Goal: Task Accomplishment & Management: Complete application form

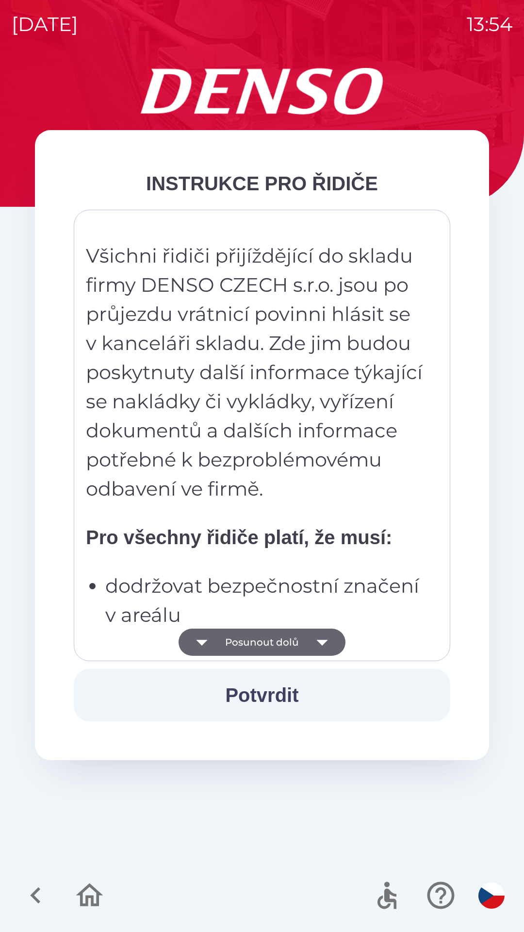
click at [327, 641] on icon "button" at bounding box center [322, 642] width 27 height 27
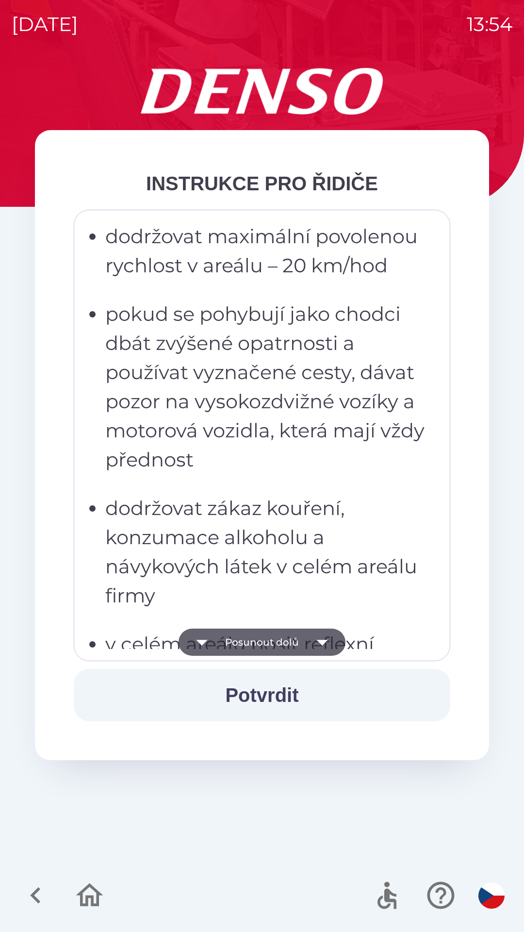
click at [325, 642] on icon "button" at bounding box center [322, 642] width 27 height 27
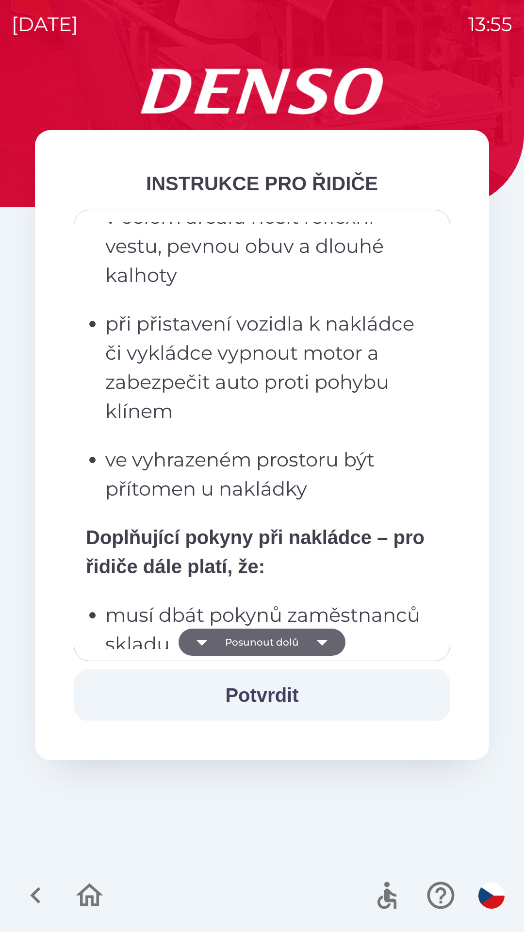
click at [323, 644] on icon "button" at bounding box center [322, 643] width 11 height 6
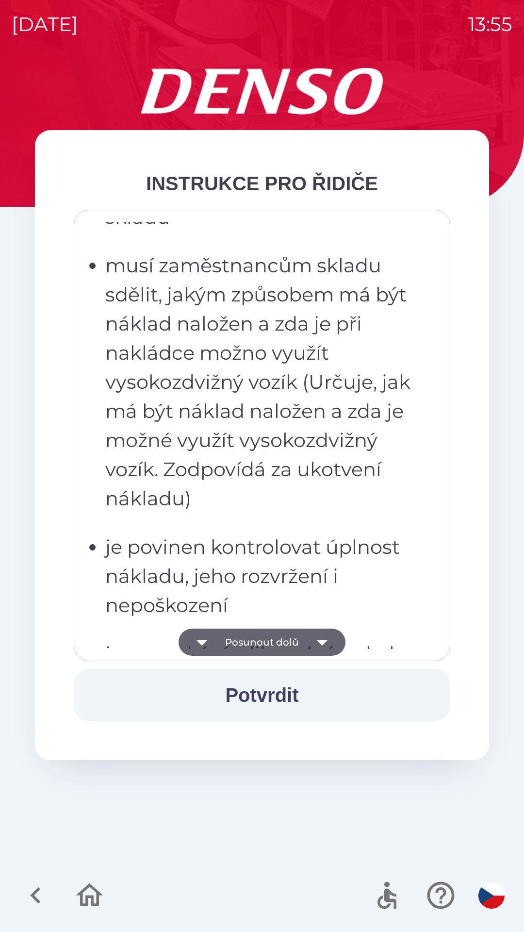
click at [322, 642] on icon "button" at bounding box center [322, 643] width 11 height 6
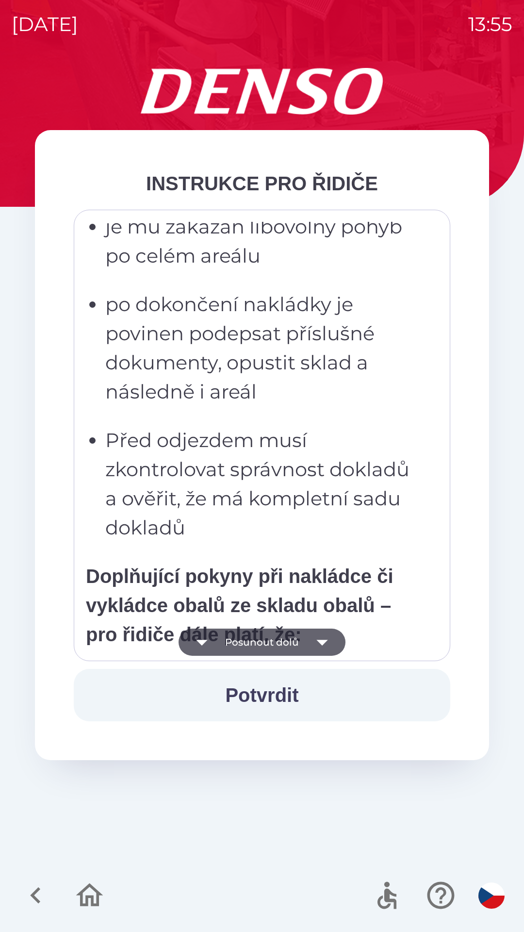
click at [322, 644] on icon "button" at bounding box center [322, 643] width 11 height 6
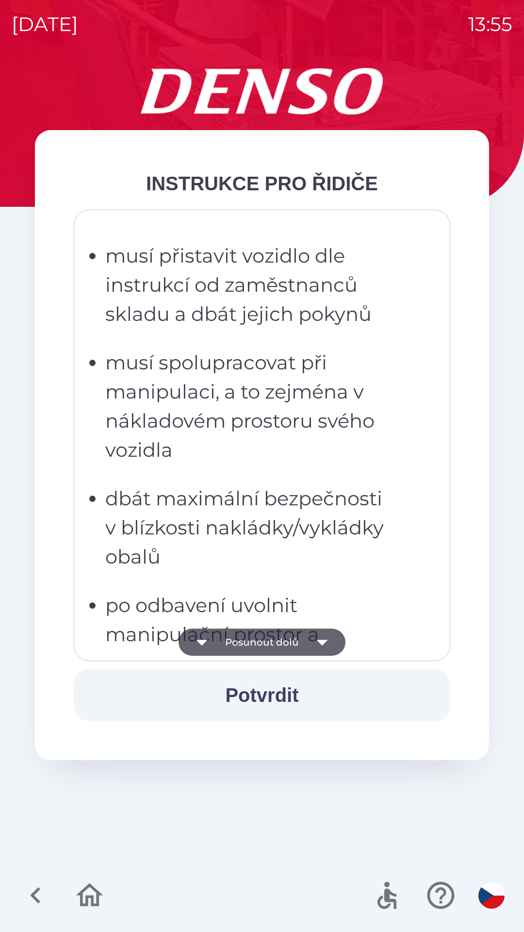
click at [324, 645] on icon "button" at bounding box center [322, 642] width 27 height 27
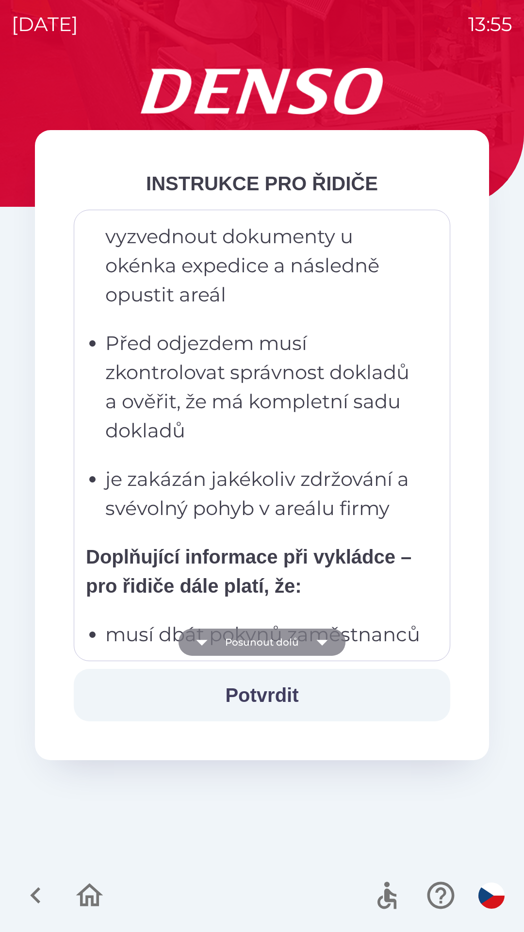
click at [327, 647] on icon "button" at bounding box center [322, 642] width 27 height 27
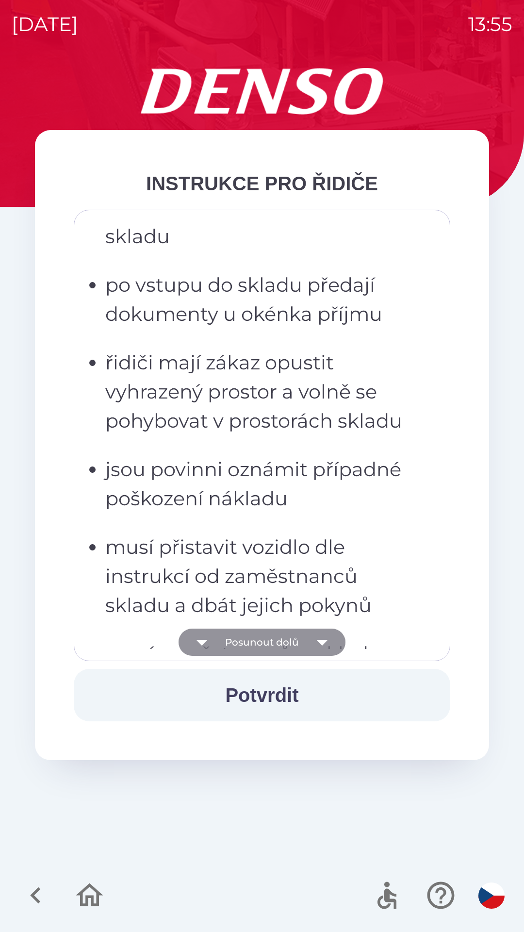
click at [322, 647] on icon "button" at bounding box center [322, 642] width 27 height 27
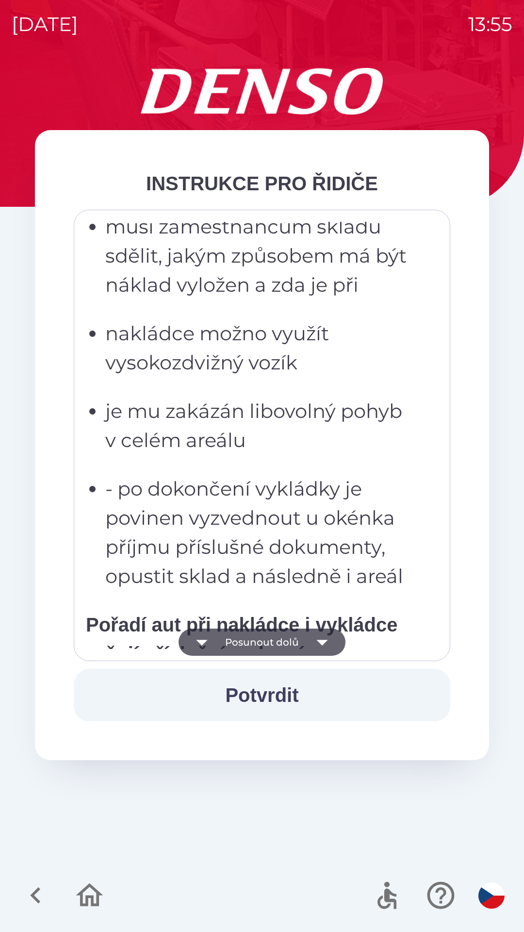
click at [319, 652] on icon "button" at bounding box center [322, 642] width 27 height 27
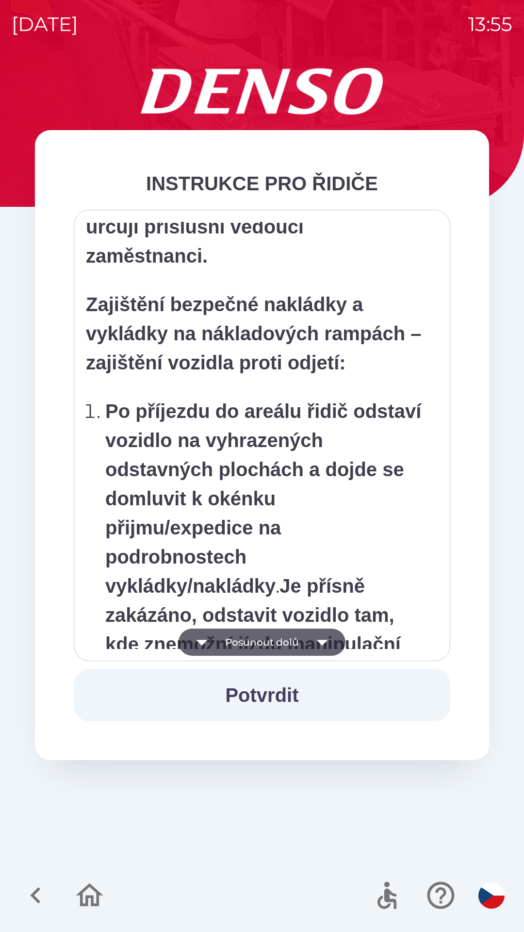
click at [320, 646] on icon "button" at bounding box center [322, 642] width 27 height 27
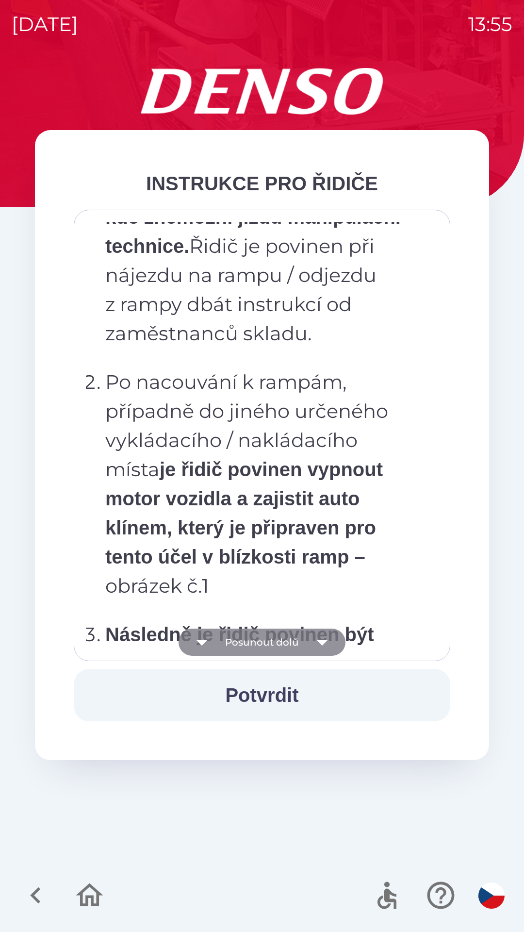
click at [324, 645] on icon "button" at bounding box center [322, 642] width 27 height 27
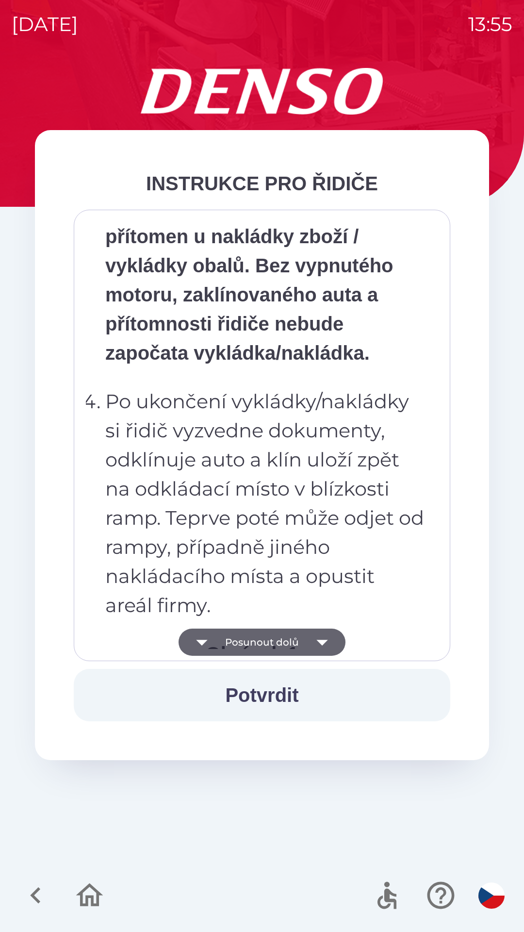
click at [342, 687] on button "Potvrdit" at bounding box center [262, 695] width 377 height 52
click at [320, 642] on icon "button" at bounding box center [322, 643] width 11 height 6
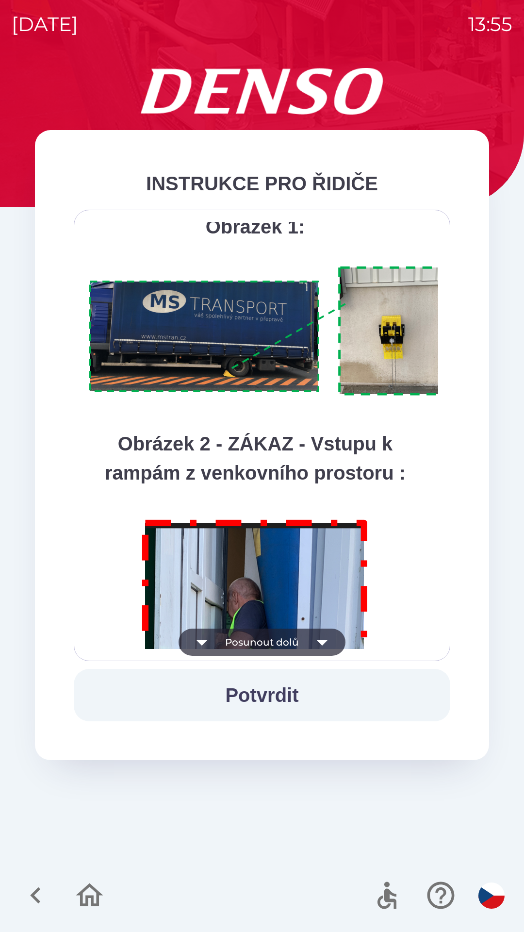
click at [316, 636] on icon "button" at bounding box center [322, 642] width 27 height 27
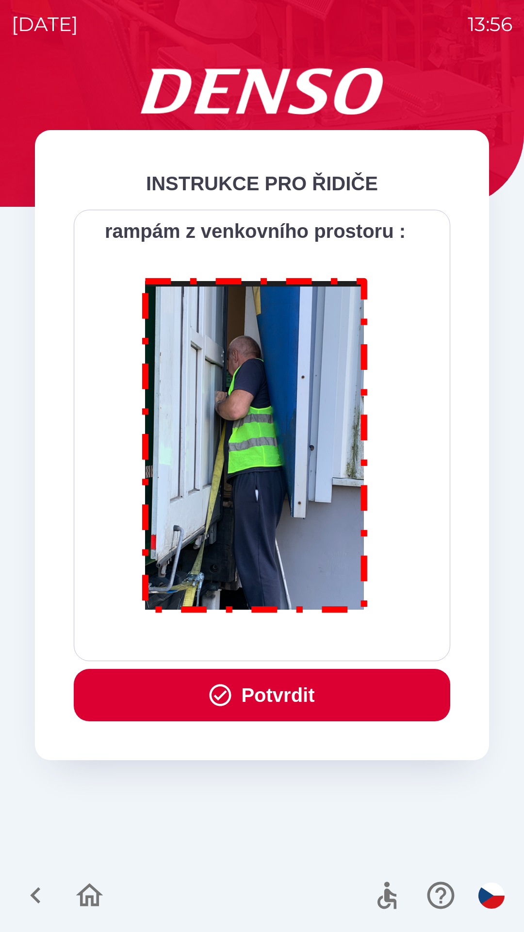
click at [314, 707] on button "Potvrdit" at bounding box center [262, 695] width 377 height 52
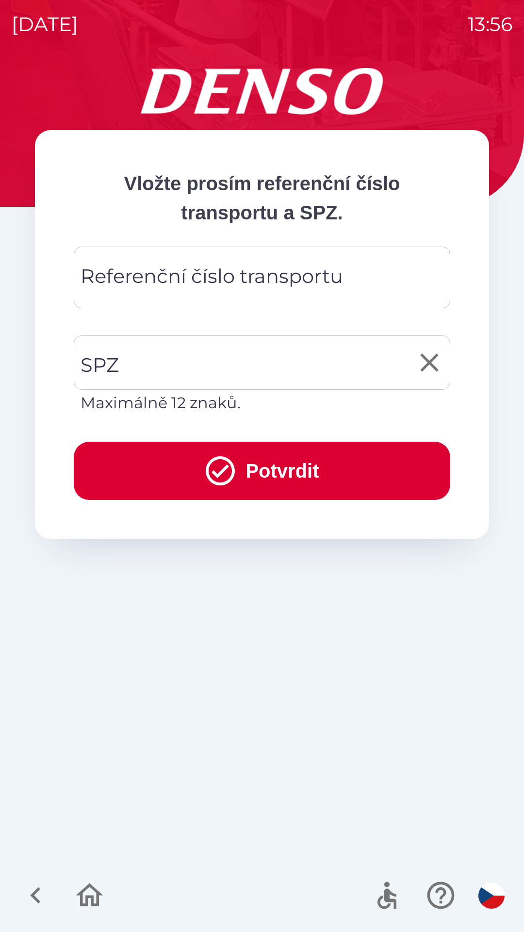
click at [259, 358] on input "SPZ" at bounding box center [254, 363] width 353 height 46
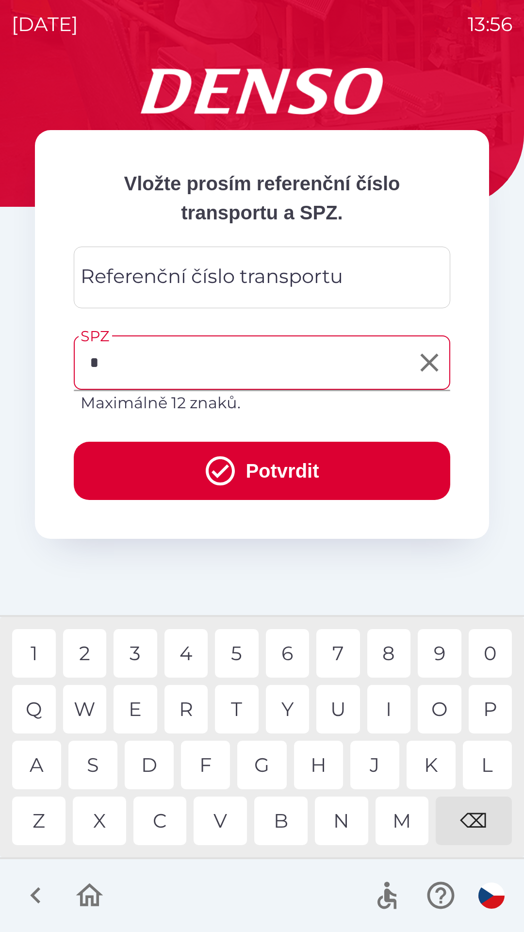
click at [288, 657] on div "6" at bounding box center [288, 653] width 44 height 49
click at [108, 768] on div "S" at bounding box center [92, 765] width 49 height 49
type input "*******"
click at [351, 470] on button "Potvrdit" at bounding box center [262, 471] width 377 height 58
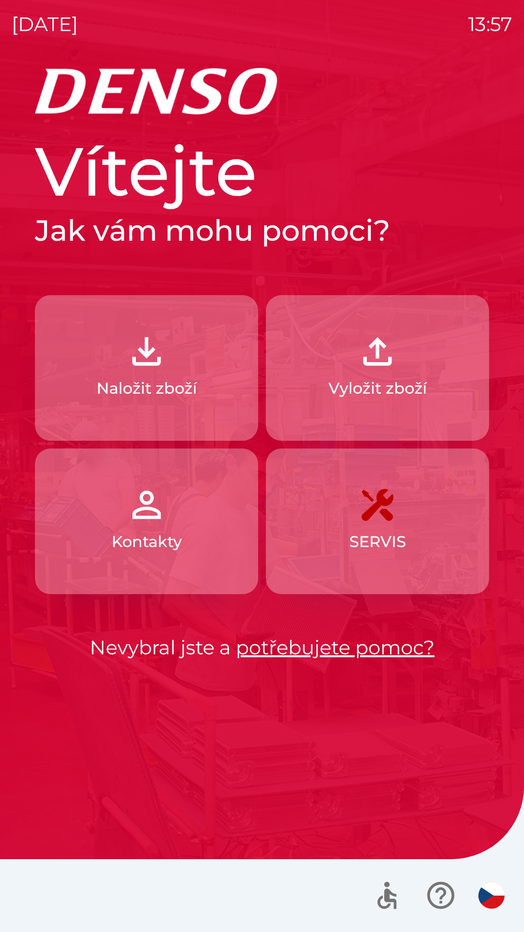
click at [401, 388] on p "Vyložit zboží" at bounding box center [378, 388] width 99 height 23
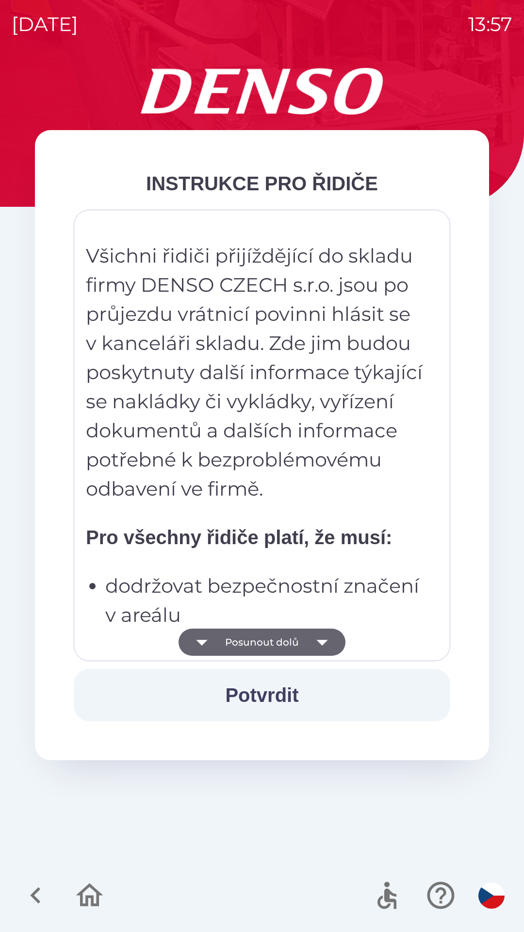
click at [293, 651] on button "Posunout dolů" at bounding box center [262, 642] width 167 height 27
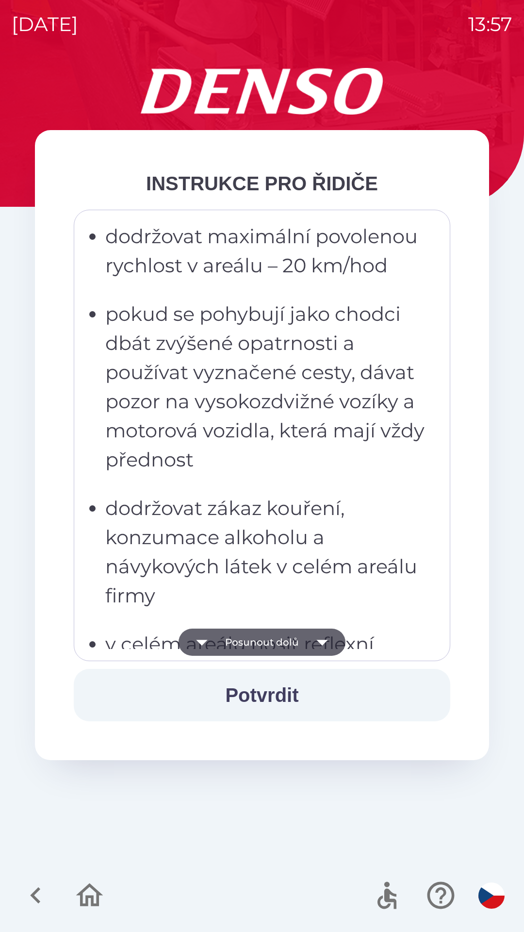
click at [312, 639] on icon "button" at bounding box center [322, 642] width 27 height 27
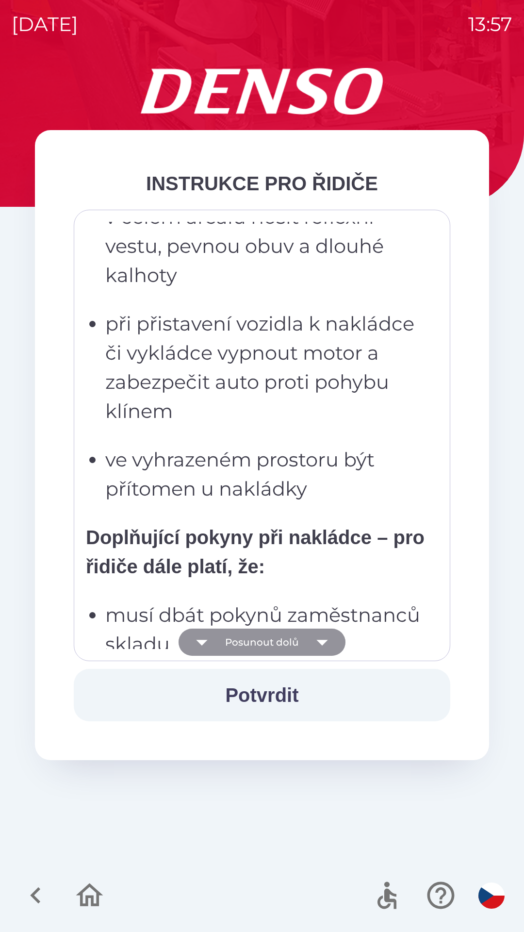
click at [322, 645] on icon "button" at bounding box center [322, 643] width 11 height 6
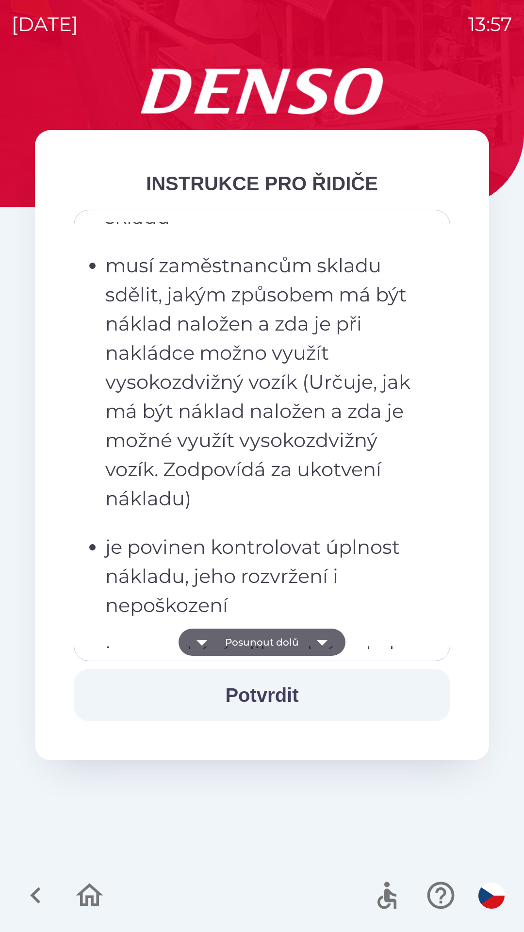
click at [323, 644] on icon "button" at bounding box center [322, 643] width 11 height 6
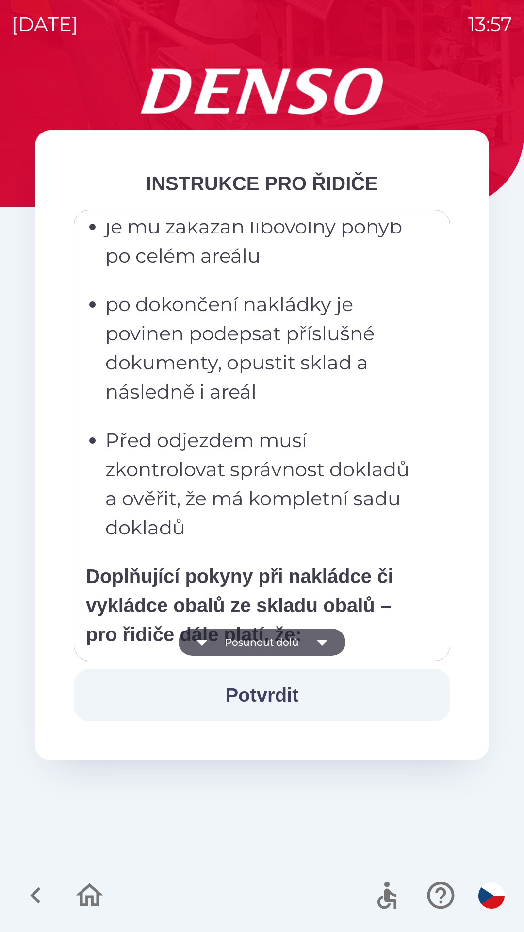
click at [325, 642] on icon "button" at bounding box center [322, 643] width 11 height 6
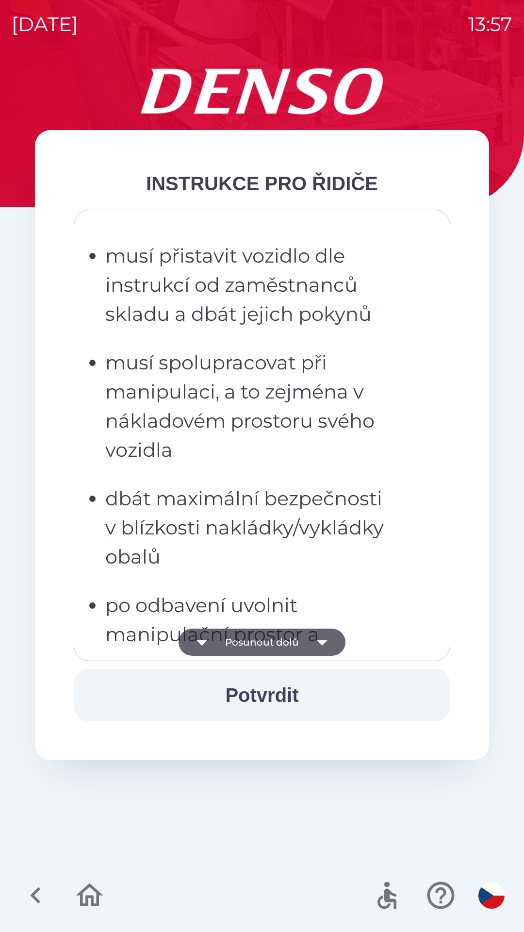
click at [315, 641] on icon "button" at bounding box center [322, 642] width 27 height 27
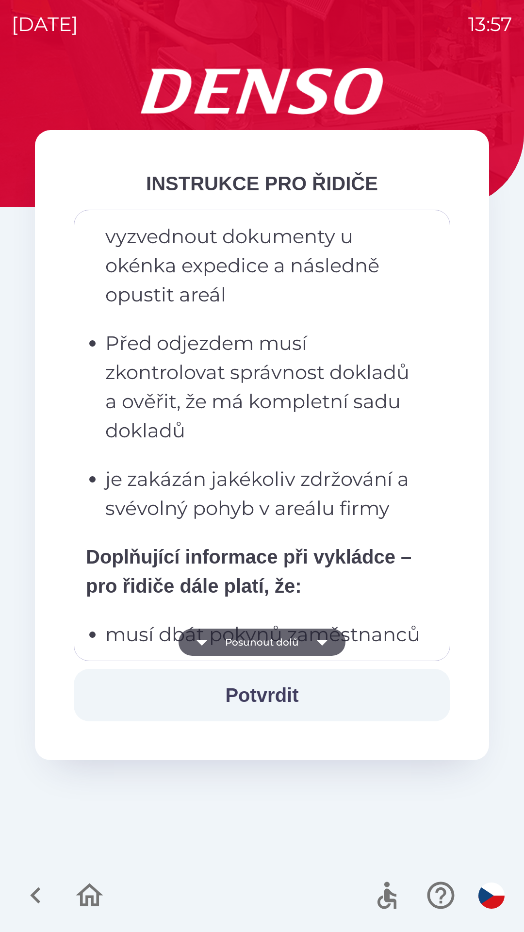
click at [320, 641] on icon "button" at bounding box center [322, 643] width 11 height 6
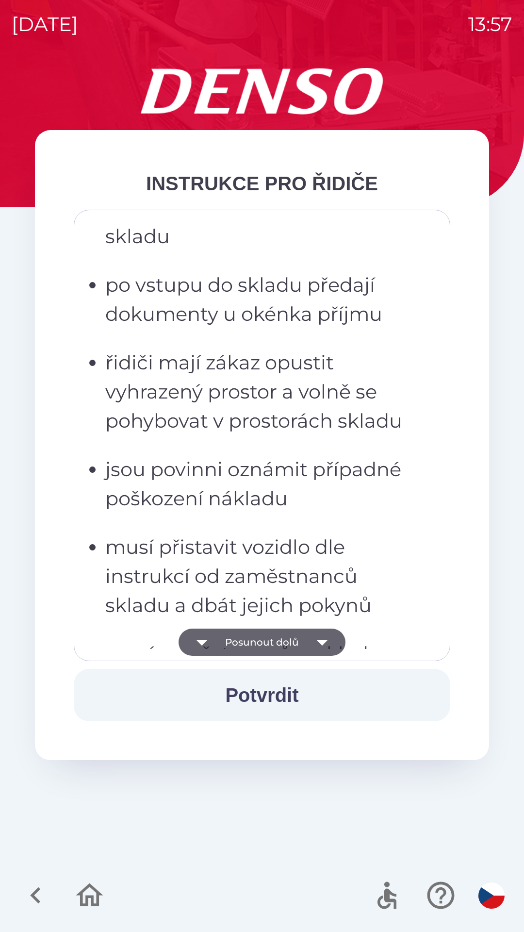
click at [319, 644] on icon "button" at bounding box center [322, 642] width 27 height 27
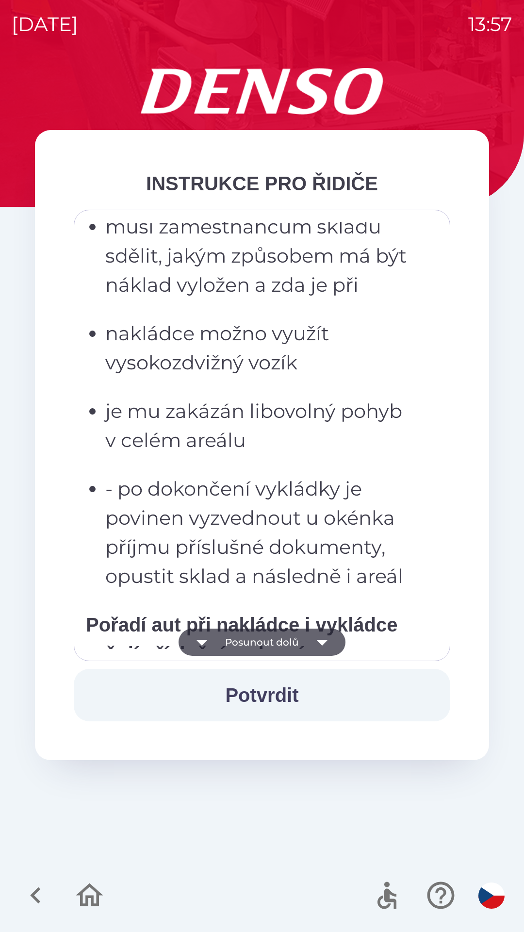
click at [320, 641] on icon "button" at bounding box center [322, 643] width 11 height 6
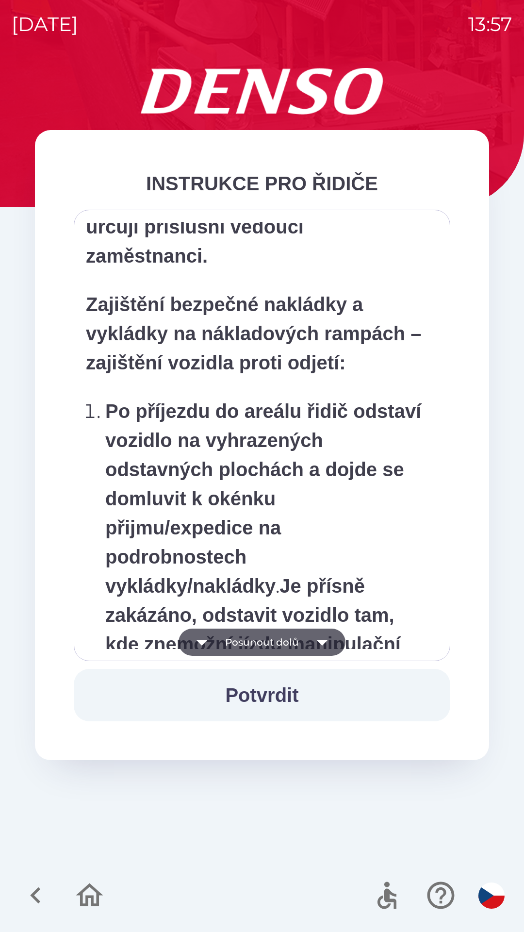
click at [320, 642] on icon "button" at bounding box center [322, 643] width 11 height 6
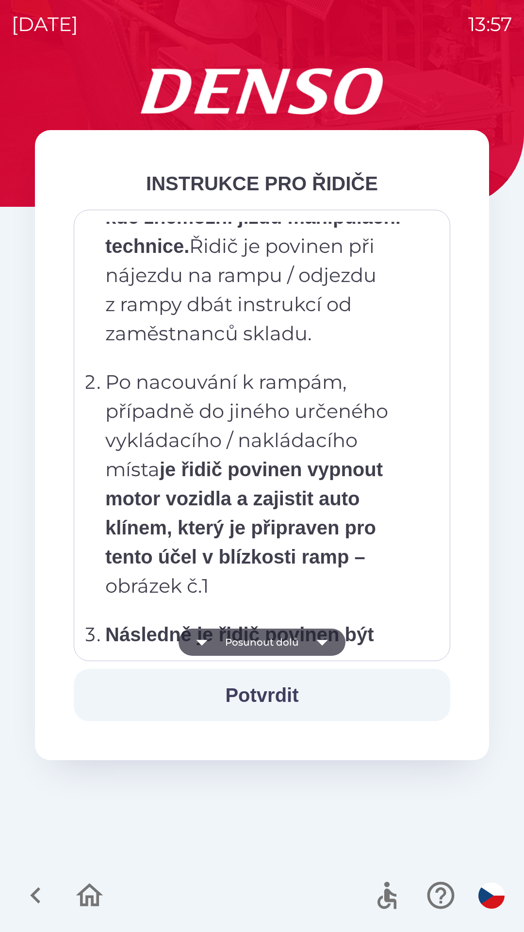
click at [318, 647] on icon "button" at bounding box center [322, 642] width 27 height 27
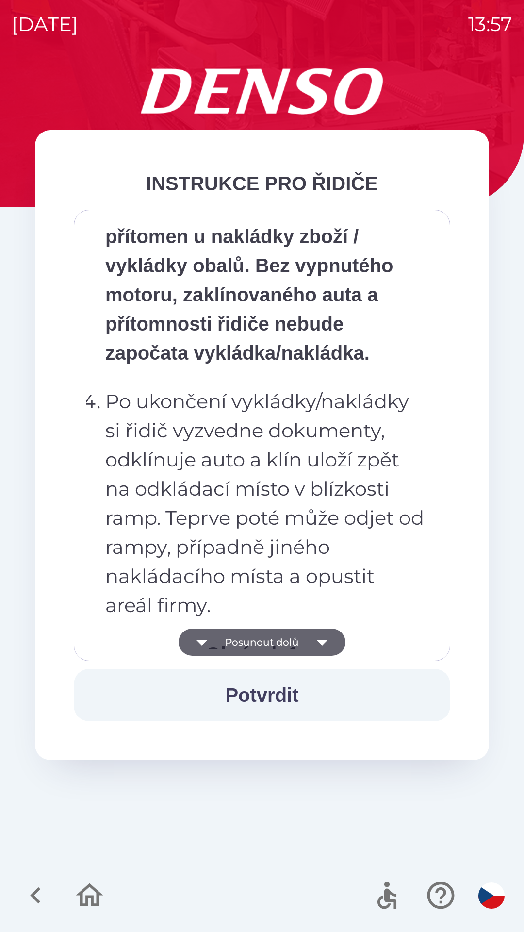
click at [321, 645] on icon "button" at bounding box center [322, 642] width 27 height 27
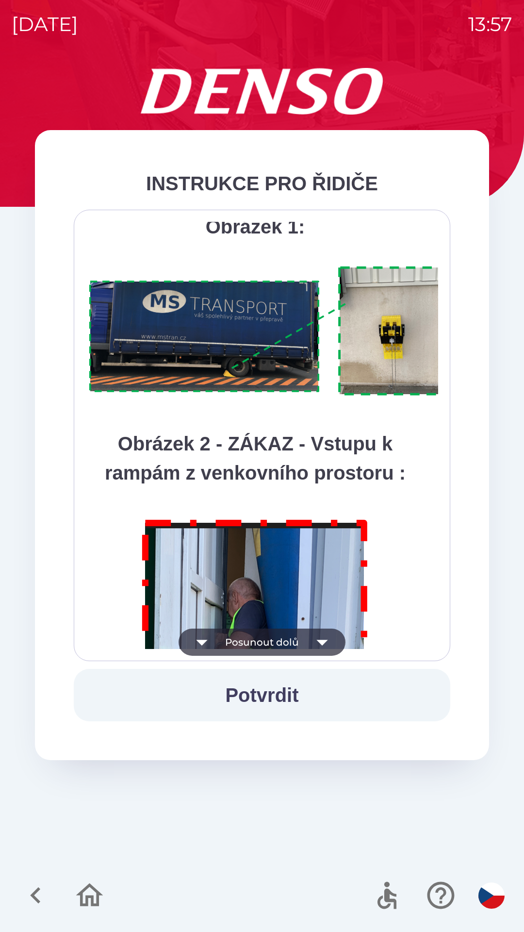
click at [321, 644] on icon "button" at bounding box center [322, 643] width 11 height 6
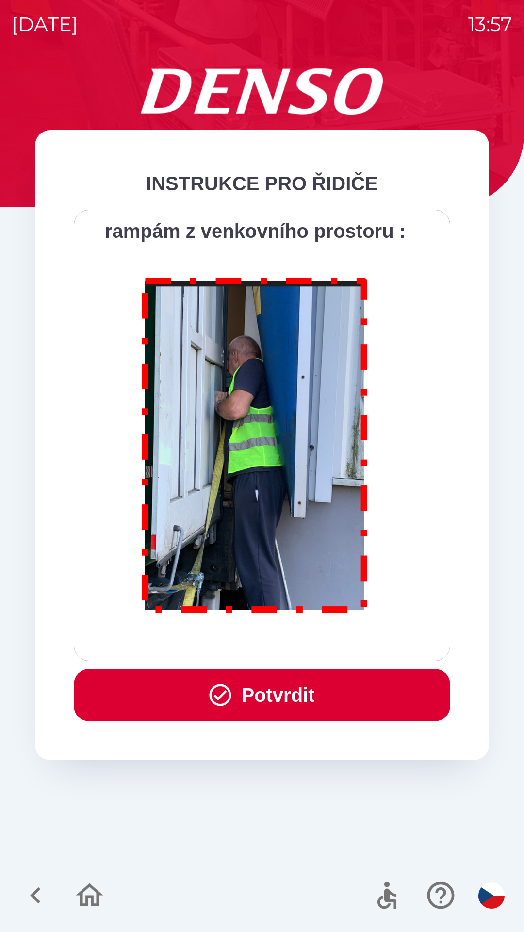
click at [318, 646] on div "Všichni řidiči přijíždějící do skladu firmy DENSO CZECH s.r.o. jsou po průjezdu…" at bounding box center [262, 435] width 352 height 427
click at [319, 644] on div "Všichni řidiči přijíždějící do skladu firmy DENSO CZECH s.r.o. jsou po průjezdu…" at bounding box center [262, 435] width 352 height 427
click at [305, 694] on button "Potvrdit" at bounding box center [262, 695] width 377 height 52
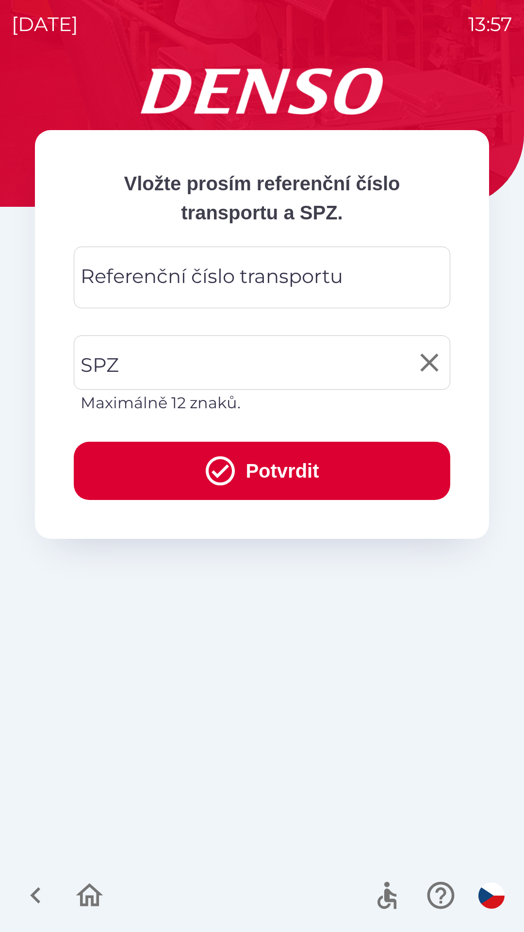
click at [272, 365] on input "SPZ" at bounding box center [254, 363] width 353 height 46
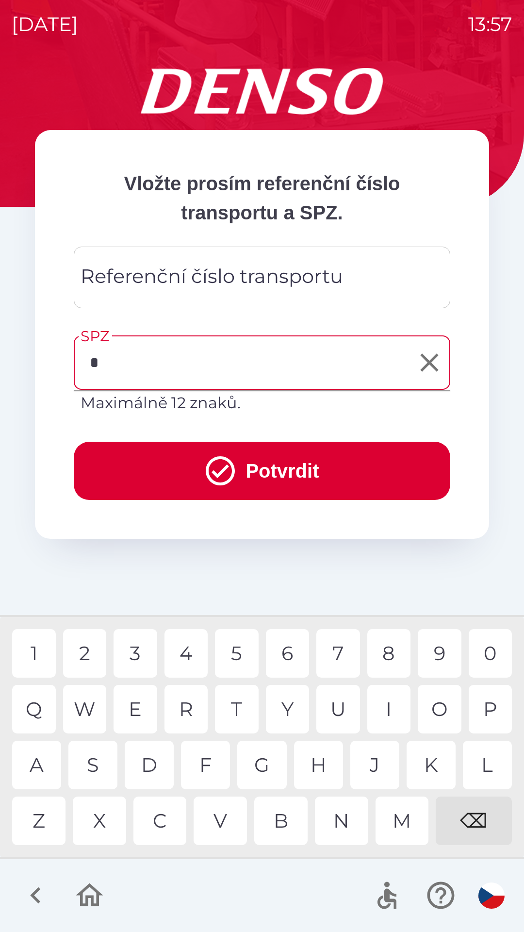
click at [297, 651] on div "6" at bounding box center [288, 653] width 44 height 49
click at [42, 662] on div "1" at bounding box center [34, 653] width 44 height 49
click at [142, 659] on div "3" at bounding box center [136, 653] width 44 height 49
type input "*******"
click at [318, 470] on button "Potvrdit" at bounding box center [262, 471] width 377 height 58
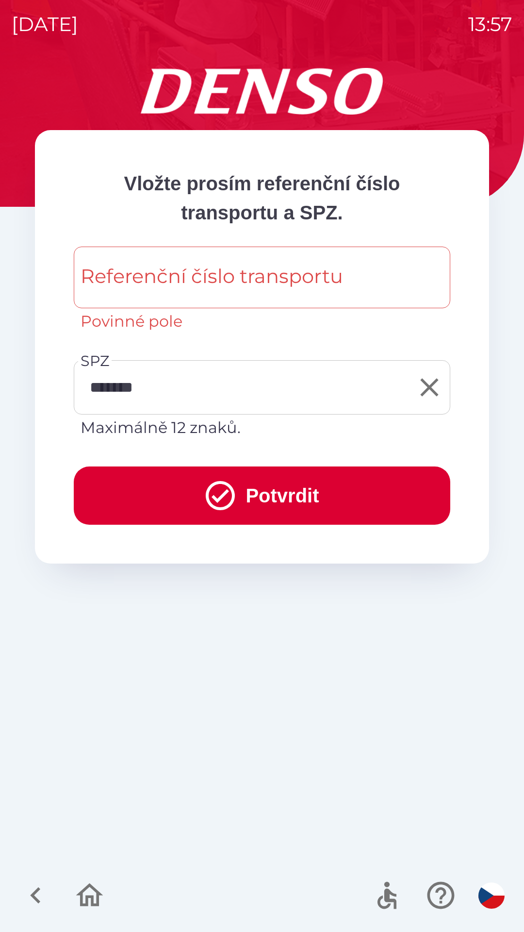
click at [331, 276] on div "Referenční číslo transportu Referenční číslo transportu Povinné pole" at bounding box center [262, 290] width 377 height 86
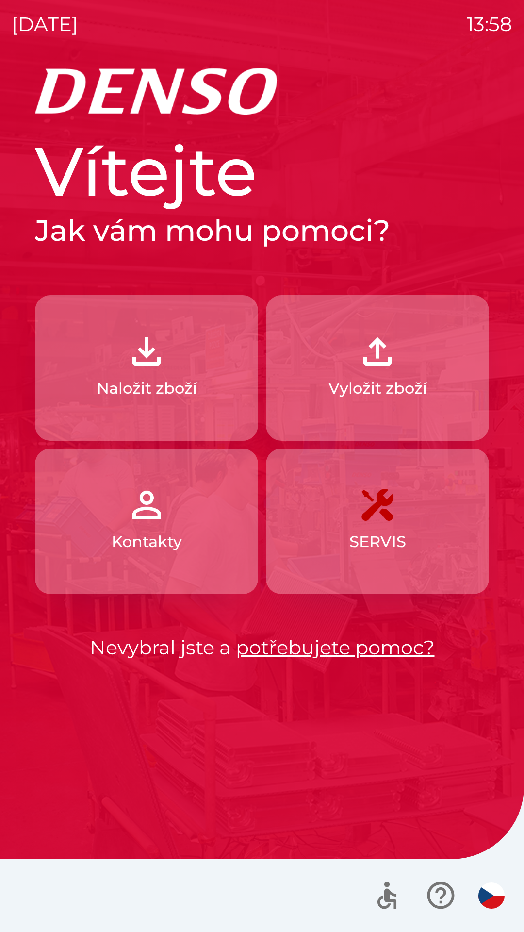
click at [433, 370] on button "Vyložit zboží" at bounding box center [377, 368] width 223 height 146
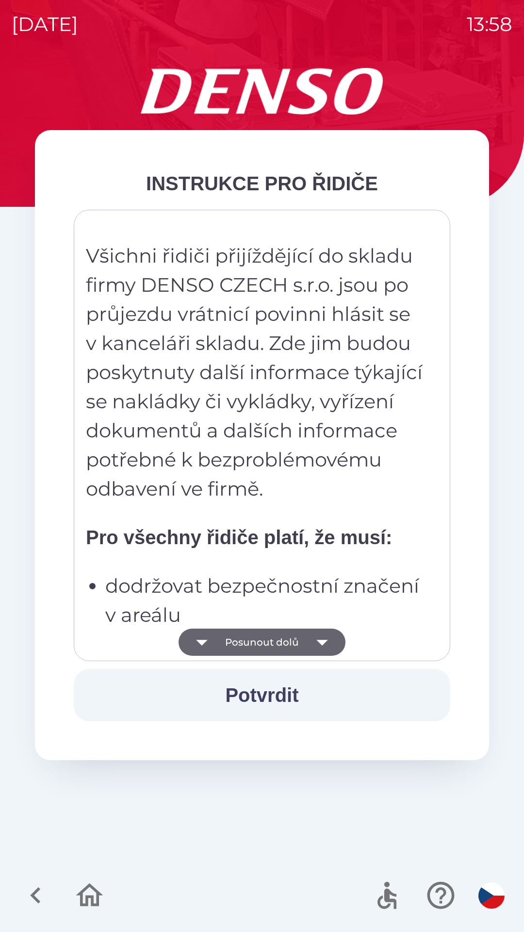
click at [276, 702] on button "Potvrdit" at bounding box center [262, 695] width 377 height 52
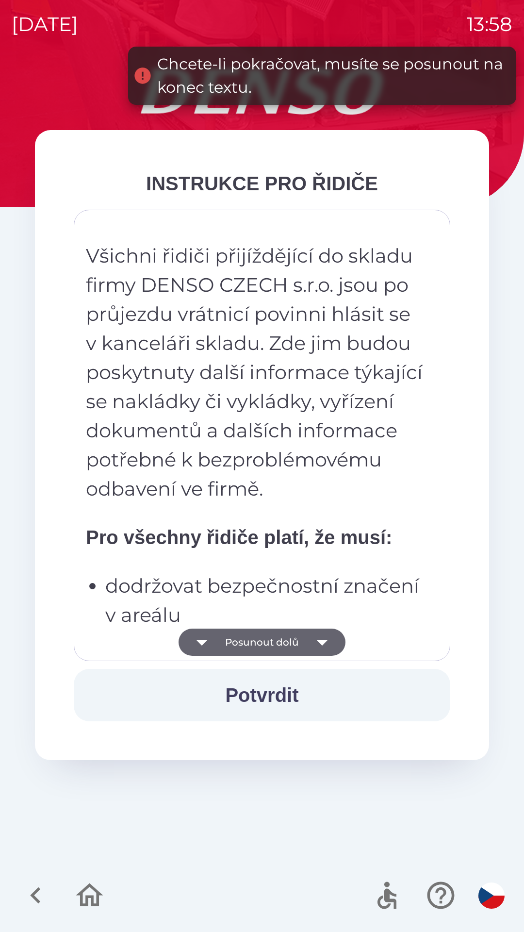
click at [332, 646] on icon "button" at bounding box center [322, 642] width 27 height 27
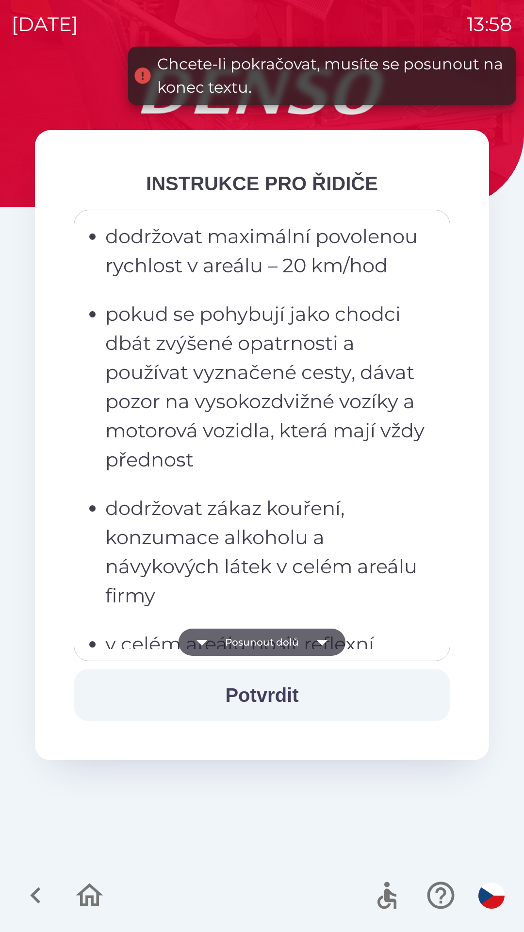
click at [332, 646] on icon "button" at bounding box center [322, 642] width 27 height 27
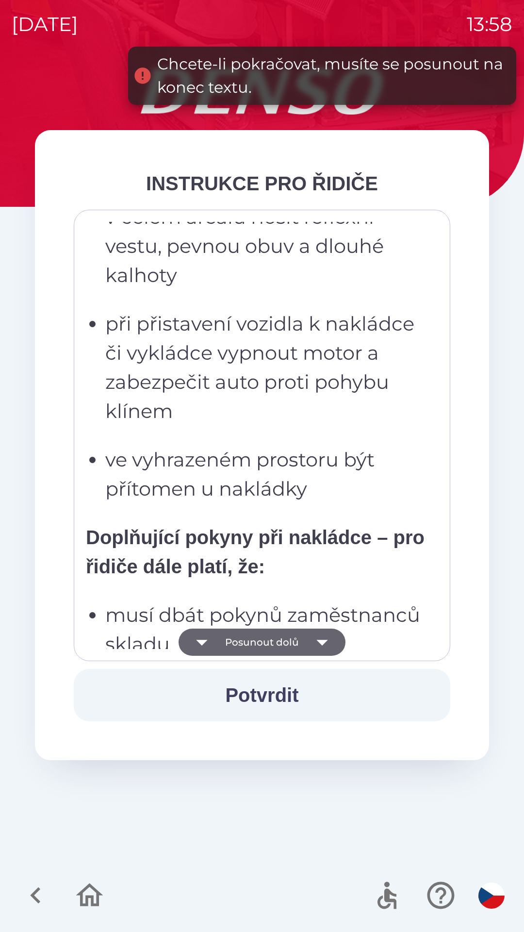
click at [330, 644] on icon "button" at bounding box center [322, 642] width 27 height 27
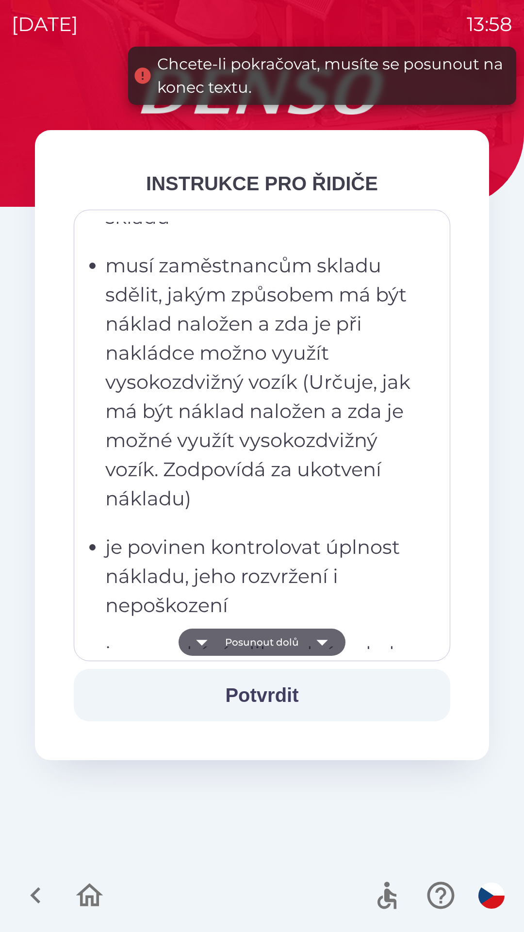
click at [329, 648] on icon "button" at bounding box center [322, 642] width 27 height 27
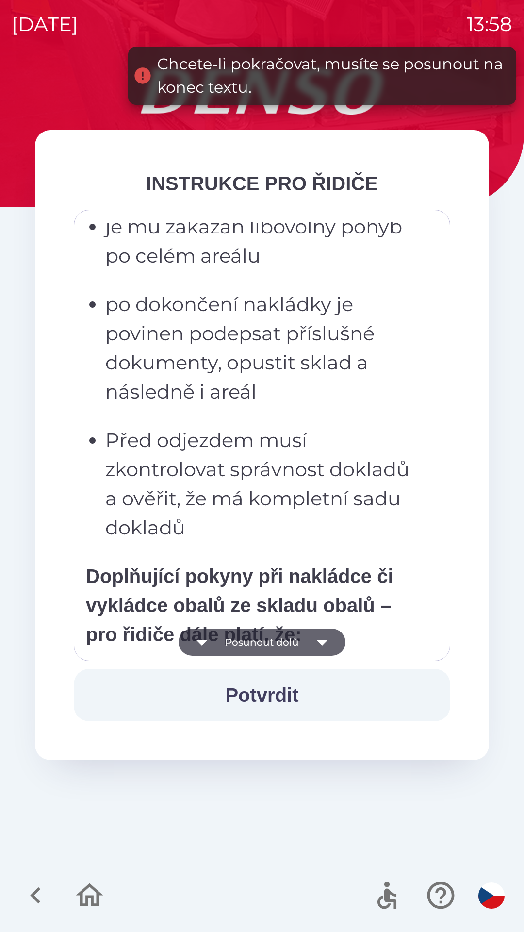
click at [326, 649] on icon "button" at bounding box center [322, 642] width 27 height 27
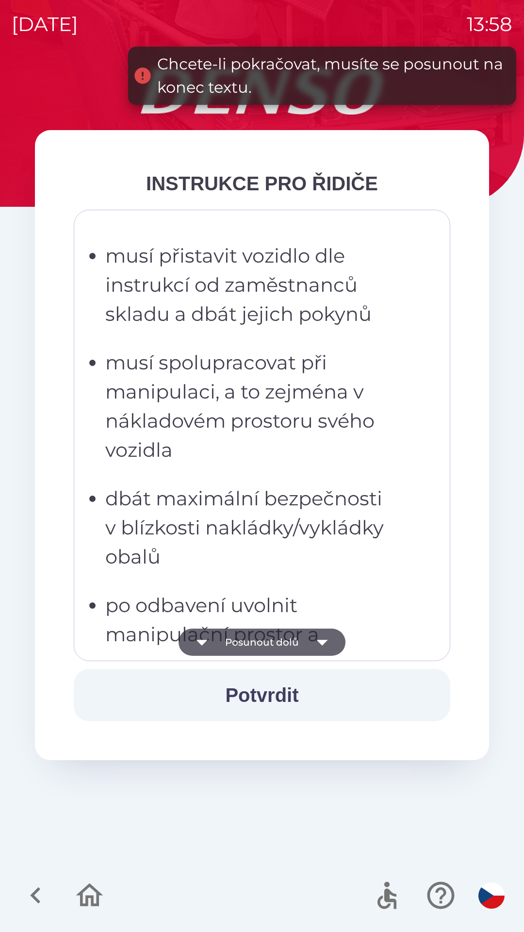
click at [325, 648] on icon "button" at bounding box center [322, 642] width 27 height 27
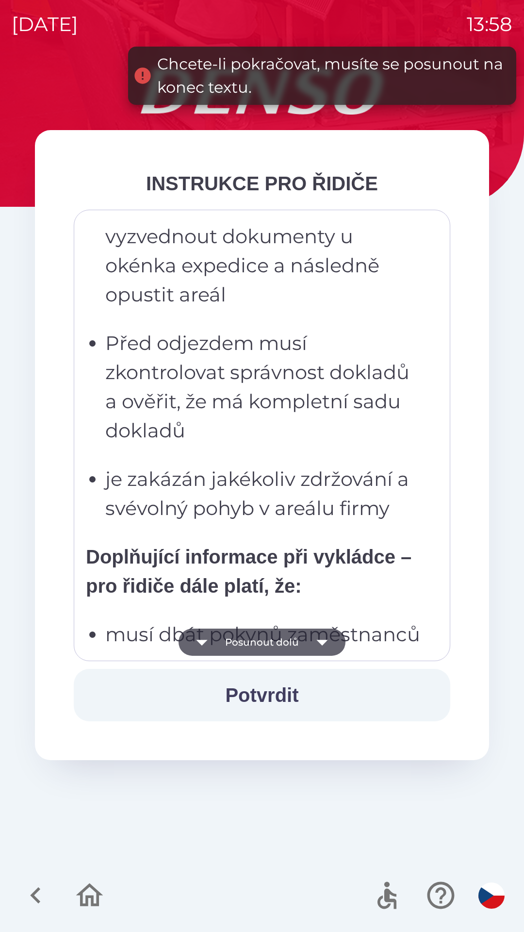
click at [324, 647] on icon "button" at bounding box center [322, 642] width 27 height 27
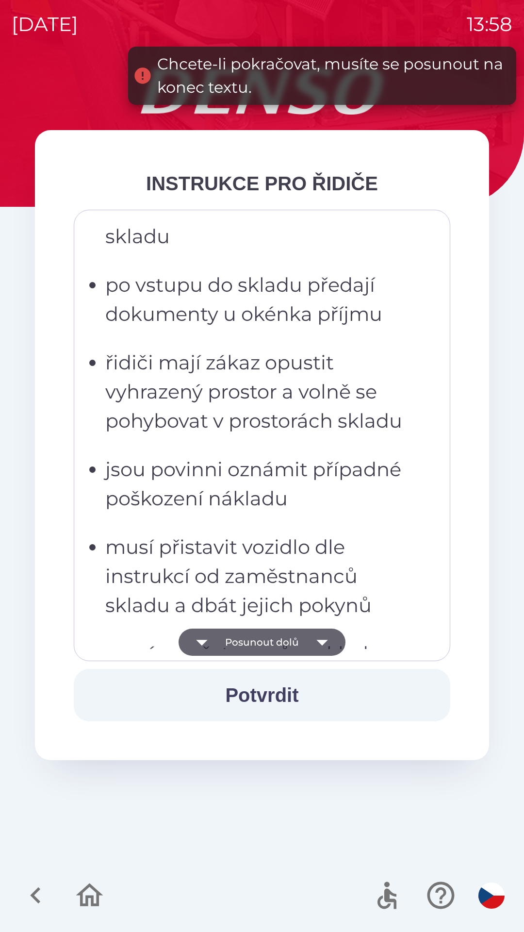
click at [324, 644] on icon "button" at bounding box center [322, 642] width 27 height 27
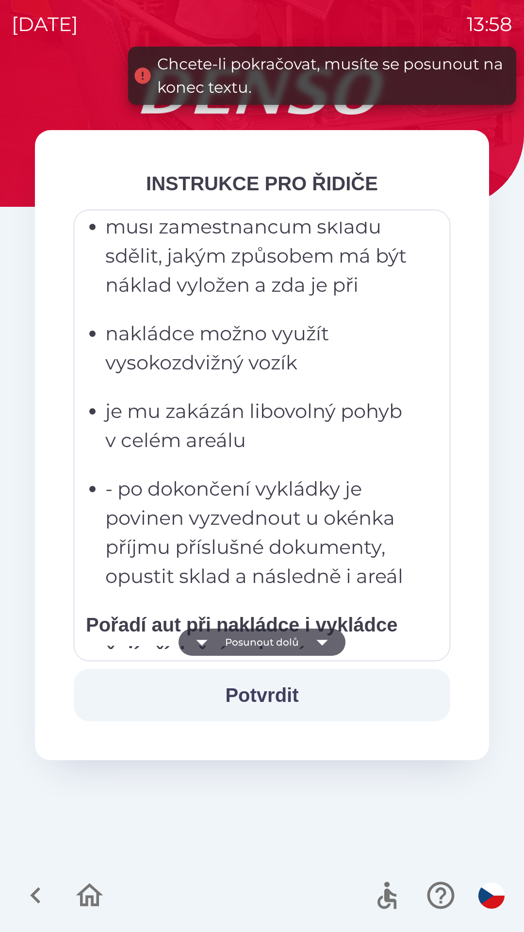
click at [321, 643] on icon "button" at bounding box center [322, 643] width 11 height 6
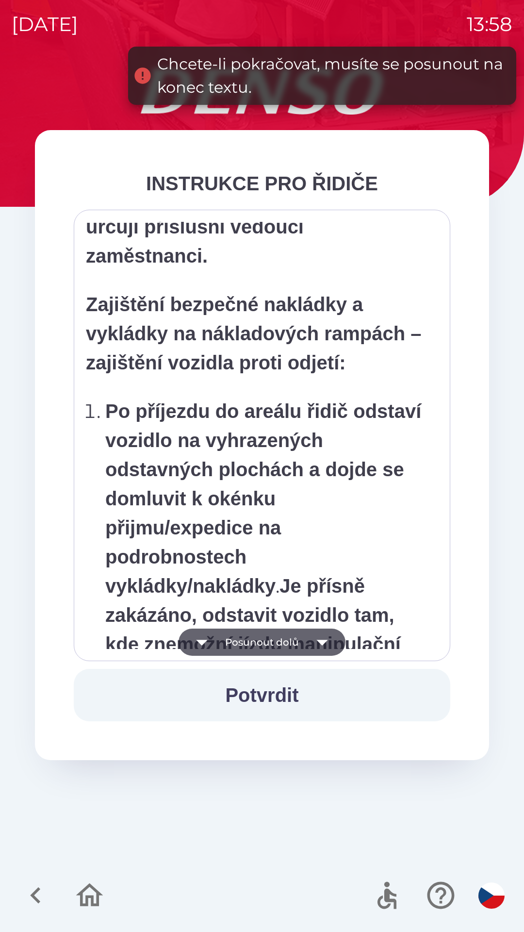
click at [322, 648] on icon "button" at bounding box center [322, 642] width 27 height 27
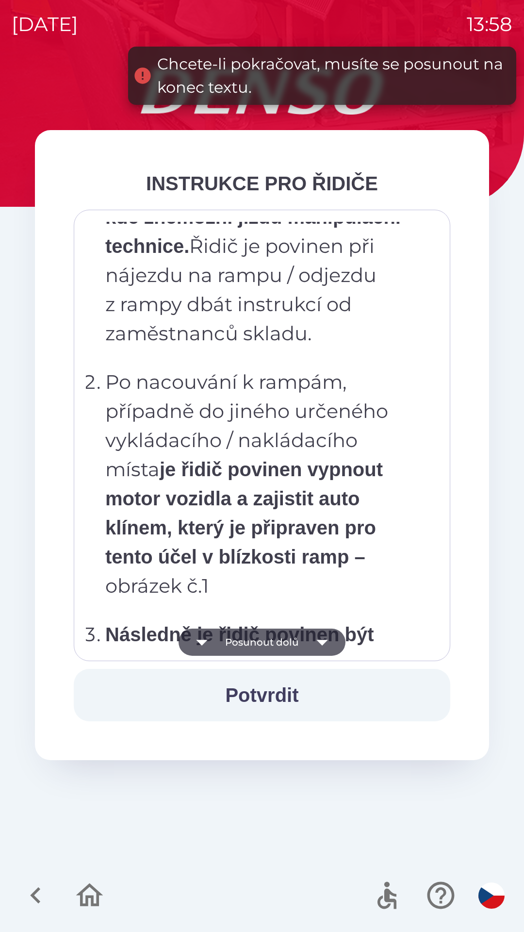
click at [329, 646] on icon "button" at bounding box center [322, 642] width 27 height 27
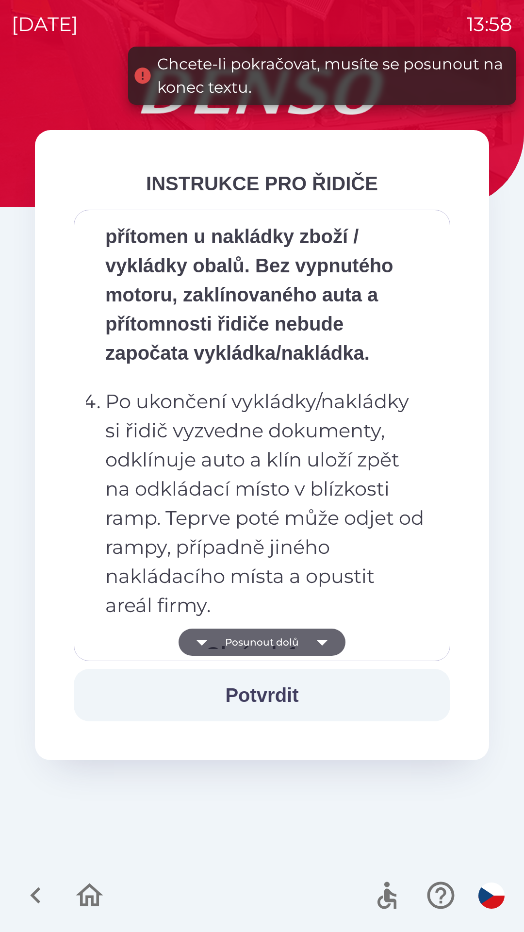
click at [330, 649] on icon "button" at bounding box center [322, 642] width 27 height 27
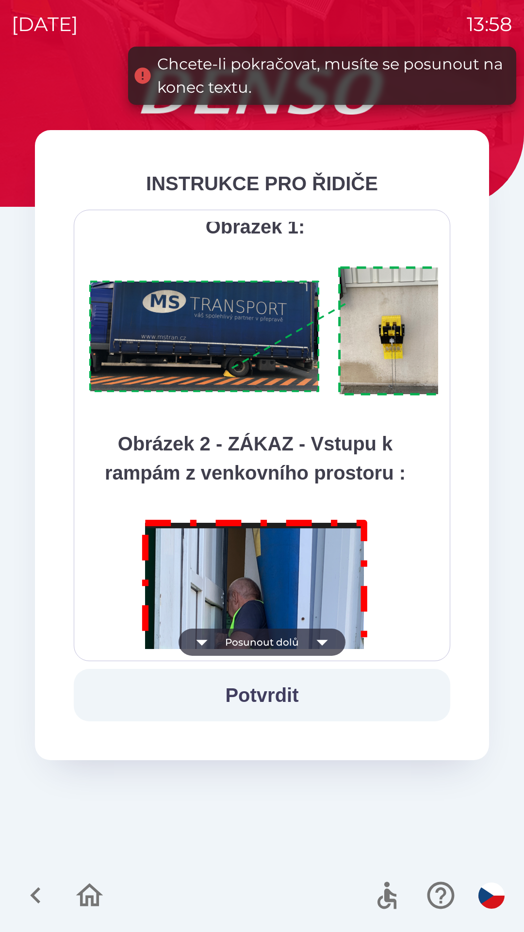
click at [332, 642] on icon "button" at bounding box center [322, 642] width 27 height 27
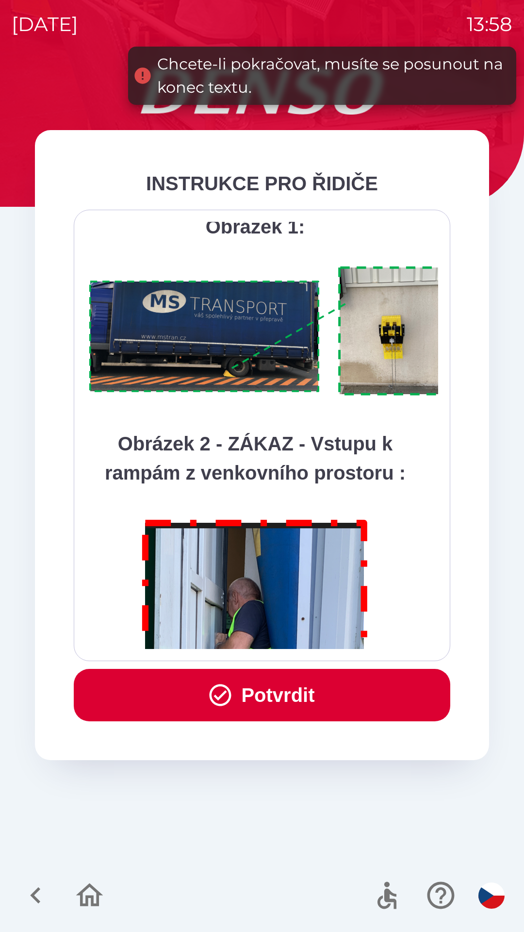
scroll to position [5456, 0]
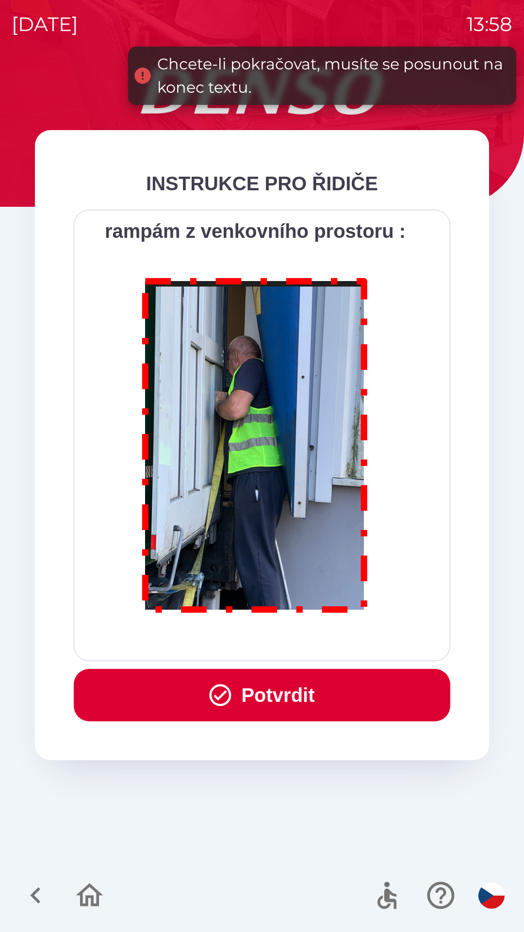
click at [329, 643] on div "Všichni řidiči přijíždějící do skladu firmy DENSO CZECH s.r.o. jsou po průjezdu…" at bounding box center [262, 435] width 352 height 427
click at [327, 641] on div "Všichni řidiči přijíždějící do skladu firmy DENSO CZECH s.r.o. jsou po průjezdu…" at bounding box center [262, 435] width 352 height 427
click at [320, 695] on button "Potvrdit" at bounding box center [262, 695] width 377 height 52
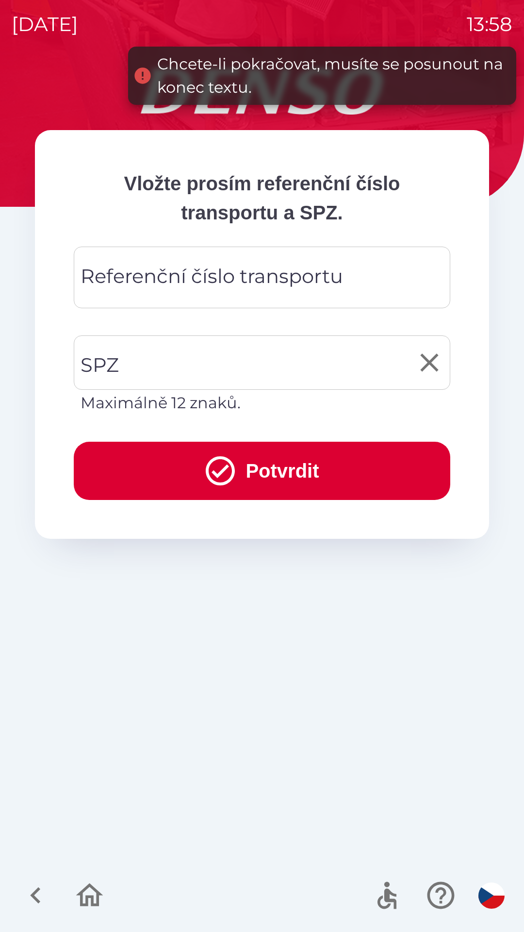
click at [275, 355] on input "SPZ" at bounding box center [254, 363] width 353 height 46
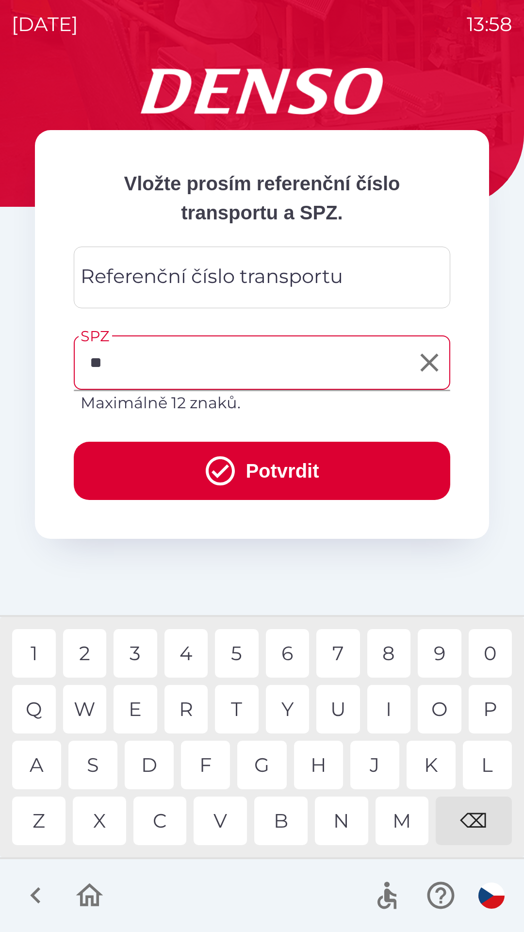
click at [86, 782] on div "S" at bounding box center [92, 765] width 49 height 49
click at [384, 779] on div "J" at bounding box center [375, 765] width 49 height 49
click at [45, 660] on div "1" at bounding box center [34, 653] width 44 height 49
type input "*******"
click at [336, 469] on button "Potvrdit" at bounding box center [262, 471] width 377 height 58
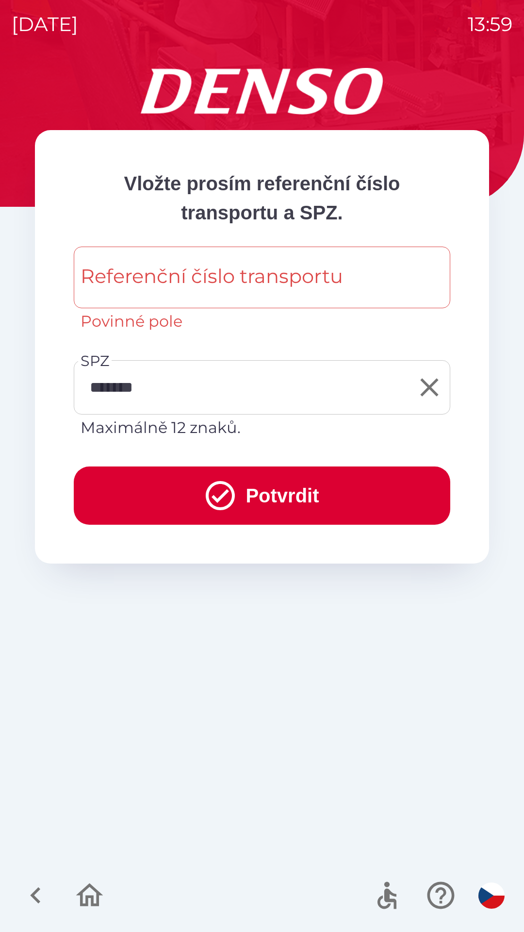
click at [346, 277] on input "Referenční číslo transportu" at bounding box center [261, 277] width 353 height 38
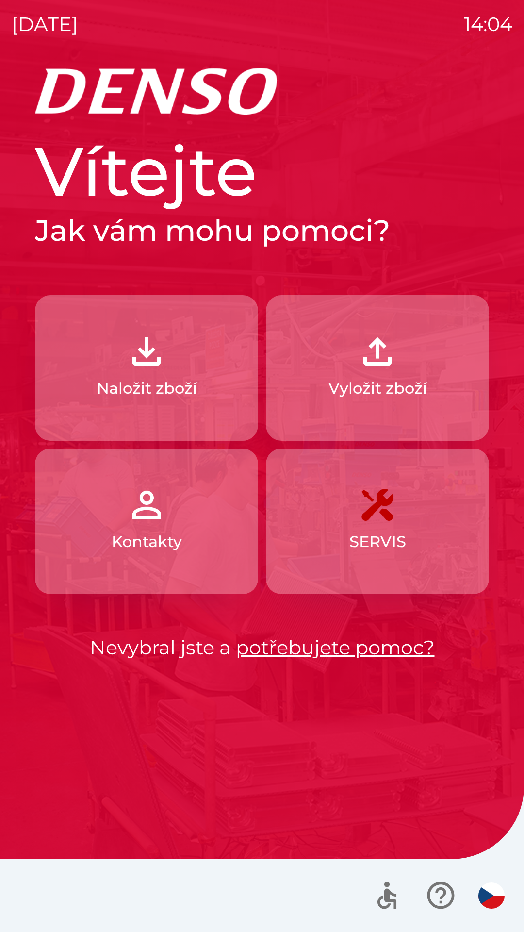
click at [409, 362] on button "Vyložit zboží" at bounding box center [377, 368] width 223 height 146
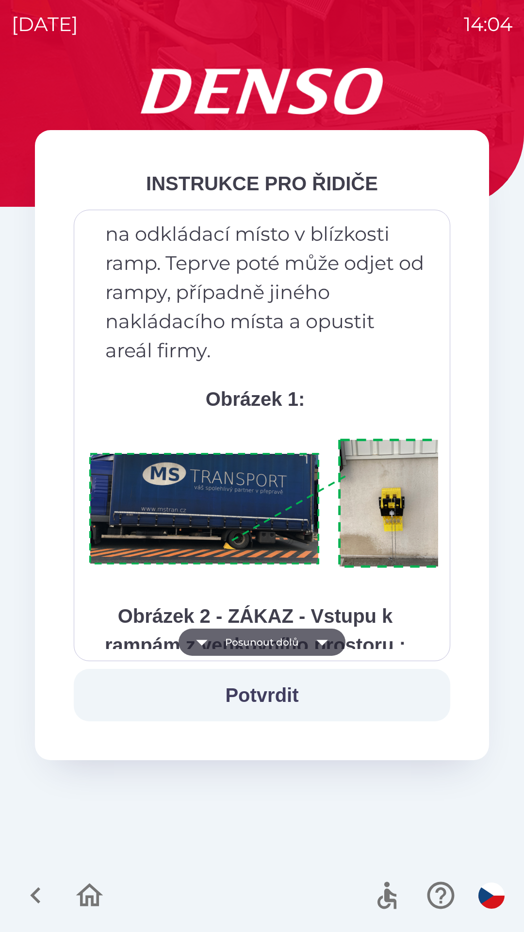
scroll to position [5456, 0]
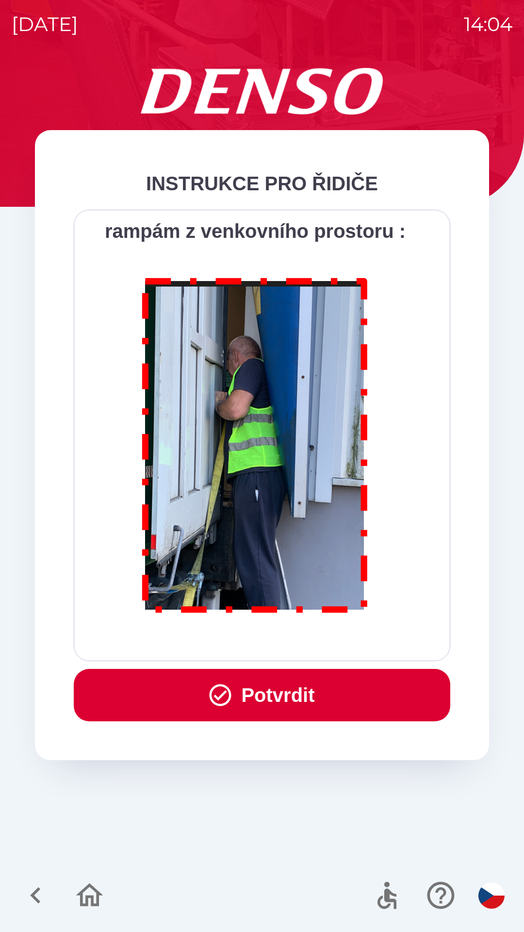
click at [330, 687] on button "Potvrdit" at bounding box center [262, 695] width 377 height 52
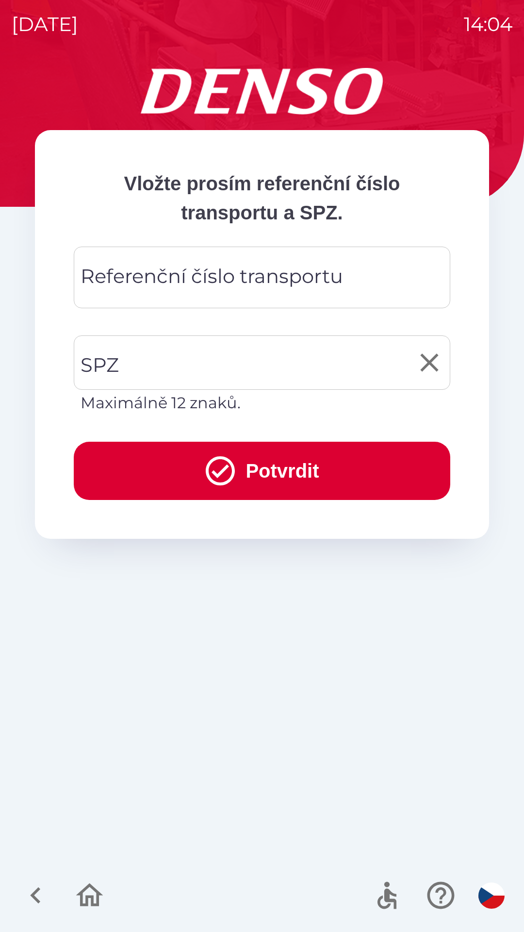
click at [265, 371] on input "SPZ" at bounding box center [254, 363] width 353 height 46
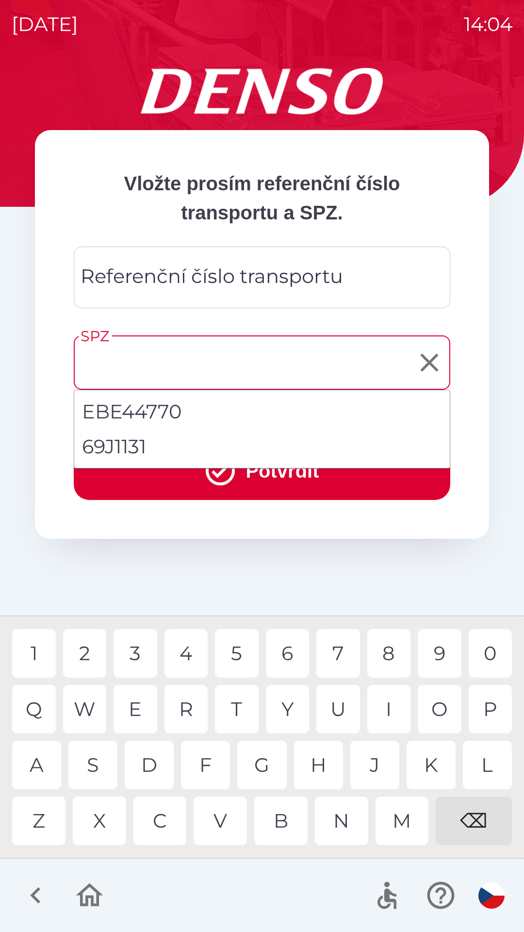
click at [284, 276] on div "Referenční číslo transportu Referenční číslo transportu" at bounding box center [262, 278] width 377 height 62
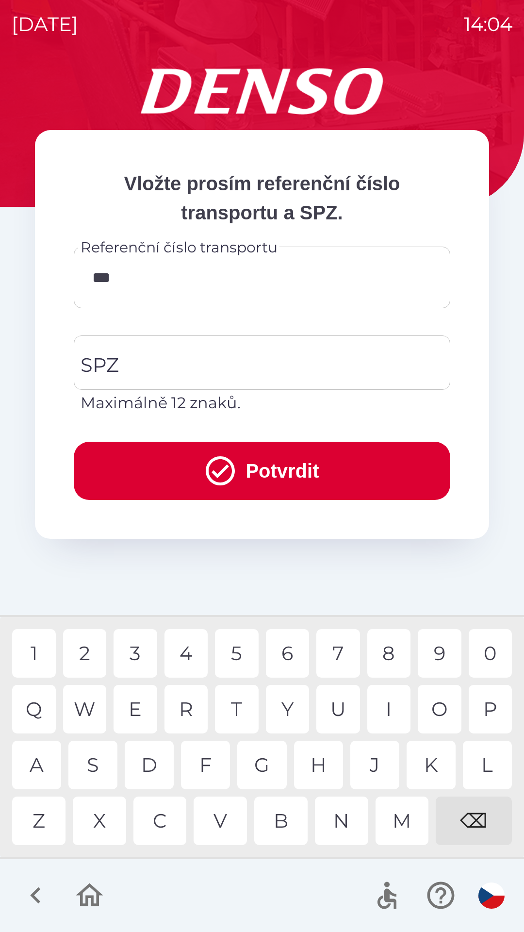
click at [193, 654] on div "4" at bounding box center [187, 653] width 44 height 49
click at [484, 659] on div "0" at bounding box center [491, 653] width 44 height 49
click at [193, 658] on div "4" at bounding box center [187, 653] width 44 height 49
type input "*******"
click at [301, 363] on input "SPZ" at bounding box center [254, 363] width 353 height 46
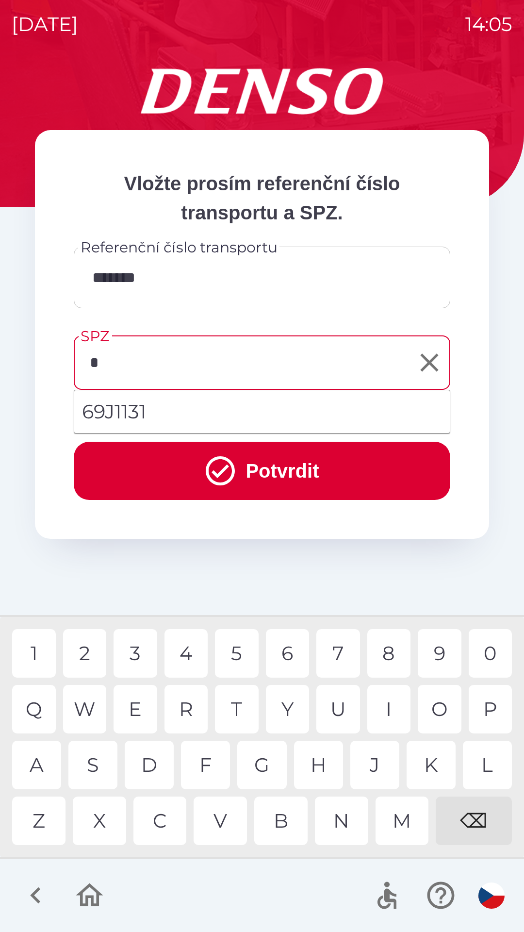
click at [288, 648] on div "6" at bounding box center [288, 653] width 44 height 49
click at [377, 764] on div "J" at bounding box center [375, 765] width 49 height 49
type input "*******"
click at [332, 470] on button "Potvrdit" at bounding box center [262, 471] width 377 height 58
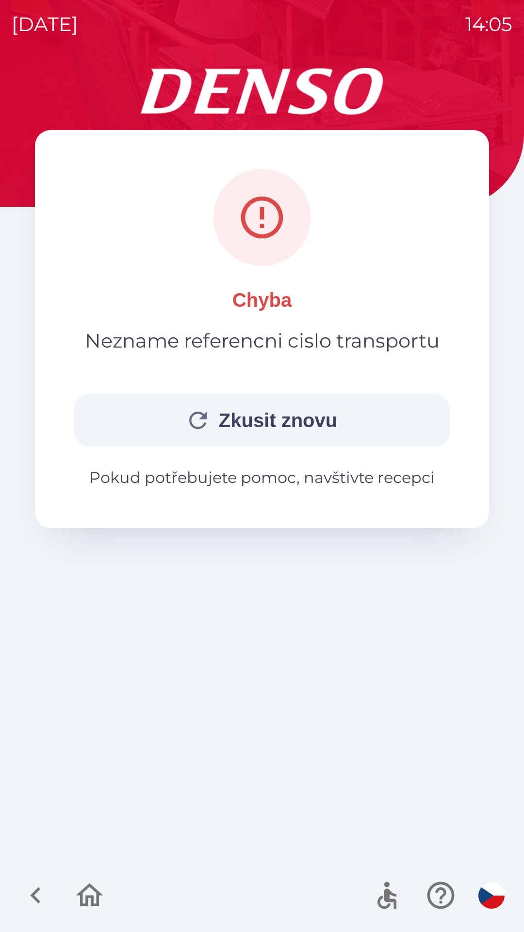
click at [310, 422] on button "Zkusit znovu" at bounding box center [262, 420] width 377 height 52
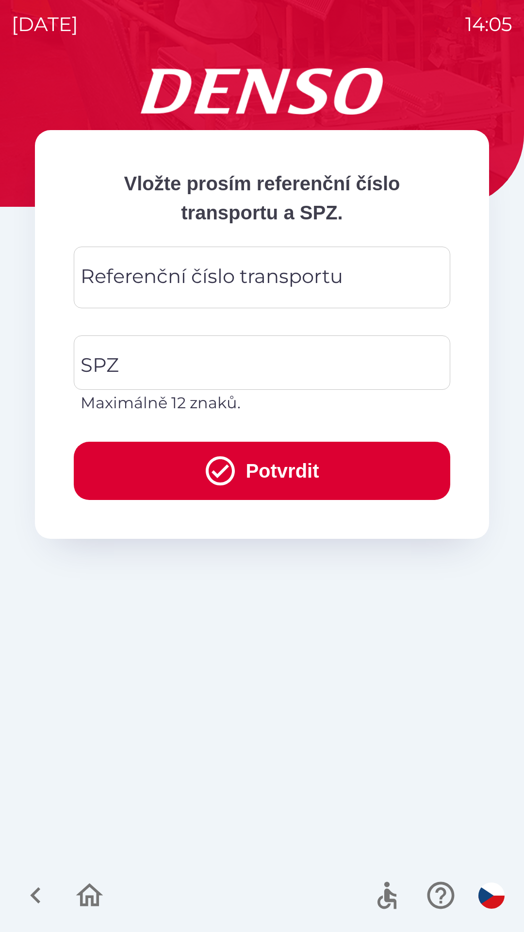
click at [301, 274] on div "Referenční číslo transportu Referenční číslo transportu" at bounding box center [262, 278] width 377 height 62
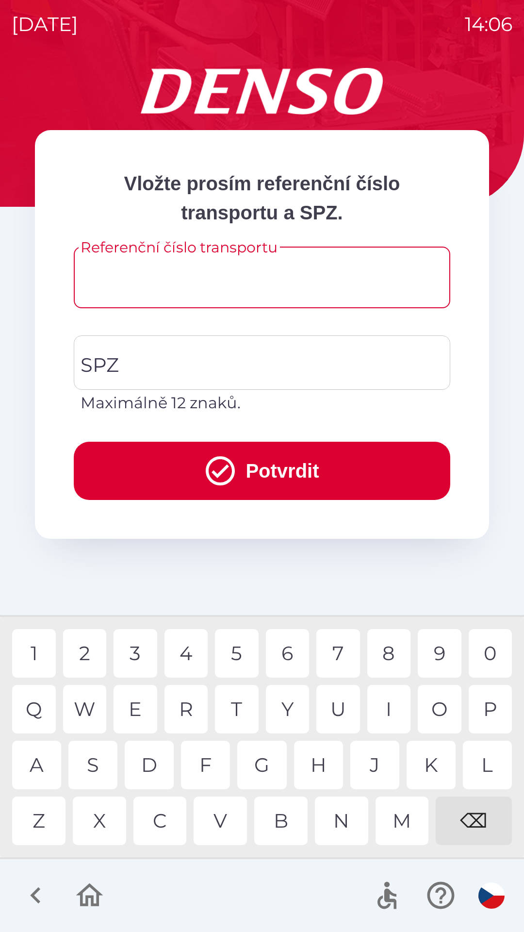
click at [270, 272] on input "Referenční číslo transportu" at bounding box center [261, 277] width 353 height 38
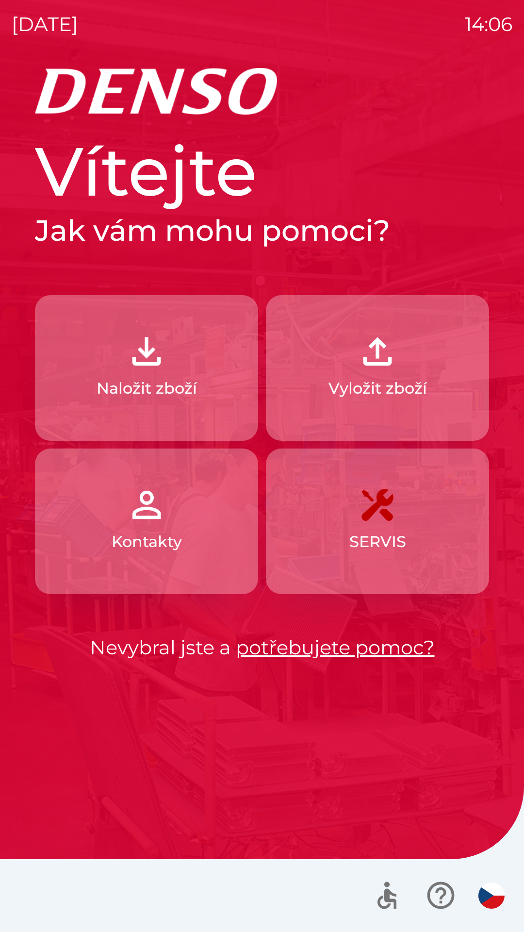
click at [420, 369] on button "Vyložit zboží" at bounding box center [377, 368] width 223 height 146
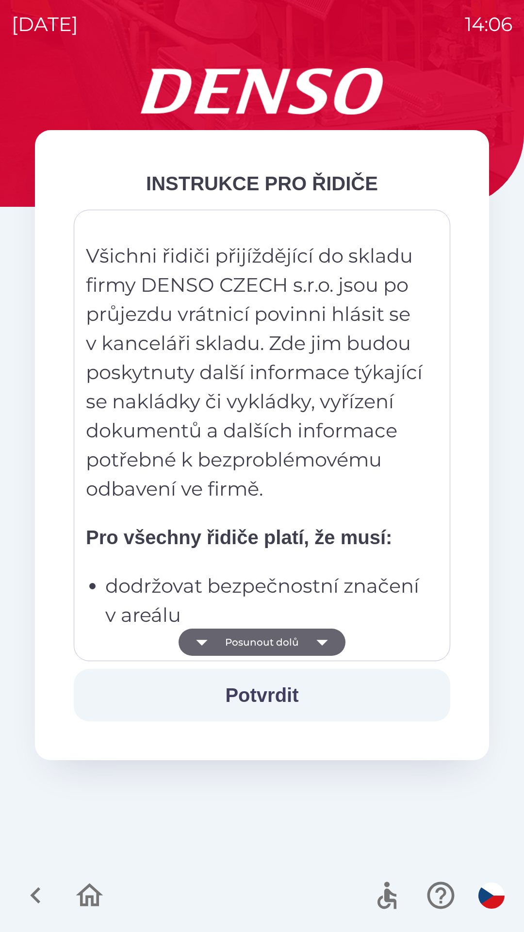
click at [255, 495] on p "Všichni řidiči přijíždějící do skladu firmy DENSO CZECH s.r.o. jsou po průjezdu…" at bounding box center [255, 372] width 339 height 262
click at [261, 407] on p "Všichni řidiči přijíždějící do skladu firmy DENSO CZECH s.r.o. jsou po průjezdu…" at bounding box center [255, 372] width 339 height 262
click at [282, 301] on p "Všichni řidiči přijíždějící do skladu firmy DENSO CZECH s.r.o. jsou po průjezdu…" at bounding box center [255, 372] width 339 height 262
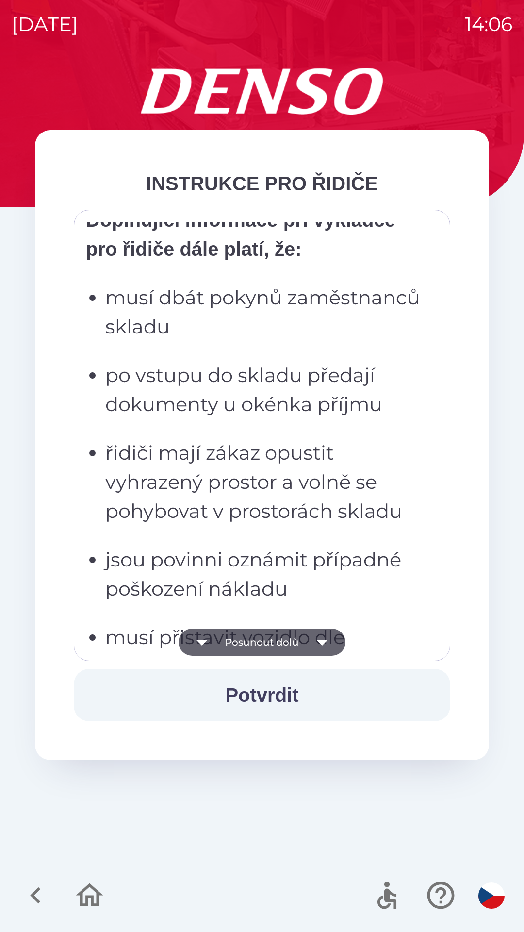
click at [240, 531] on ul "musí dbát pokynů zaměstnanců skladu po vstupu do skladu předají dokumenty u oké…" at bounding box center [255, 695] width 339 height 825
click at [233, 545] on p "jsou povinni oznámit případné poškození nákladu" at bounding box center [264, 574] width 319 height 58
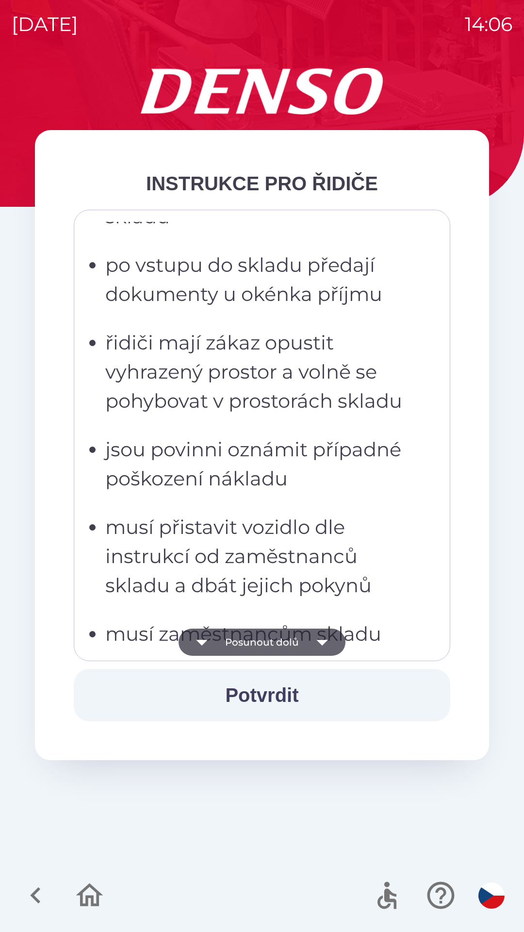
click at [284, 640] on button "Posunout dolů" at bounding box center [262, 642] width 167 height 27
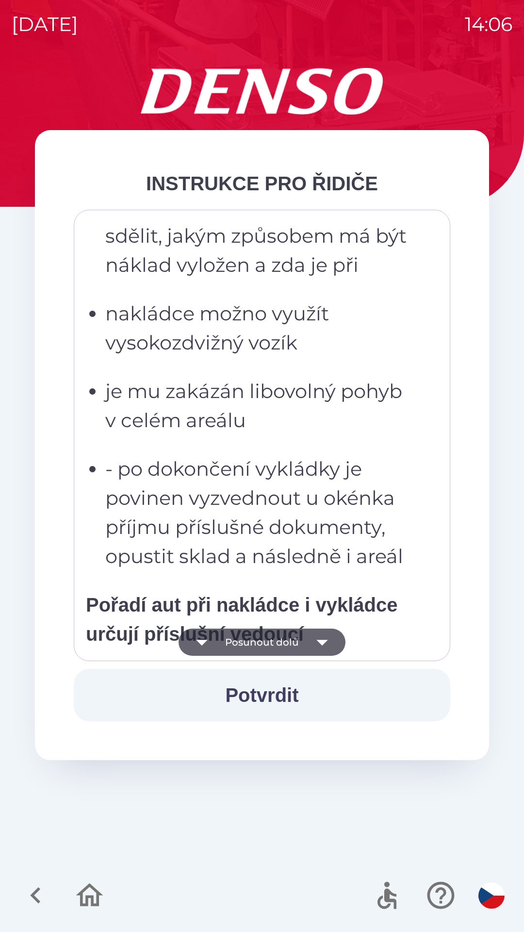
click at [278, 700] on button "Potvrdit" at bounding box center [262, 695] width 377 height 52
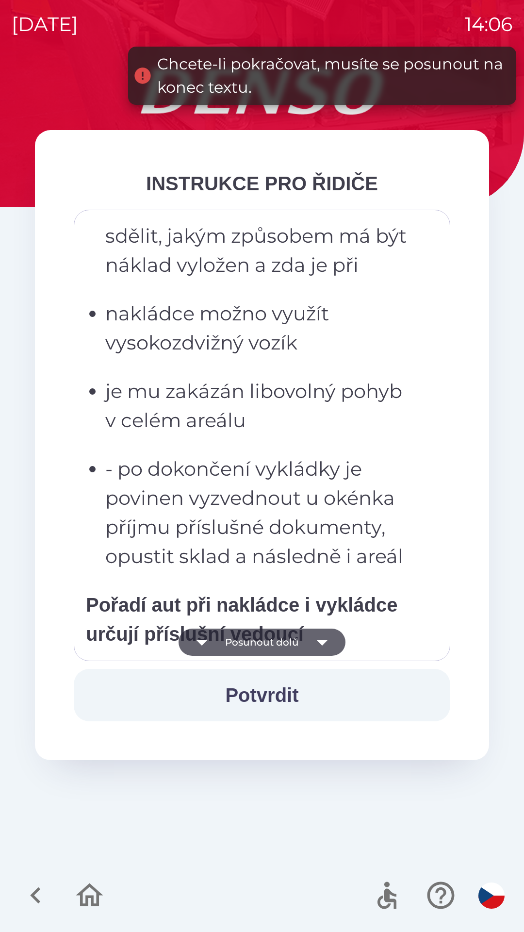
click at [286, 532] on p "- po dokončení vykládky je povinen vyzvednout u okénka příjmu příslušné dokumen…" at bounding box center [264, 512] width 319 height 117
click at [284, 435] on p "je mu zakázán libovolný pohyb v celém areálu" at bounding box center [264, 406] width 319 height 58
click at [274, 640] on button "Posunout dolů" at bounding box center [262, 642] width 167 height 27
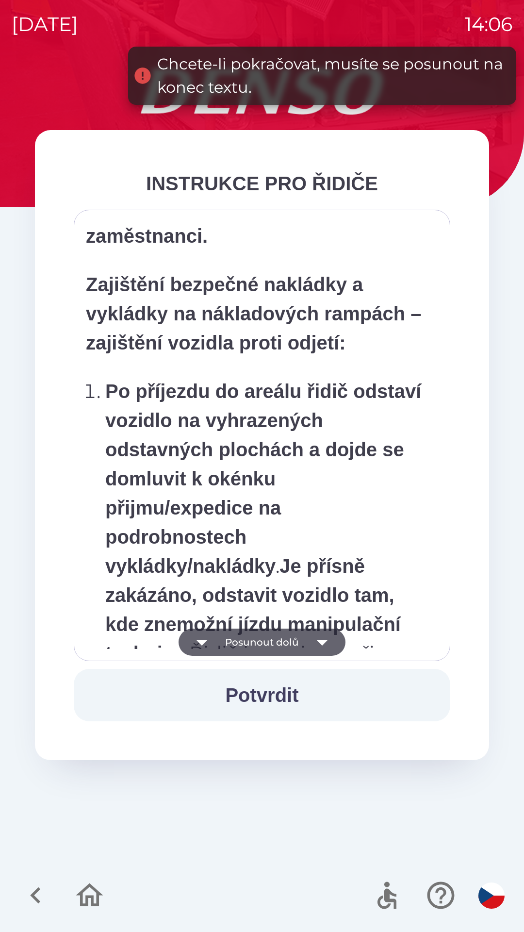
click at [282, 641] on button "Posunout dolů" at bounding box center [262, 642] width 167 height 27
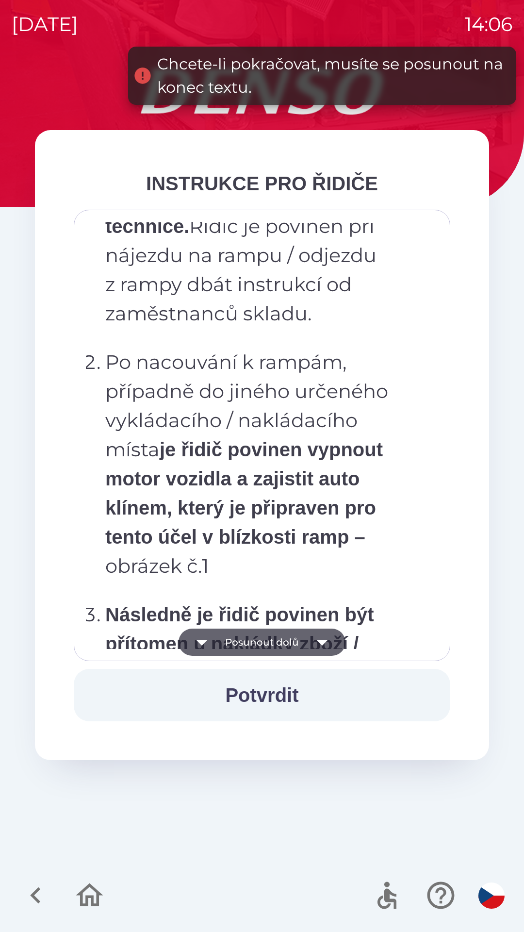
click at [282, 647] on button "Posunout dolů" at bounding box center [262, 642] width 167 height 27
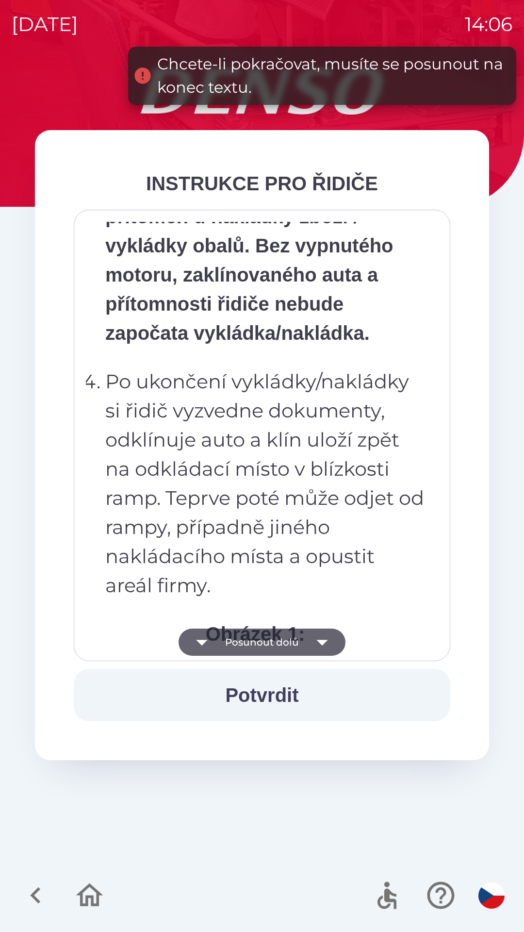
click at [281, 643] on button "Posunout dolů" at bounding box center [262, 642] width 167 height 27
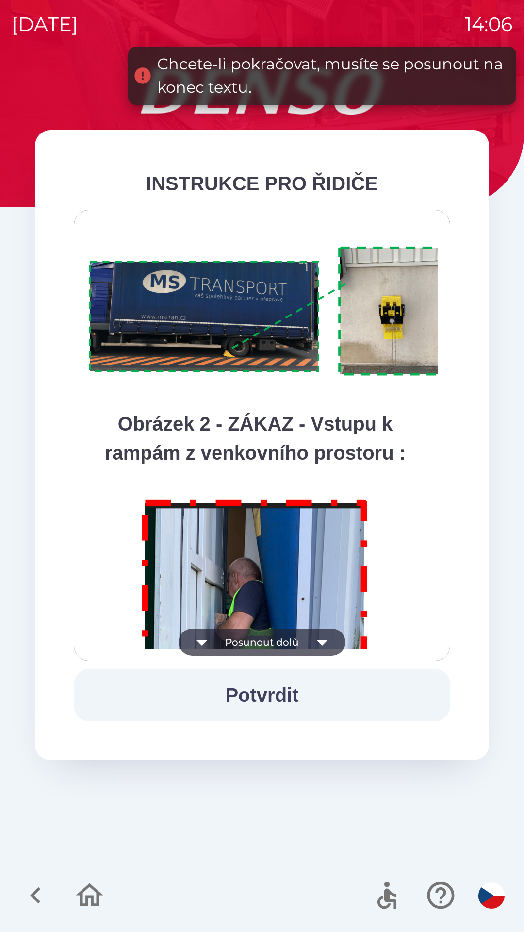
click at [283, 642] on button "Posunout dolů" at bounding box center [262, 642] width 167 height 27
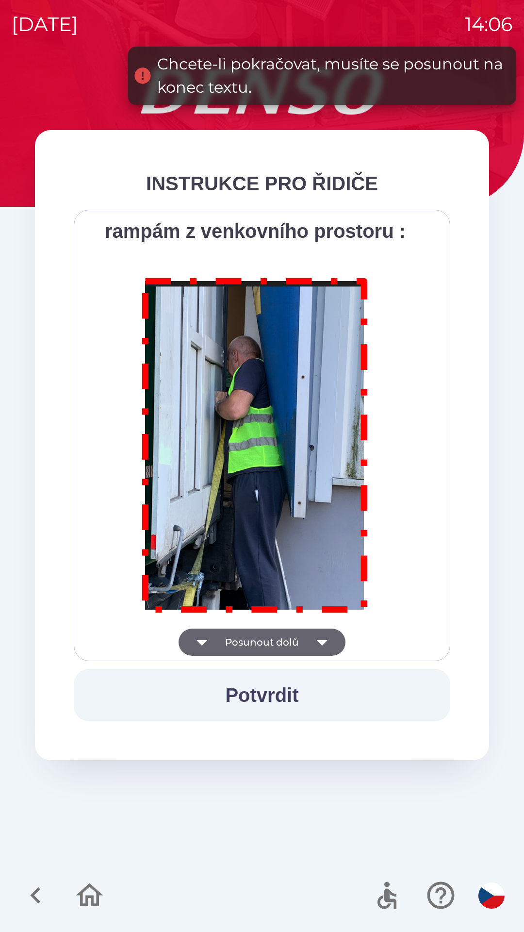
click at [284, 647] on div "Všichni řidiči přijíždějící do skladu firmy DENSO CZECH s.r.o. jsou po průjezdu…" at bounding box center [262, 435] width 352 height 427
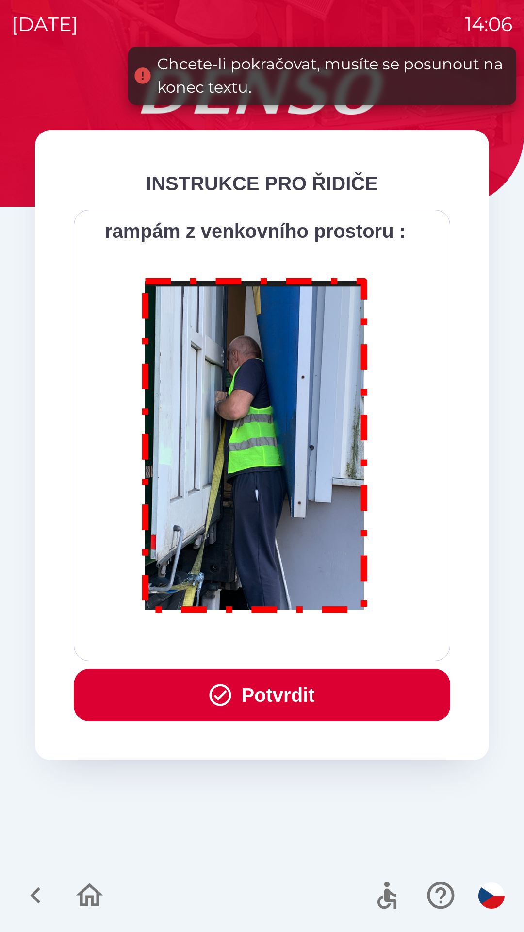
click at [289, 649] on div "Všichni řidiči přijíždějící do skladu firmy DENSO CZECH s.r.o. jsou po průjezdu…" at bounding box center [262, 435] width 377 height 451
click at [299, 698] on button "Potvrdit" at bounding box center [262, 695] width 377 height 52
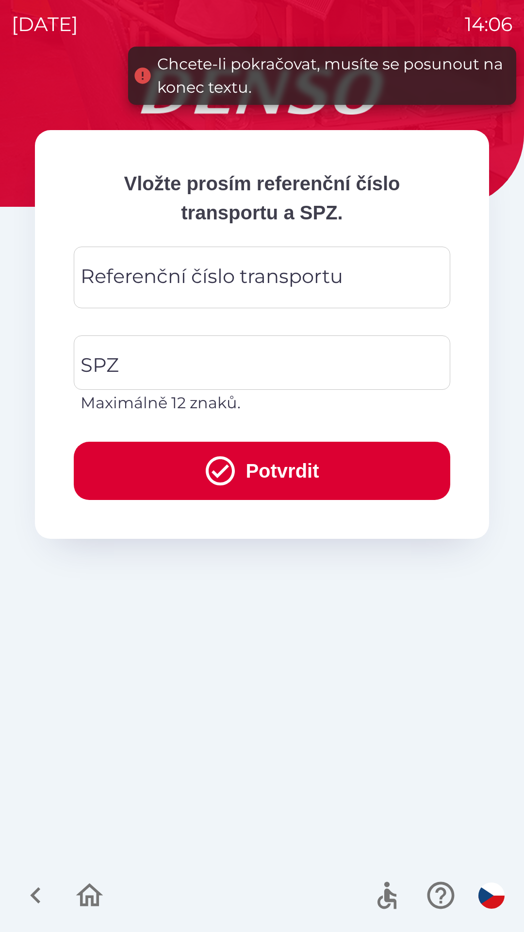
click at [284, 285] on div "Referenční číslo transportu Referenční číslo transportu" at bounding box center [262, 278] width 377 height 62
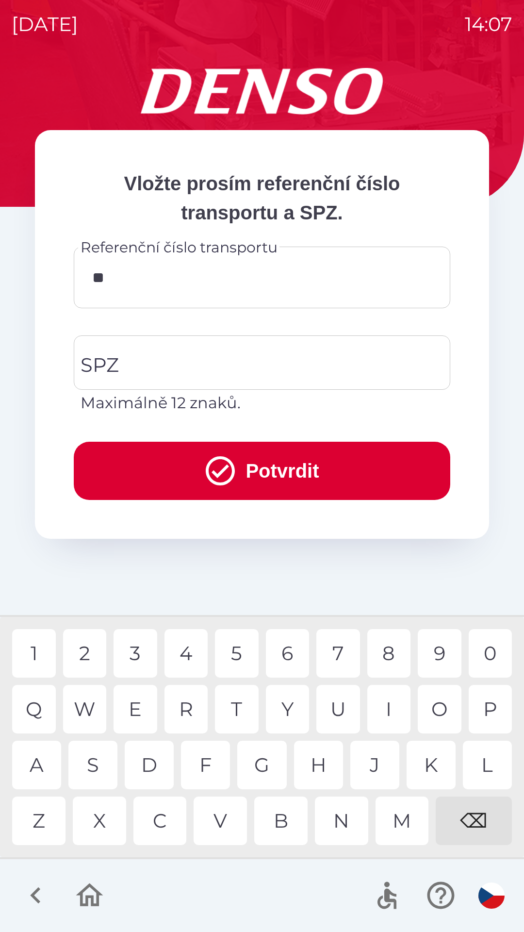
click at [486, 661] on div "0" at bounding box center [491, 653] width 44 height 49
click at [487, 655] on div "0" at bounding box center [491, 653] width 44 height 49
type input "*******"
click at [382, 655] on div "8" at bounding box center [390, 653] width 44 height 49
click at [311, 370] on input "SPZ" at bounding box center [254, 363] width 353 height 46
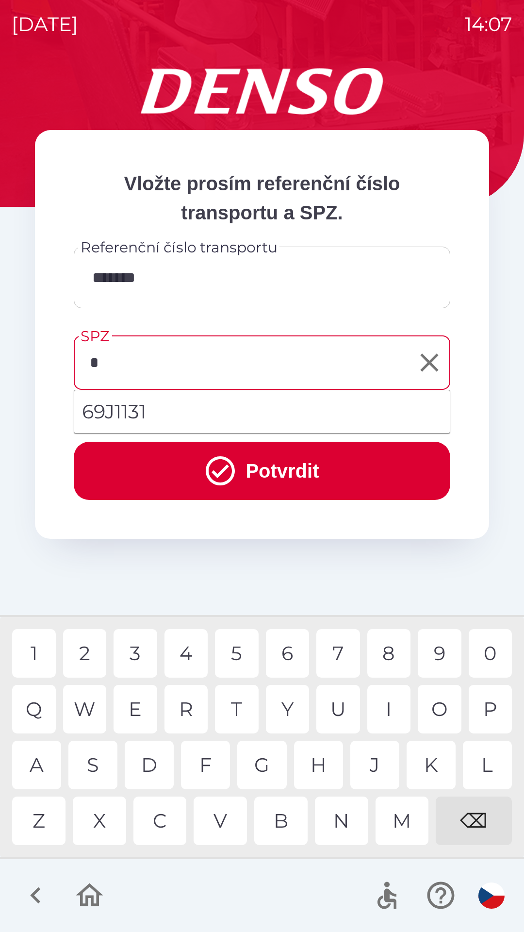
click at [290, 658] on div "6" at bounding box center [288, 653] width 44 height 49
click at [137, 657] on div "3" at bounding box center [136, 653] width 44 height 49
type input "*******"
click at [42, 651] on div "1" at bounding box center [34, 653] width 44 height 49
click at [343, 466] on button "Potvrdit" at bounding box center [262, 471] width 377 height 58
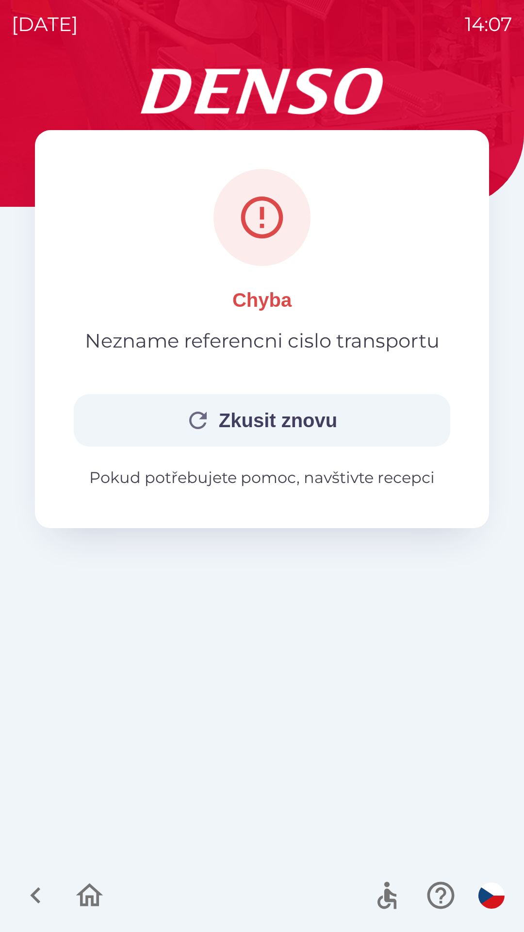
click at [321, 425] on button "Zkusit znovu" at bounding box center [262, 420] width 377 height 52
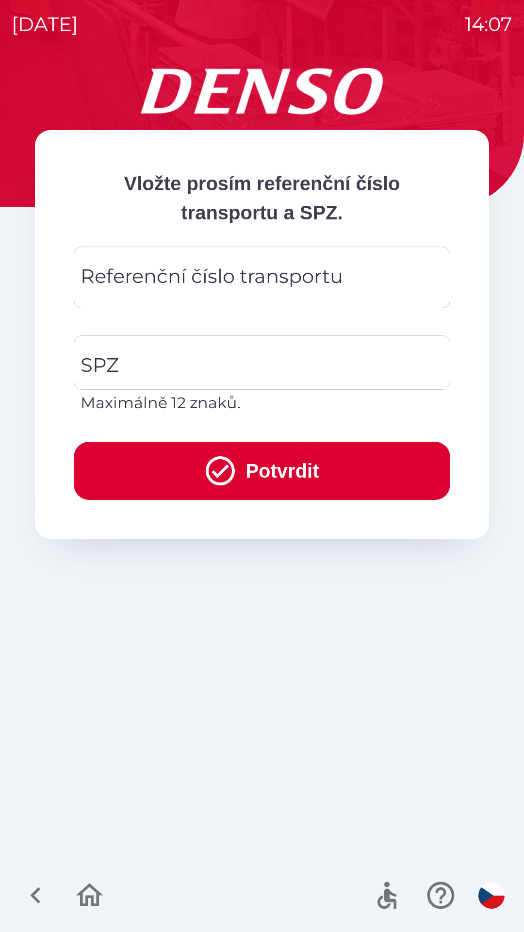
click at [274, 286] on div "Referenční číslo transportu Referenční číslo transportu" at bounding box center [262, 278] width 377 height 62
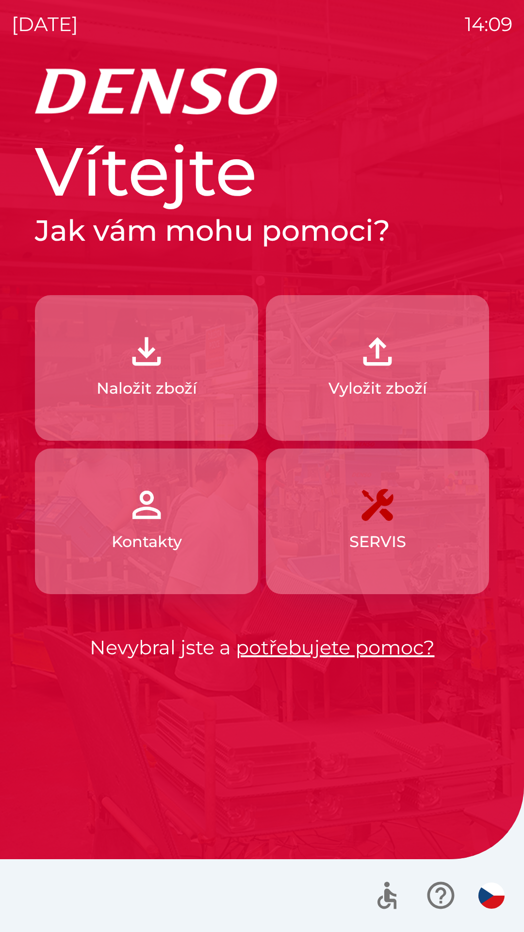
click at [401, 359] on button "Vyložit zboží" at bounding box center [377, 368] width 223 height 146
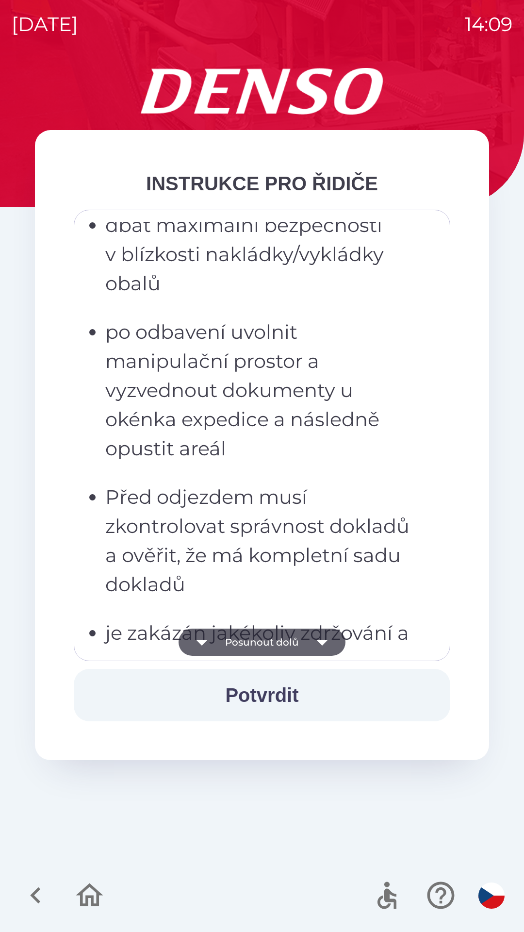
click at [447, 463] on div "Všichni řidiči přijíždějící do skladu firmy DENSO CZECH s.r.o. jsou po průjezdu…" at bounding box center [262, 435] width 377 height 451
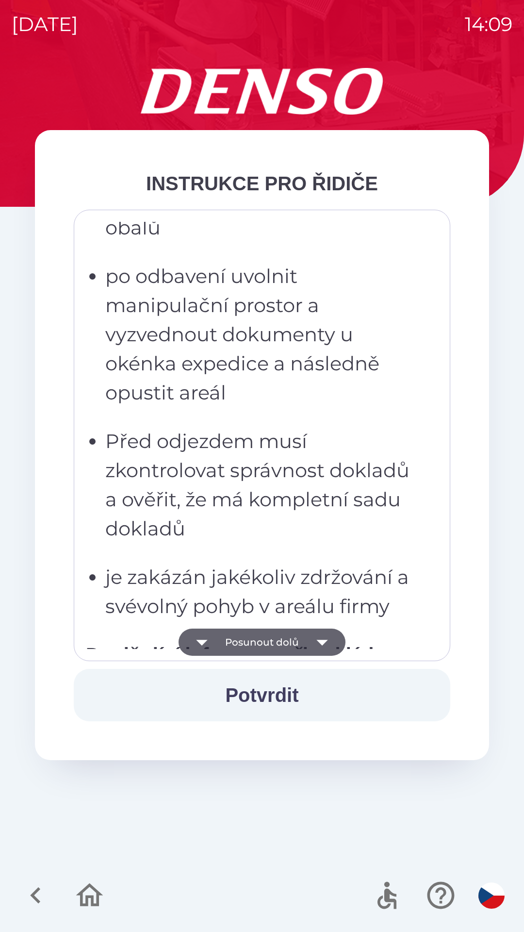
click at [312, 635] on icon "button" at bounding box center [322, 642] width 27 height 27
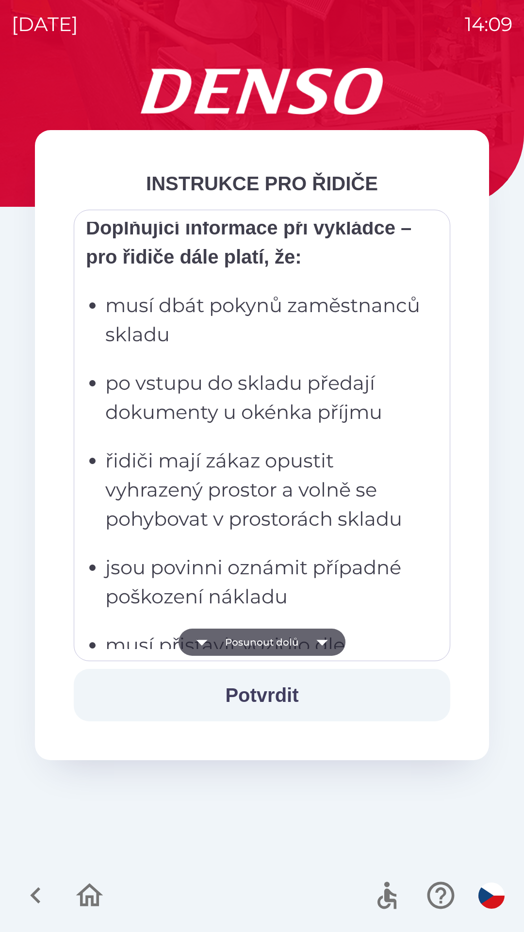
click at [299, 640] on button "Posunout dolů" at bounding box center [262, 642] width 167 height 27
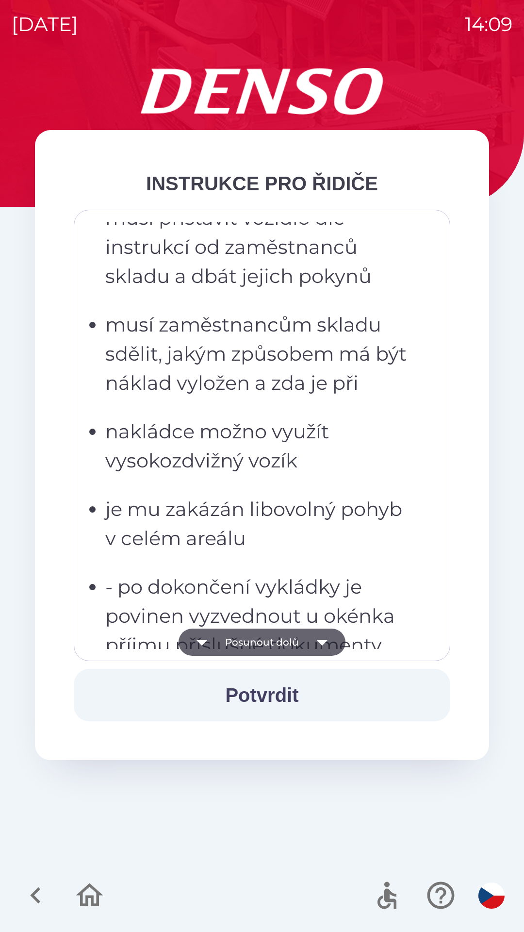
click at [299, 646] on button "Posunout dolů" at bounding box center [262, 642] width 167 height 27
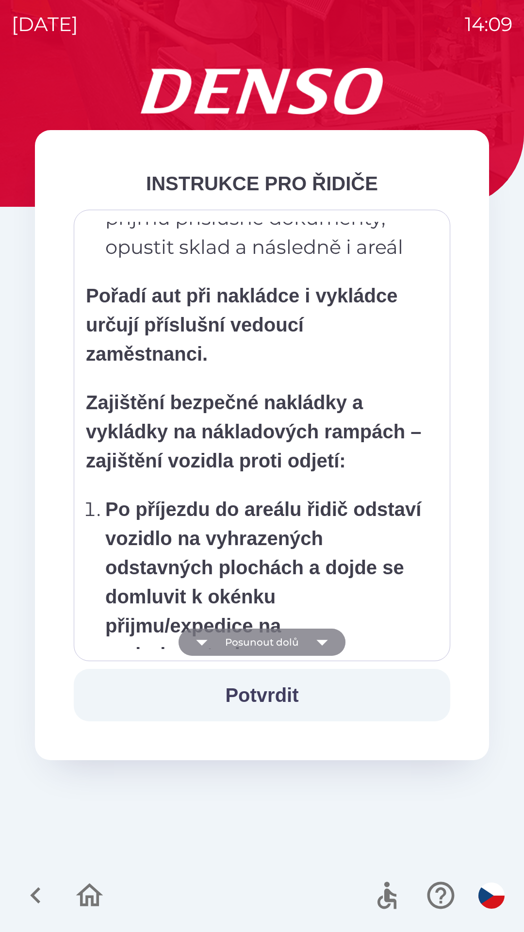
click at [300, 645] on button "Posunout dolů" at bounding box center [262, 642] width 167 height 27
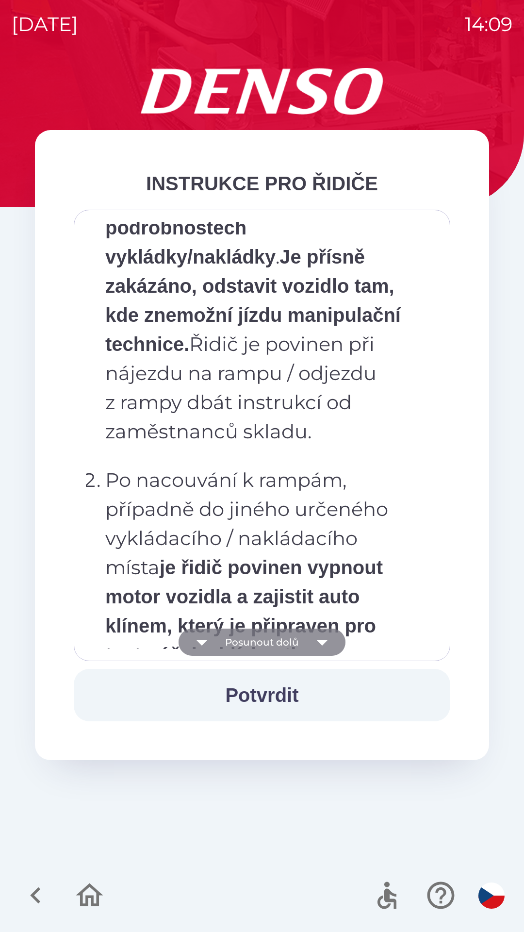
click at [301, 644] on button "Posunout dolů" at bounding box center [262, 642] width 167 height 27
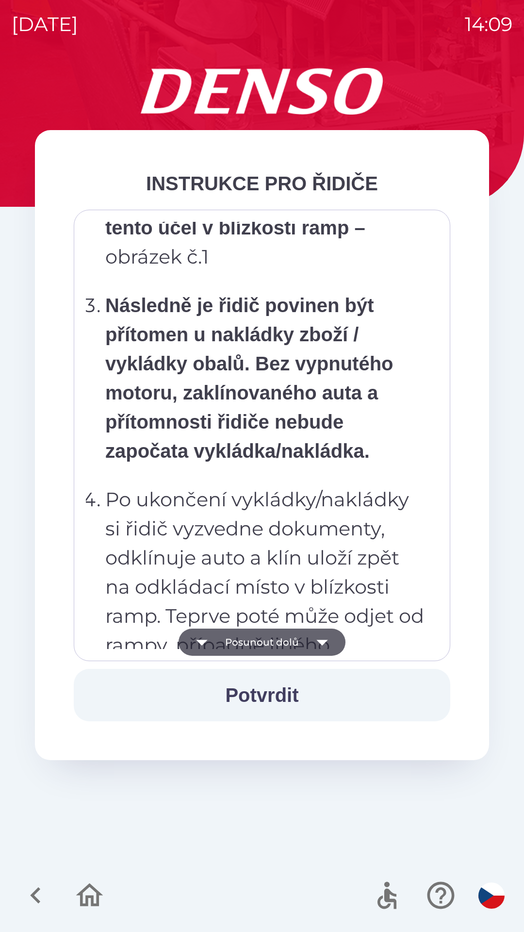
click at [302, 644] on button "Posunout dolů" at bounding box center [262, 642] width 167 height 27
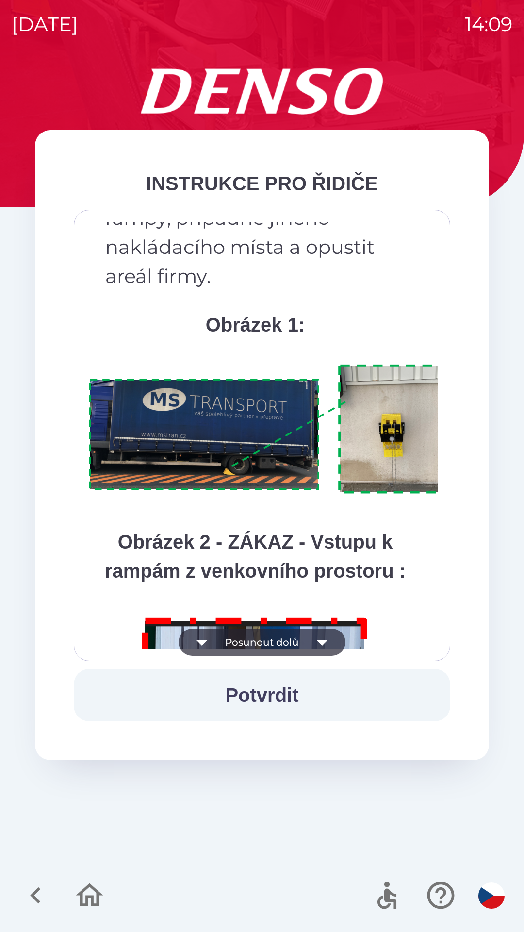
click at [303, 644] on button "Posunout dolů" at bounding box center [262, 642] width 167 height 27
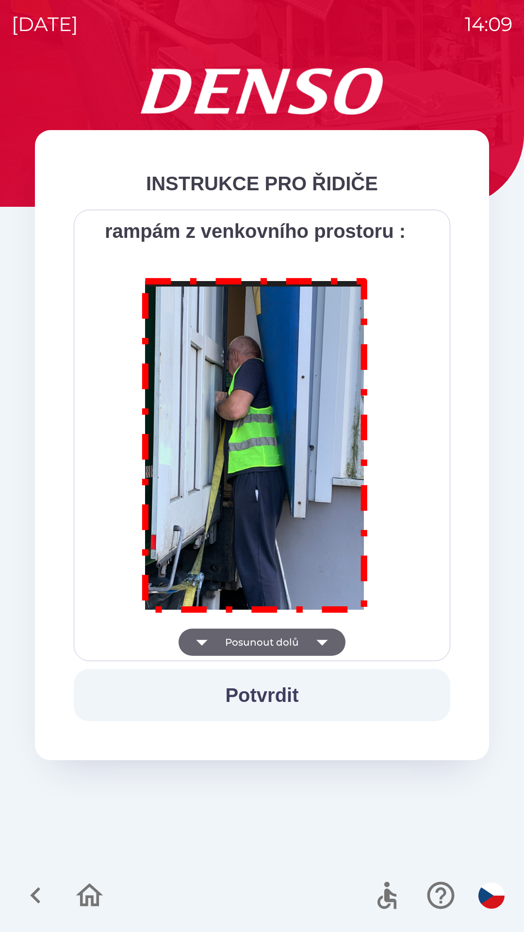
click at [305, 646] on div "Všichni řidiči přijíždějící do skladu firmy DENSO CZECH s.r.o. jsou po průjezdu…" at bounding box center [262, 435] width 352 height 427
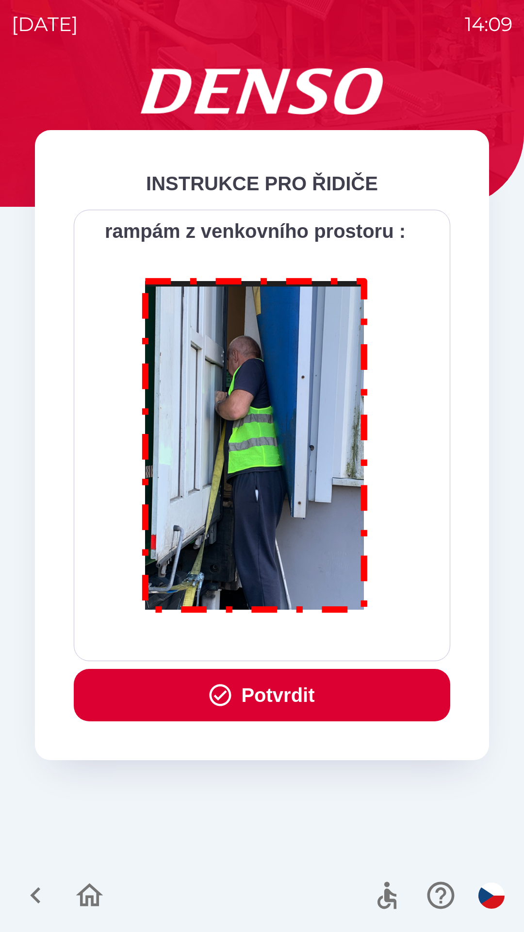
click at [304, 643] on div "Všichni řidiči přijíždějící do skladu firmy DENSO CZECH s.r.o. jsou po průjezdu…" at bounding box center [262, 435] width 352 height 427
click at [316, 683] on button "Potvrdit" at bounding box center [262, 695] width 377 height 52
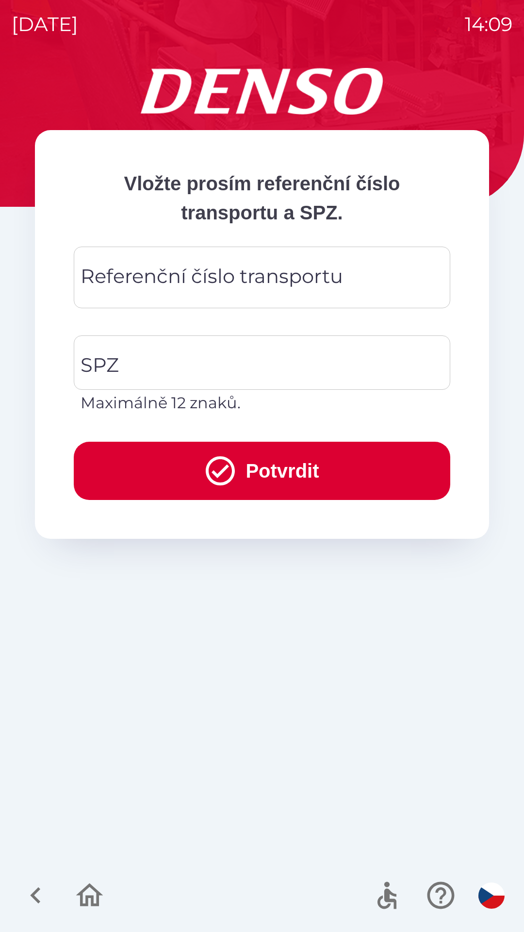
click at [311, 287] on div "Referenční číslo transportu Referenční číslo transportu" at bounding box center [262, 278] width 377 height 62
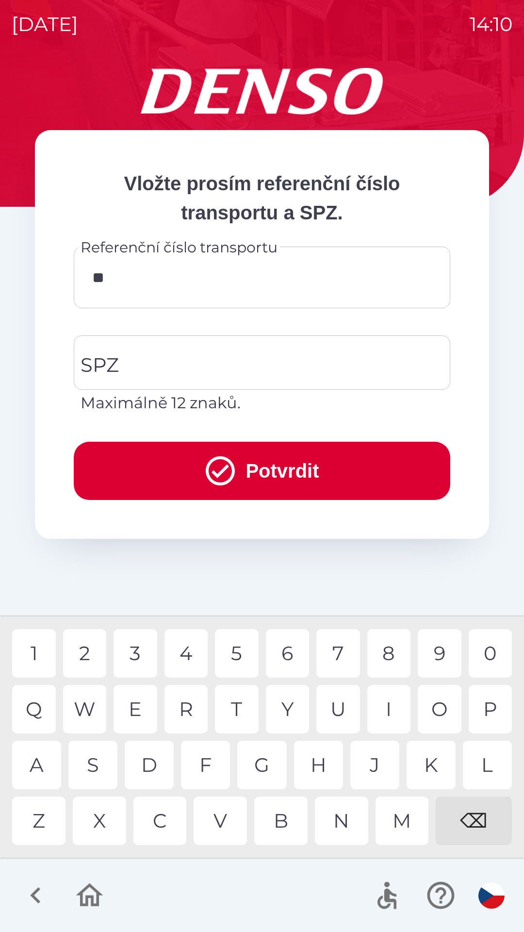
click at [292, 835] on div "B" at bounding box center [280, 821] width 53 height 49
type input "******"
click at [336, 357] on input "SPZ" at bounding box center [254, 363] width 353 height 46
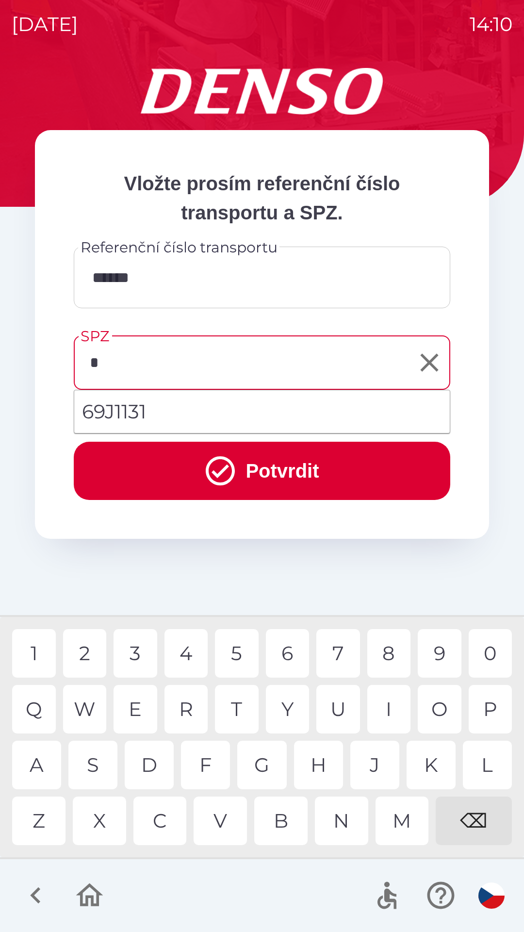
click at [289, 654] on div "6" at bounding box center [288, 653] width 44 height 49
click at [373, 768] on div "J" at bounding box center [375, 765] width 49 height 49
click at [124, 662] on div "3" at bounding box center [136, 653] width 44 height 49
type input "*******"
click at [344, 456] on button "Potvrdit" at bounding box center [262, 471] width 377 height 58
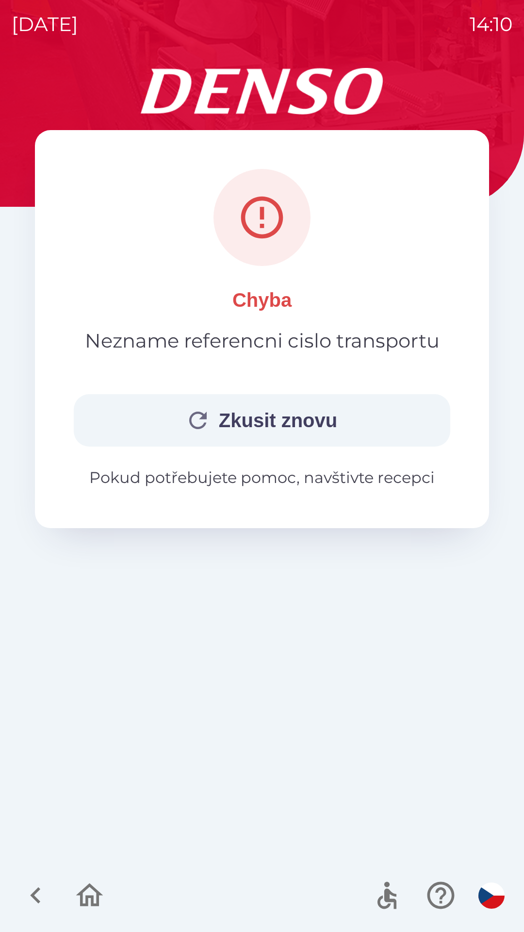
click at [361, 415] on button "Zkusit znovu" at bounding box center [262, 420] width 377 height 52
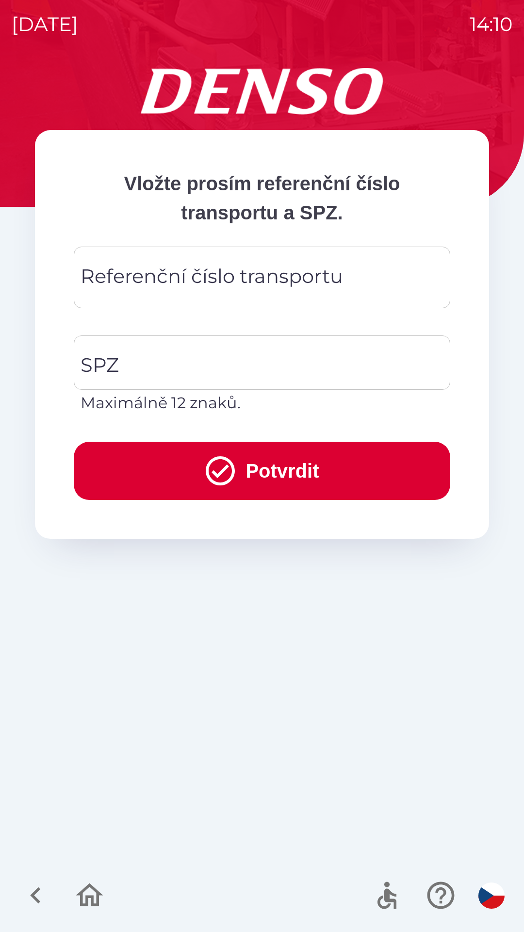
click at [343, 279] on input "Referenční číslo transportu" at bounding box center [261, 277] width 353 height 38
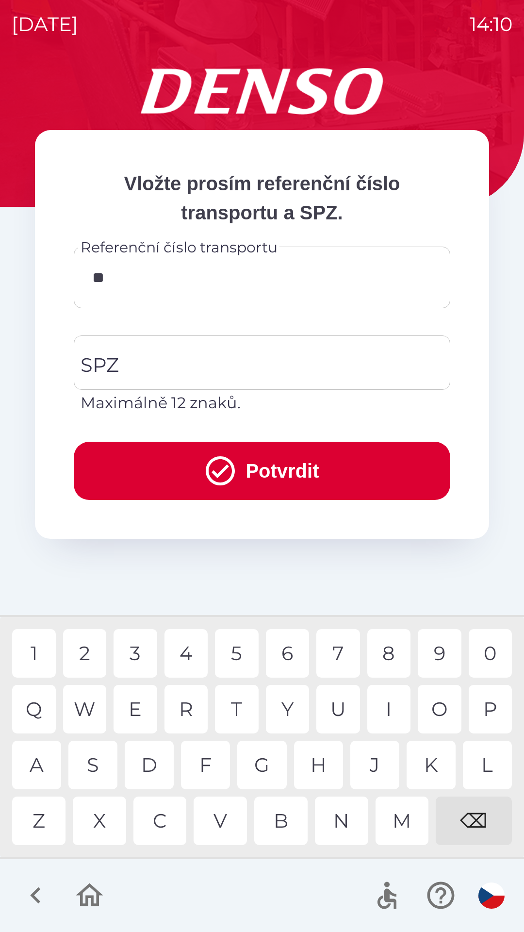
click at [501, 659] on div "0" at bounding box center [491, 653] width 44 height 49
click at [186, 656] on div "4" at bounding box center [187, 653] width 44 height 49
click at [484, 658] on div "0" at bounding box center [491, 653] width 44 height 49
click at [191, 651] on div "4" at bounding box center [187, 653] width 44 height 49
click at [487, 658] on div "0" at bounding box center [491, 653] width 44 height 49
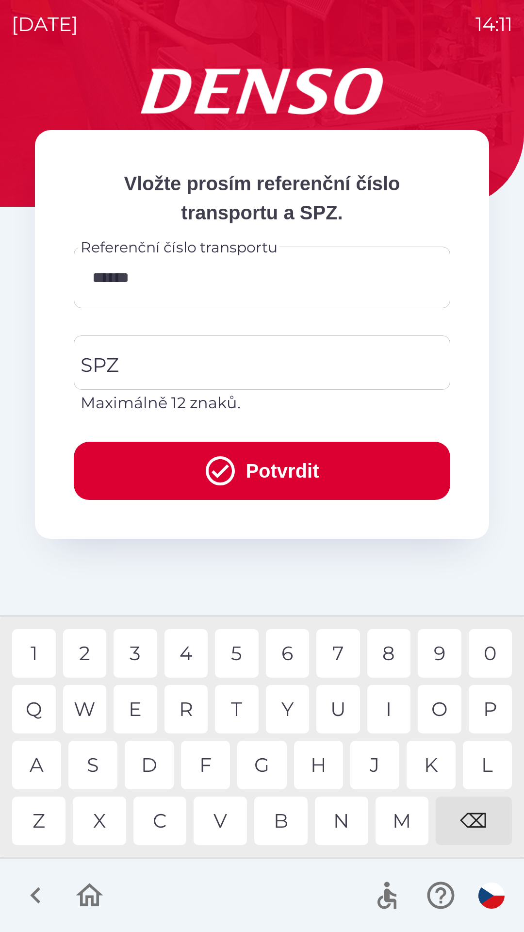
type input "*******"
click at [394, 656] on div "8" at bounding box center [390, 653] width 44 height 49
click at [317, 371] on input "SPZ" at bounding box center [254, 363] width 353 height 46
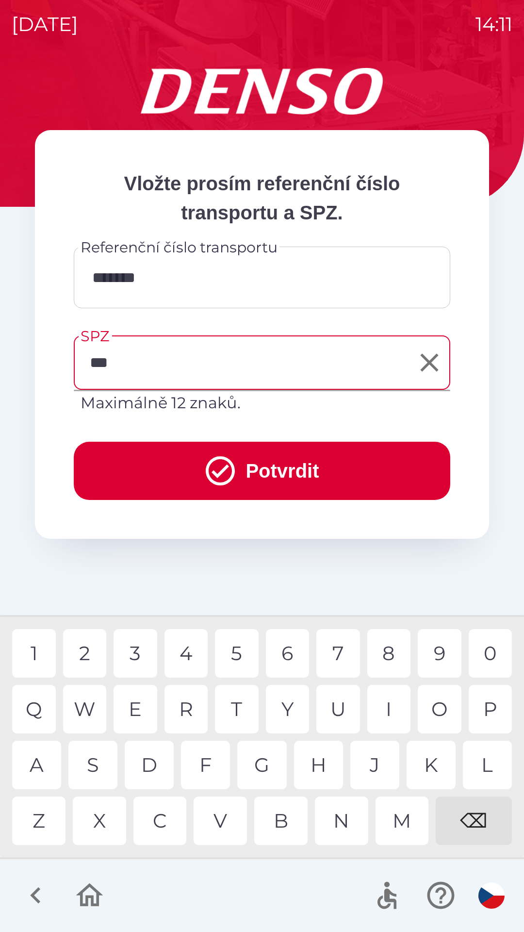
click at [384, 765] on div "J" at bounding box center [375, 765] width 49 height 49
click at [45, 662] on div "1" at bounding box center [34, 653] width 44 height 49
type input "*******"
click at [340, 463] on button "Potvrdit" at bounding box center [262, 471] width 377 height 58
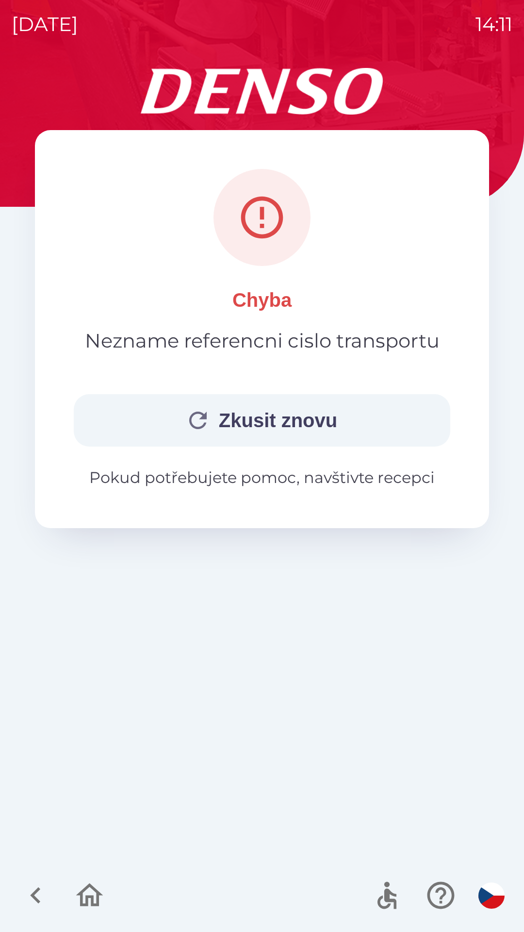
click at [324, 424] on button "Zkusit znovu" at bounding box center [262, 420] width 377 height 52
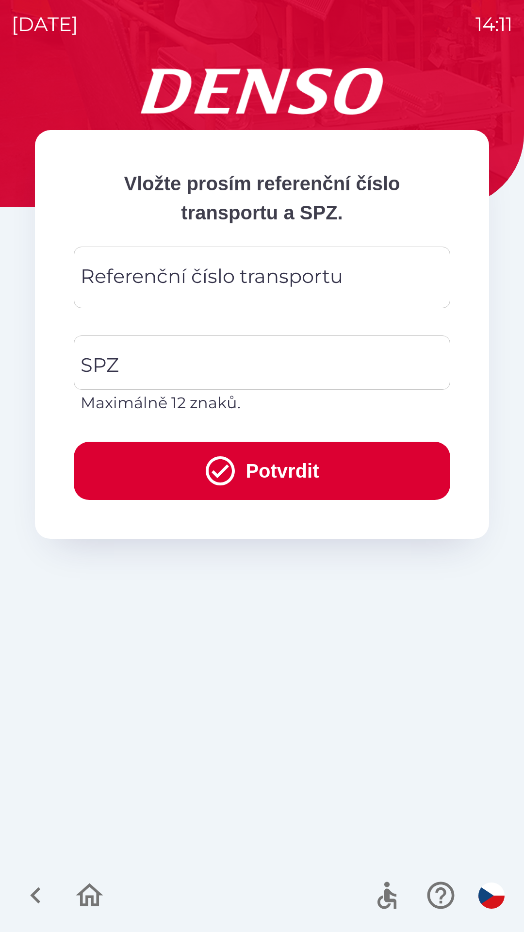
click at [297, 283] on div "Referenční číslo transportu Referenční číslo transportu" at bounding box center [262, 278] width 377 height 62
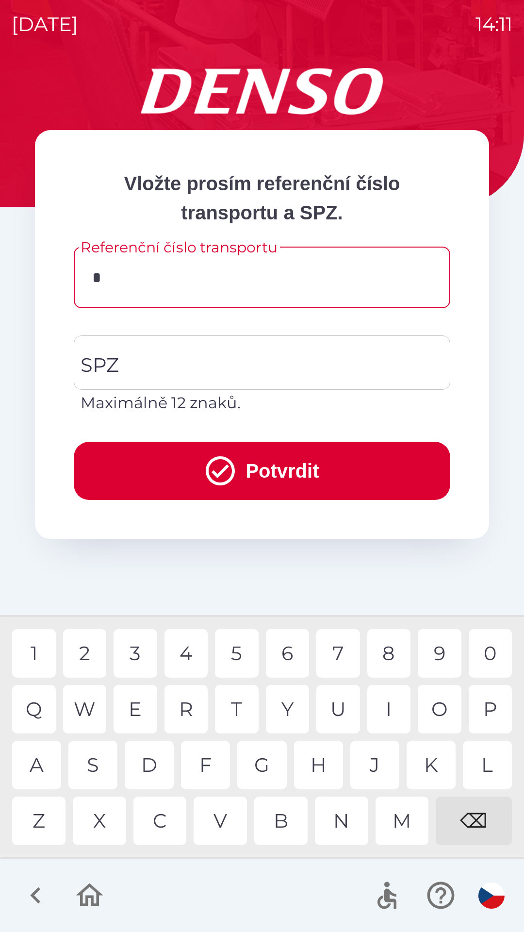
click at [39, 828] on div "Z" at bounding box center [38, 821] width 53 height 49
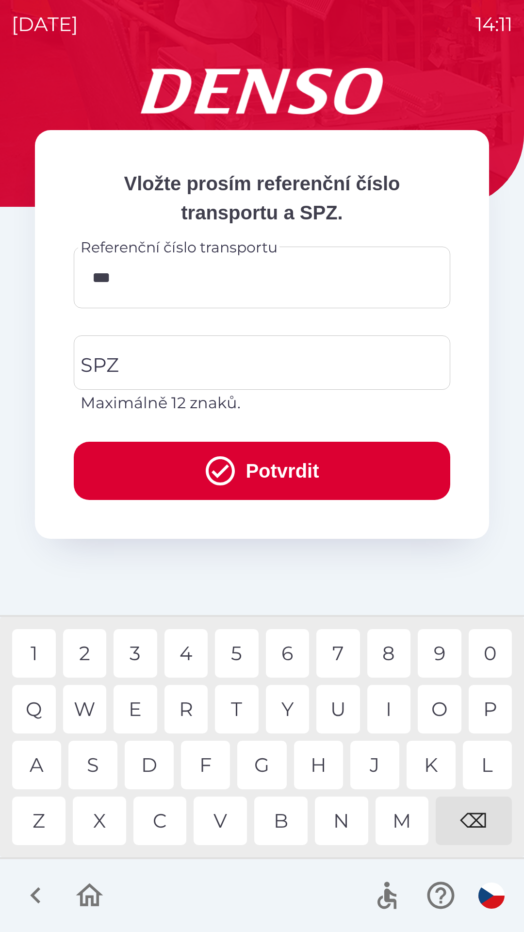
click at [189, 656] on div "4" at bounding box center [187, 653] width 44 height 49
click at [190, 652] on div "4" at bounding box center [187, 653] width 44 height 49
click at [485, 655] on div "0" at bounding box center [491, 653] width 44 height 49
type input "*******"
click at [397, 659] on div "8" at bounding box center [390, 653] width 44 height 49
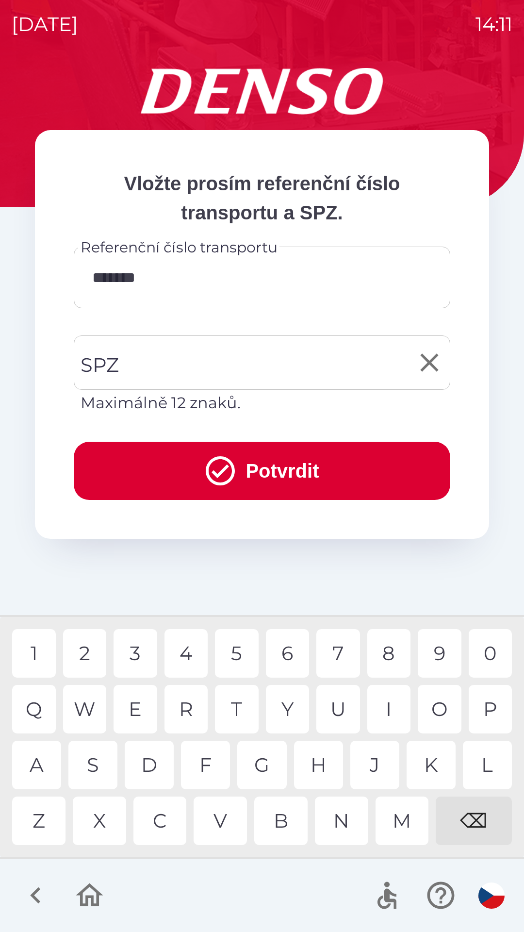
click at [297, 358] on input "SPZ" at bounding box center [254, 363] width 353 height 46
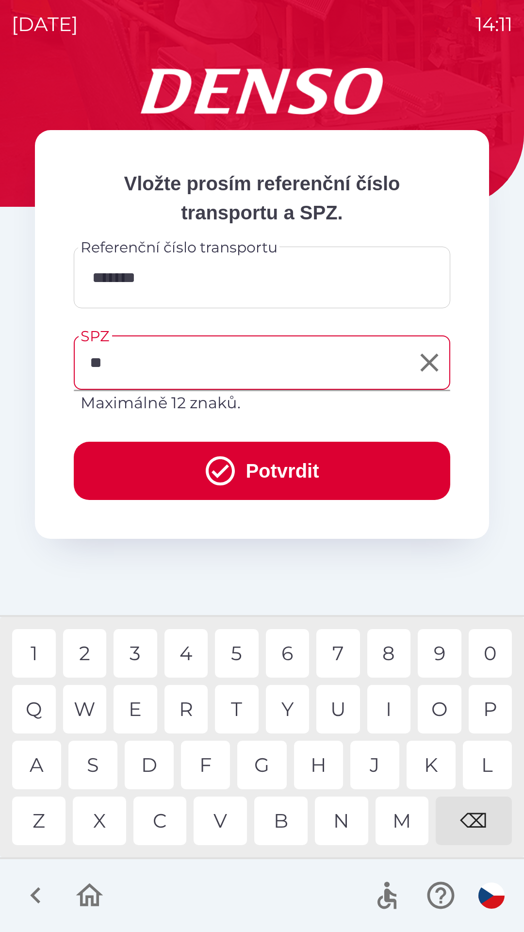
click at [93, 764] on div "S" at bounding box center [92, 765] width 49 height 49
click at [384, 760] on div "J" at bounding box center [375, 765] width 49 height 49
click at [38, 655] on div "1" at bounding box center [34, 653] width 44 height 49
click at [40, 654] on div "1" at bounding box center [34, 653] width 44 height 49
type input "*******"
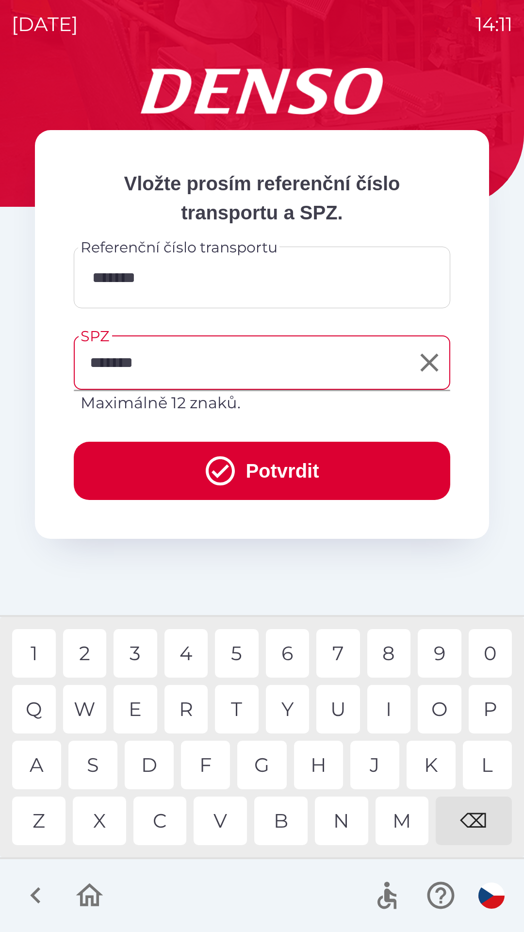
click at [398, 476] on button "Potvrdit" at bounding box center [262, 471] width 377 height 58
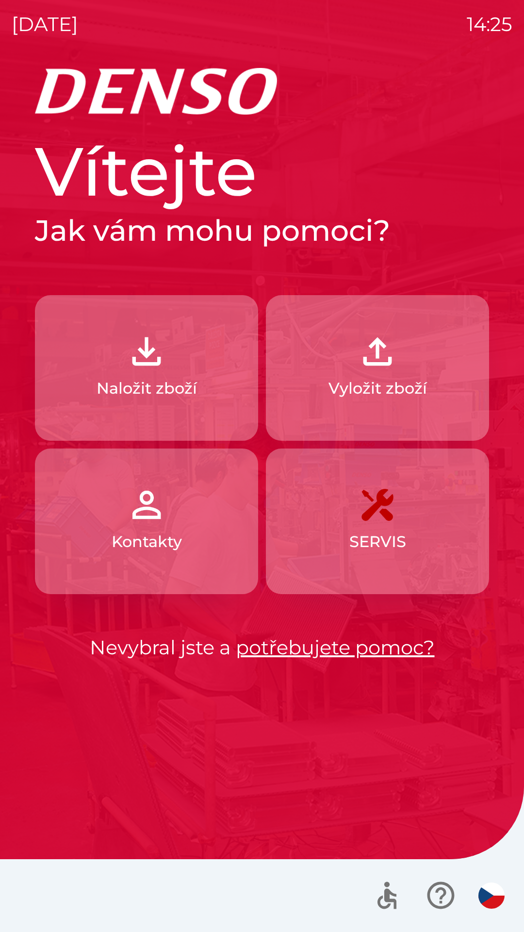
click at [145, 362] on img "button" at bounding box center [146, 351] width 43 height 43
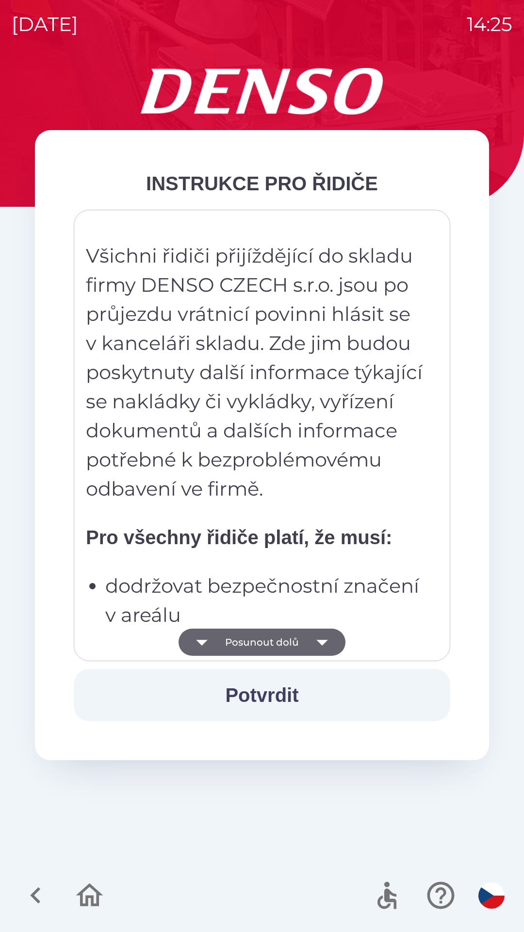
click at [251, 641] on button "Posunout dolů" at bounding box center [262, 642] width 167 height 27
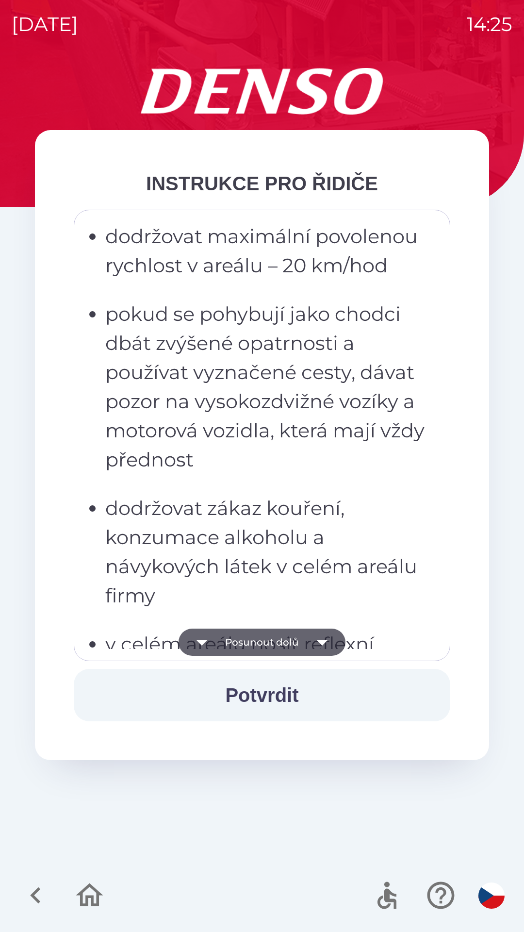
click at [245, 641] on button "Posunout dolů" at bounding box center [262, 642] width 167 height 27
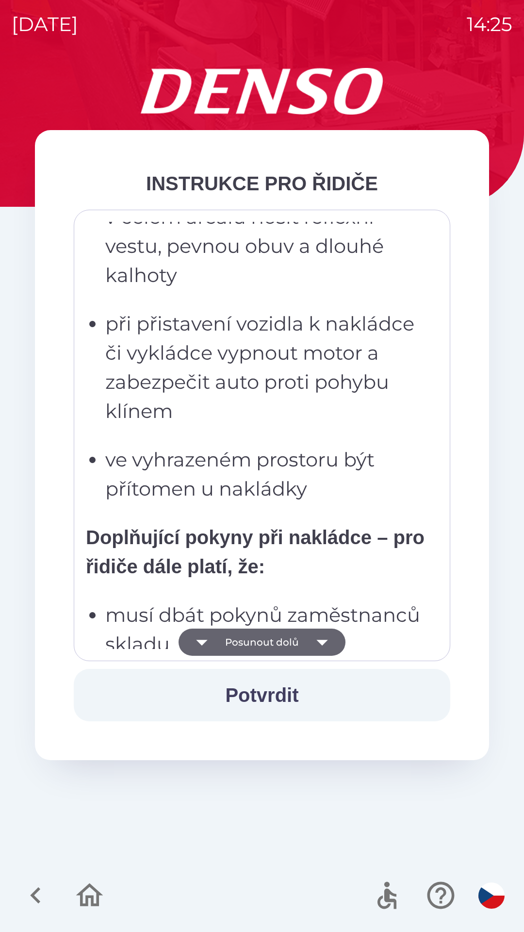
click at [247, 642] on button "Posunout dolů" at bounding box center [262, 642] width 167 height 27
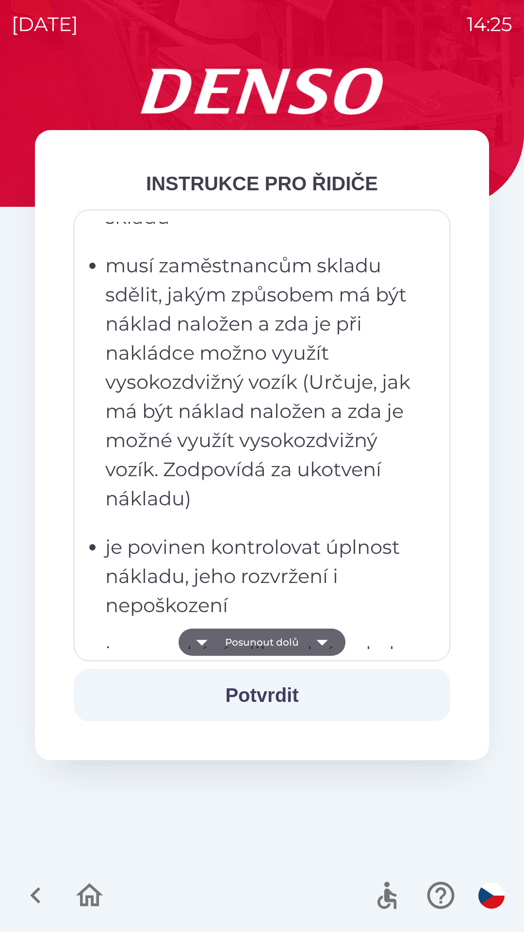
click at [249, 650] on button "Posunout dolů" at bounding box center [262, 642] width 167 height 27
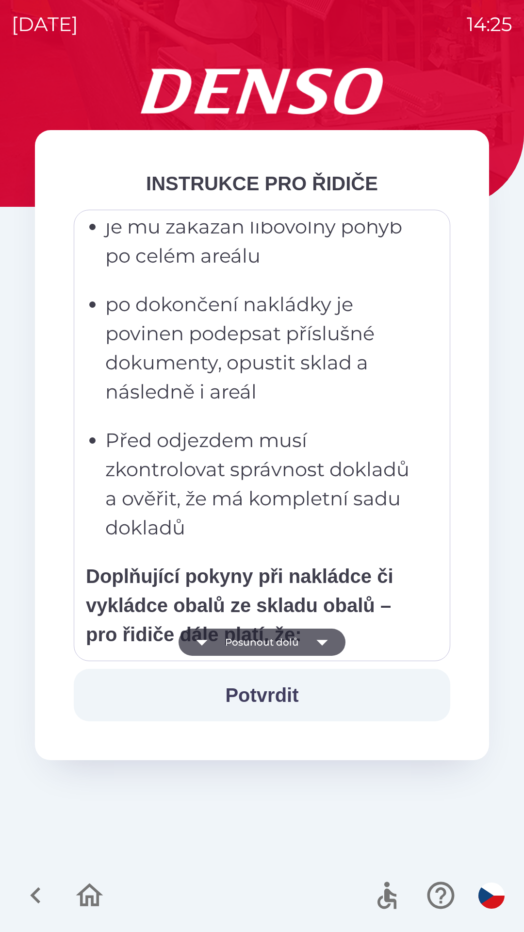
click at [248, 643] on button "Posunout dolů" at bounding box center [262, 642] width 167 height 27
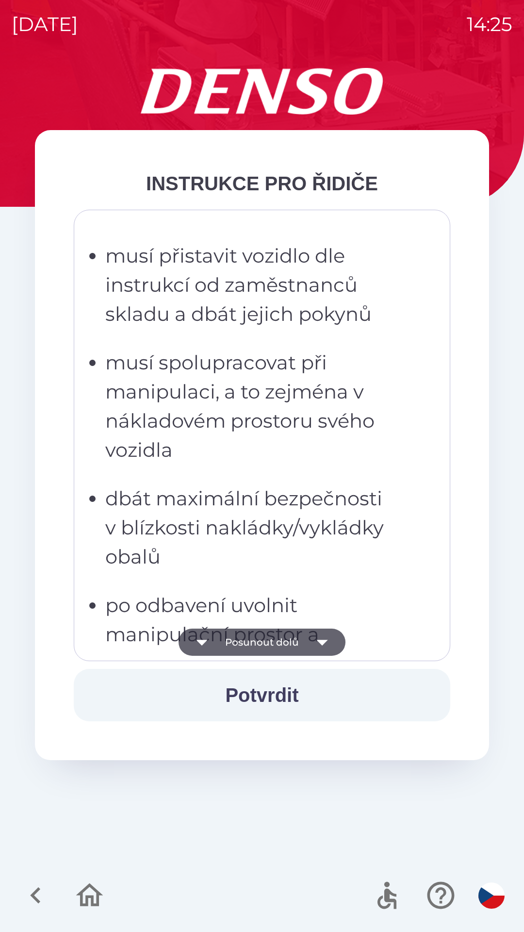
click at [253, 646] on button "Posunout dolů" at bounding box center [262, 642] width 167 height 27
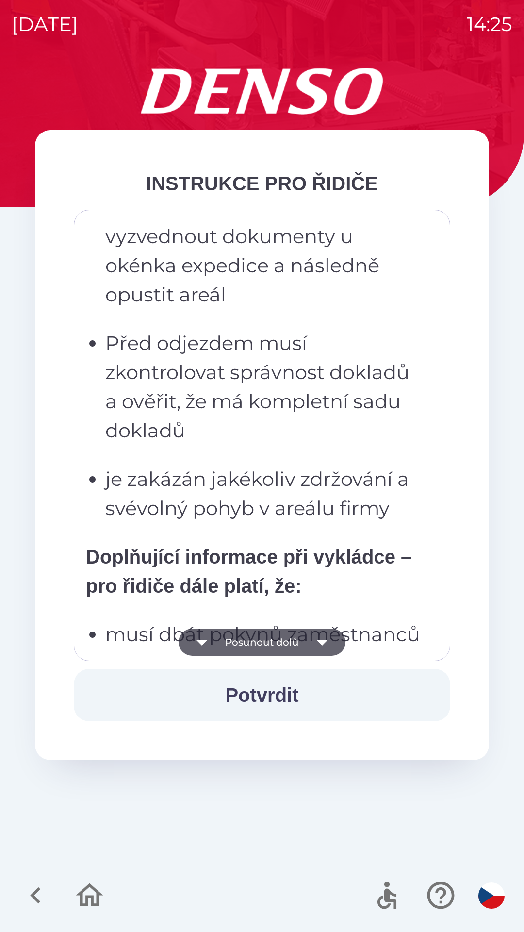
click at [253, 644] on button "Posunout dolů" at bounding box center [262, 642] width 167 height 27
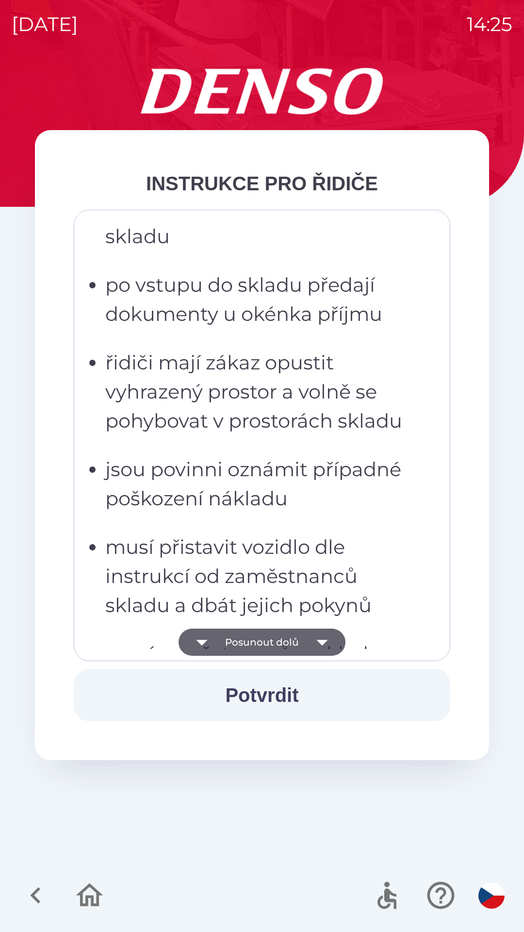
click at [253, 643] on button "Posunout dolů" at bounding box center [262, 642] width 167 height 27
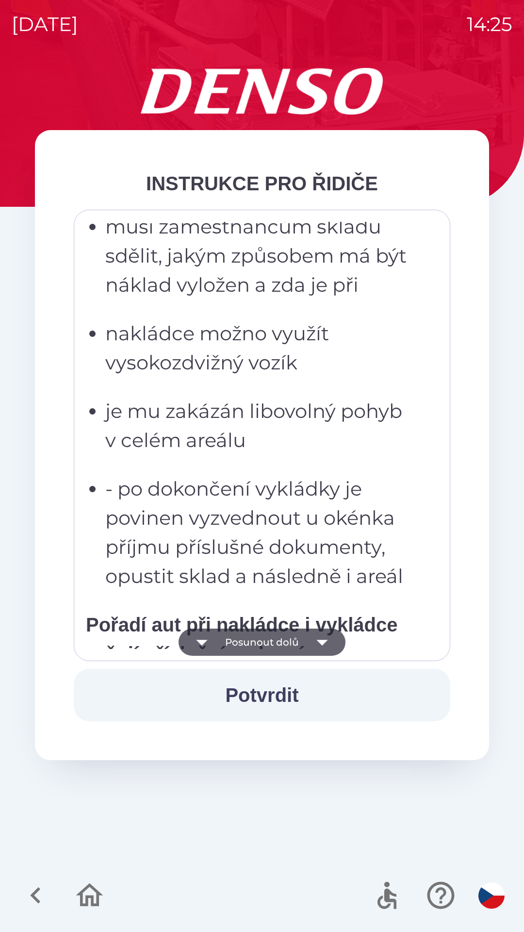
click at [254, 643] on button "Posunout dolů" at bounding box center [262, 642] width 167 height 27
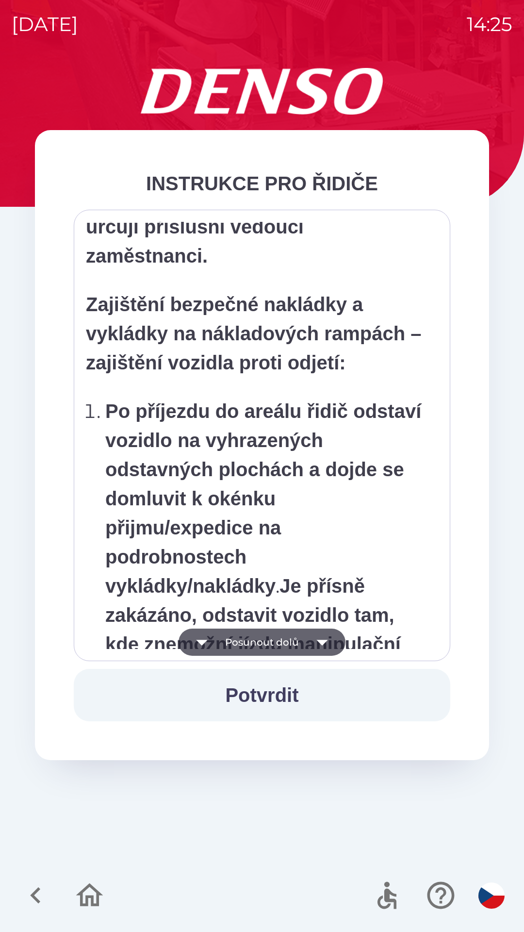
click at [253, 644] on button "Posunout dolů" at bounding box center [262, 642] width 167 height 27
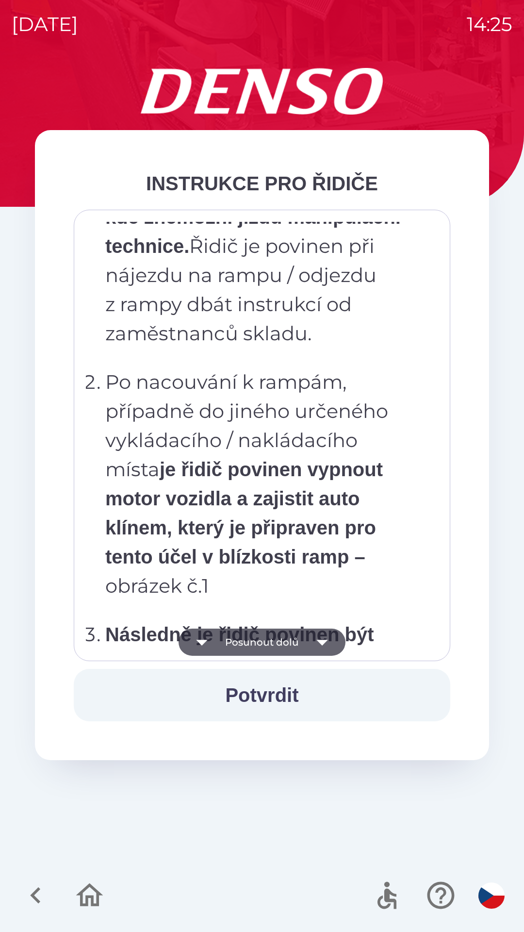
click at [252, 645] on button "Posunout dolů" at bounding box center [262, 642] width 167 height 27
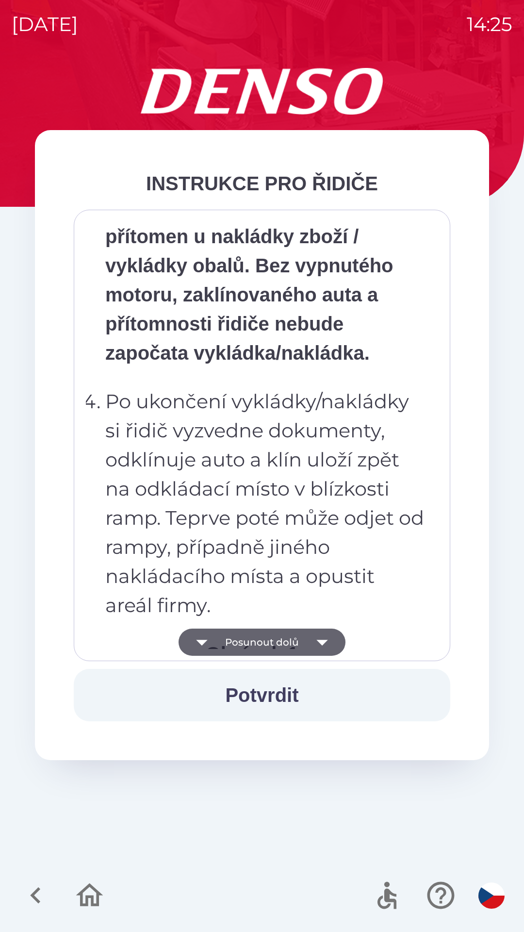
click at [252, 642] on button "Posunout dolů" at bounding box center [262, 642] width 167 height 27
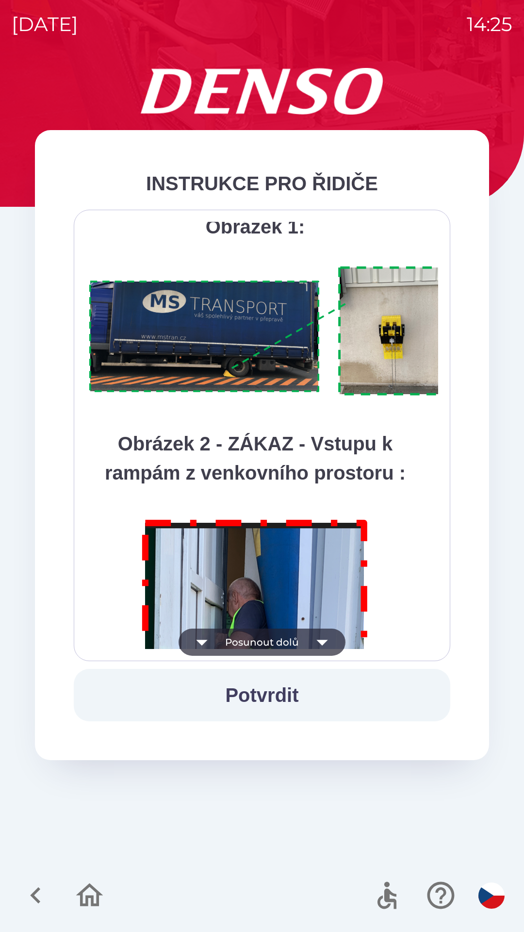
click at [250, 643] on button "Posunout dolů" at bounding box center [262, 642] width 167 height 27
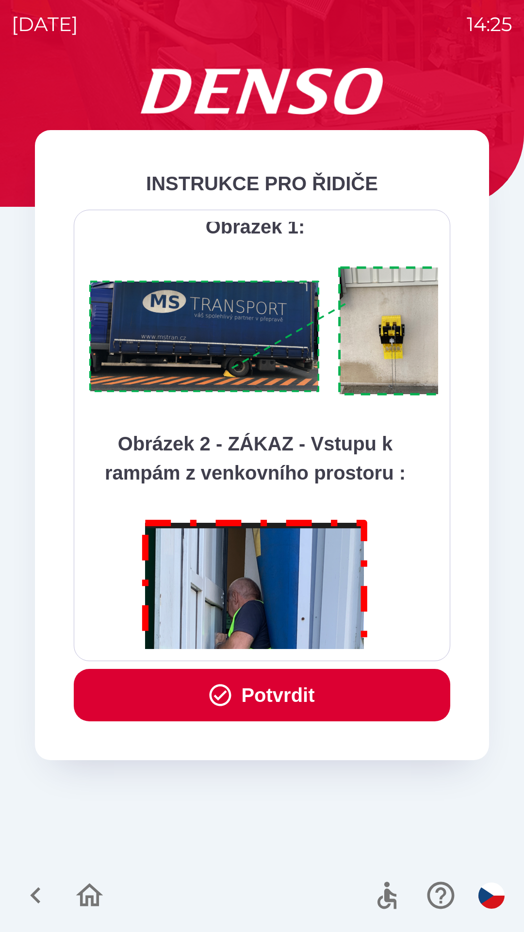
scroll to position [5456, 0]
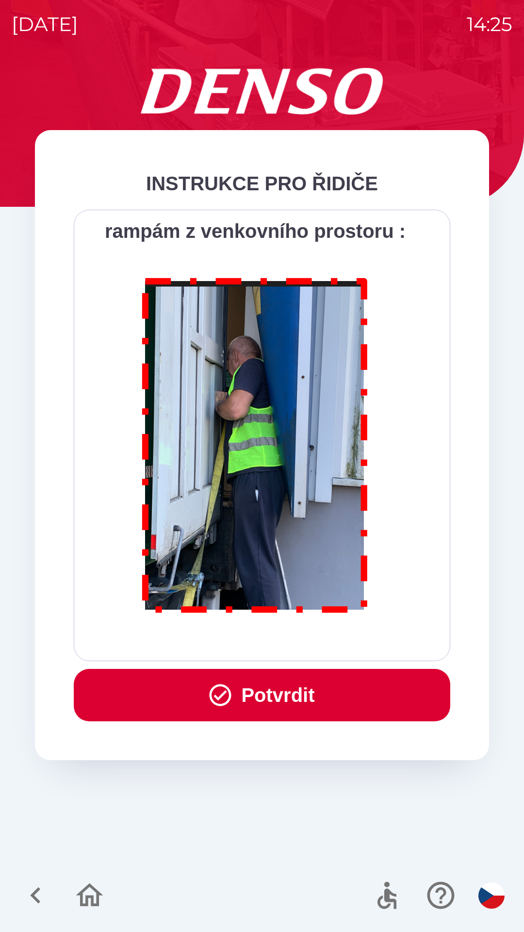
click at [268, 693] on button "Potvrdit" at bounding box center [262, 695] width 377 height 52
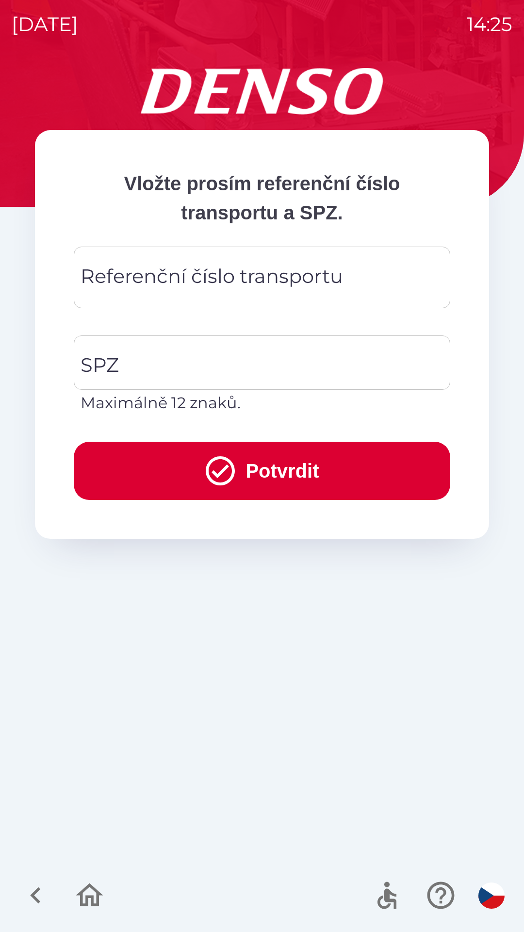
click at [150, 279] on div "Referenční číslo transportu Referenční číslo transportu" at bounding box center [262, 278] width 377 height 62
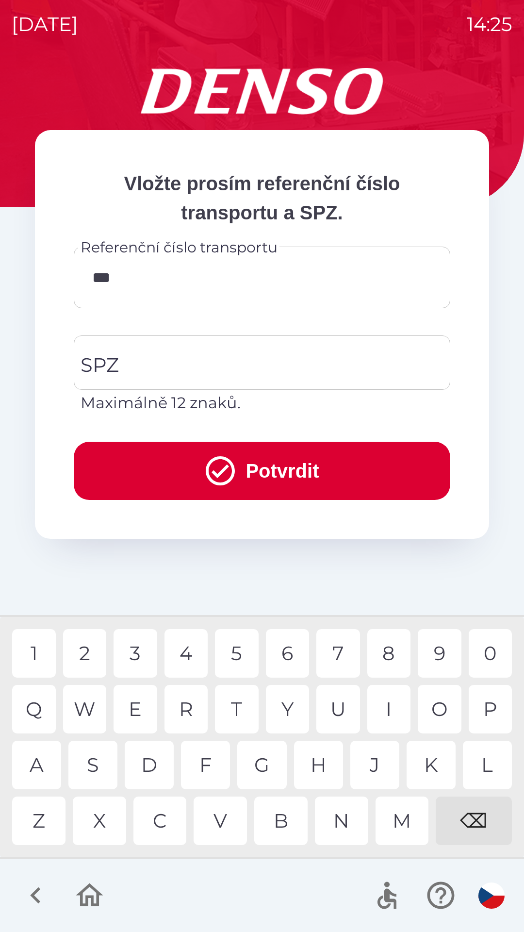
click at [188, 651] on div "4" at bounding box center [187, 653] width 44 height 49
click at [192, 652] on div "4" at bounding box center [187, 653] width 44 height 49
click at [137, 652] on div "3" at bounding box center [136, 653] width 44 height 49
type input "******"
click at [153, 359] on input "SPZ" at bounding box center [254, 363] width 353 height 46
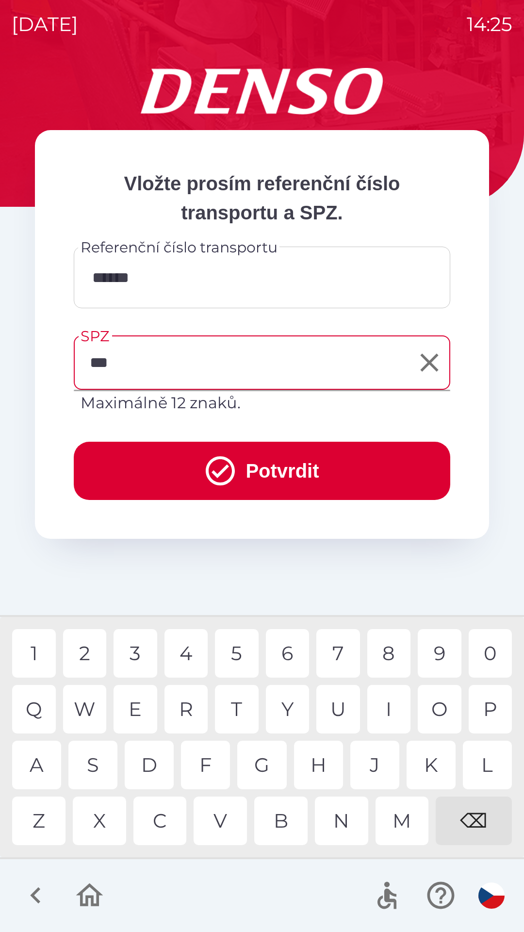
click at [400, 816] on div "M" at bounding box center [402, 821] width 53 height 49
click at [90, 650] on div "2" at bounding box center [85, 653] width 44 height 49
click at [236, 657] on div "5" at bounding box center [237, 653] width 44 height 49
type input "*******"
click at [257, 472] on button "Potvrdit" at bounding box center [262, 471] width 377 height 58
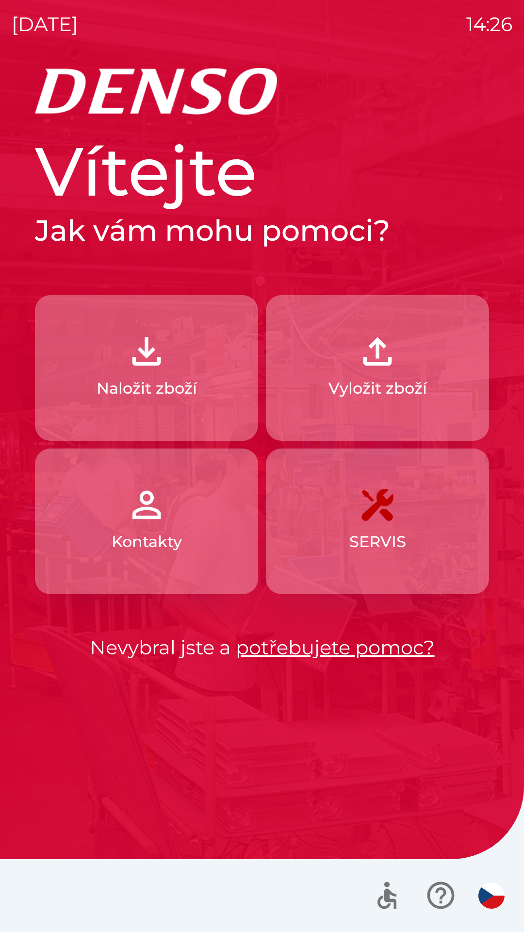
click at [157, 364] on img "button" at bounding box center [146, 351] width 43 height 43
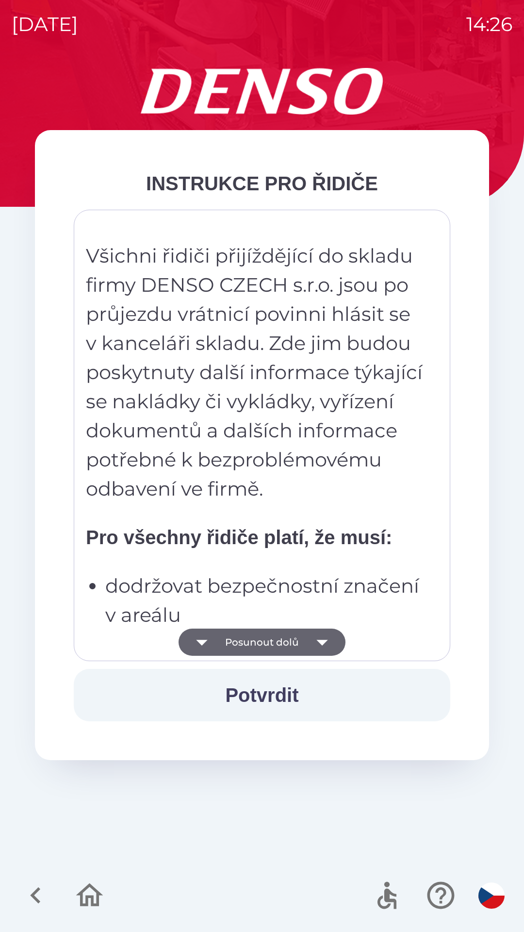
click at [257, 636] on button "Posunout dolů" at bounding box center [262, 642] width 167 height 27
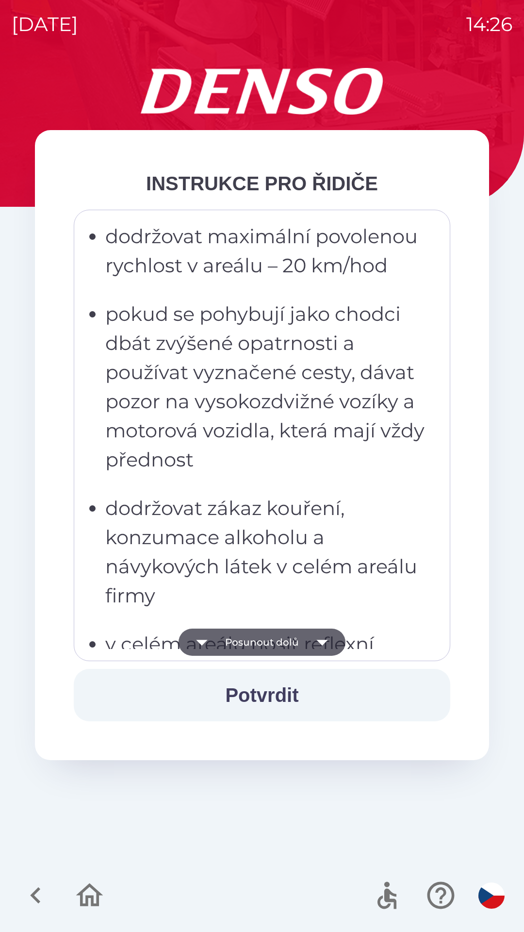
click at [271, 651] on button "Posunout dolů" at bounding box center [262, 642] width 167 height 27
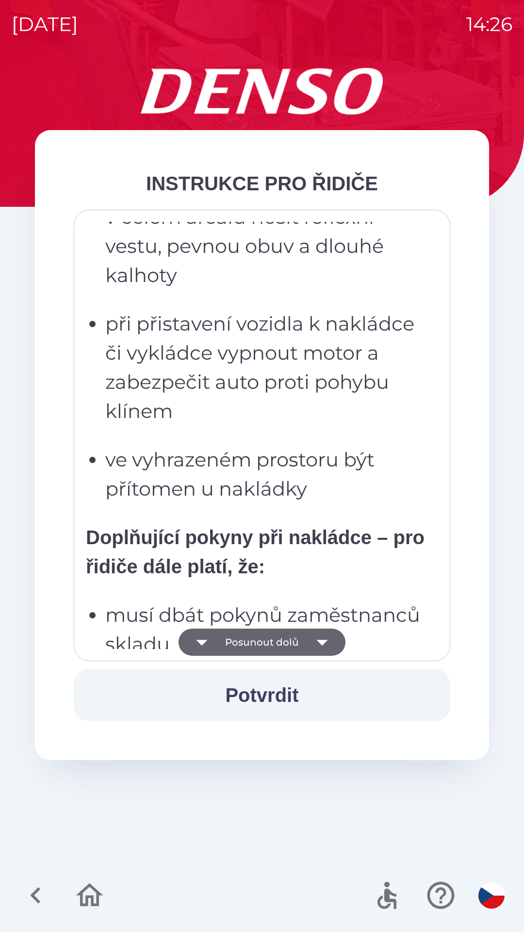
click at [267, 635] on button "Posunout dolů" at bounding box center [262, 642] width 167 height 27
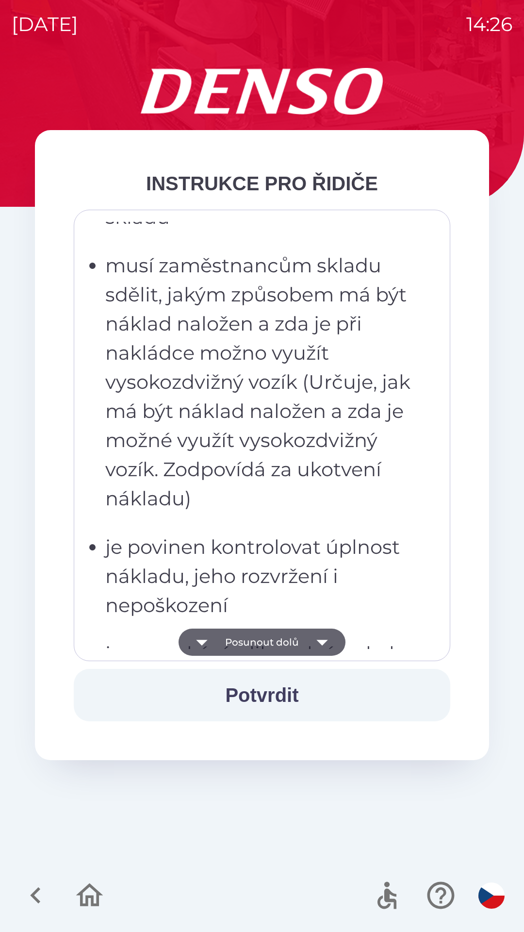
click at [266, 638] on button "Posunout dolů" at bounding box center [262, 642] width 167 height 27
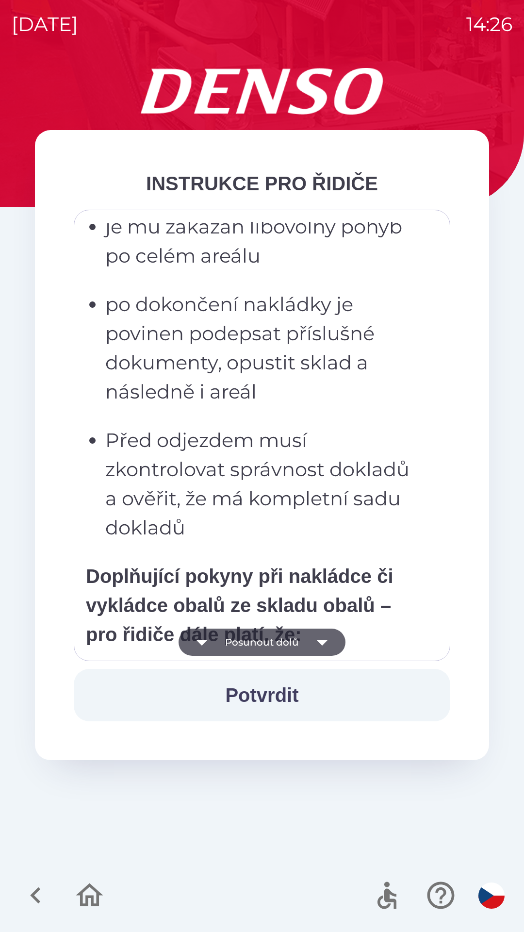
click at [268, 638] on button "Posunout dolů" at bounding box center [262, 642] width 167 height 27
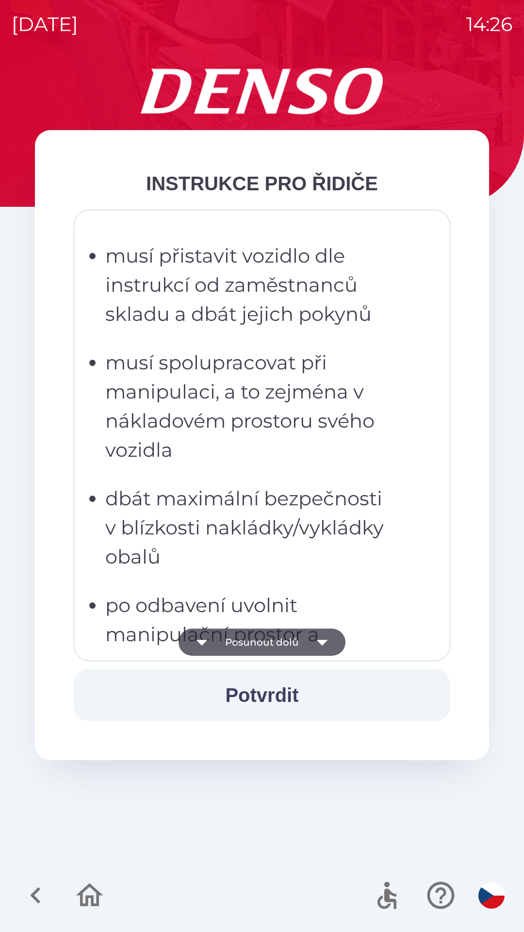
click at [274, 644] on button "Posunout dolů" at bounding box center [262, 642] width 167 height 27
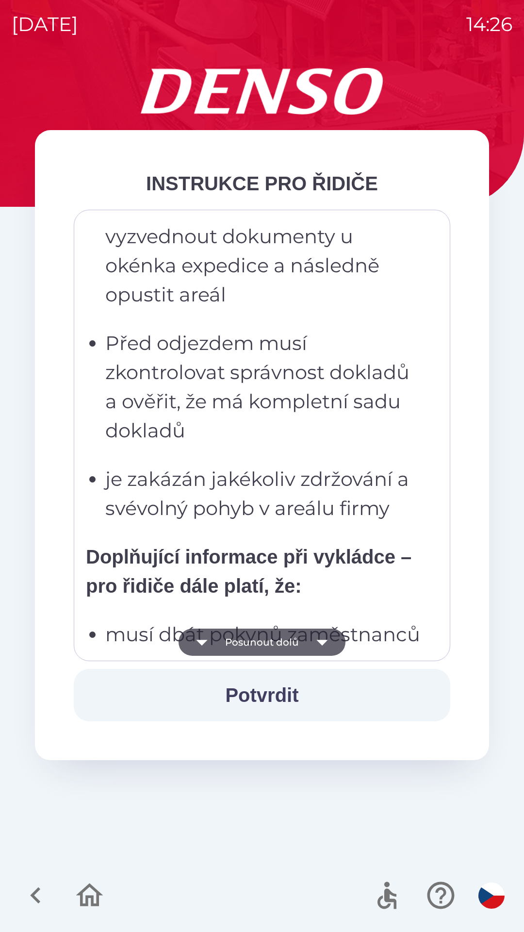
click at [278, 645] on button "Posunout dolů" at bounding box center [262, 642] width 167 height 27
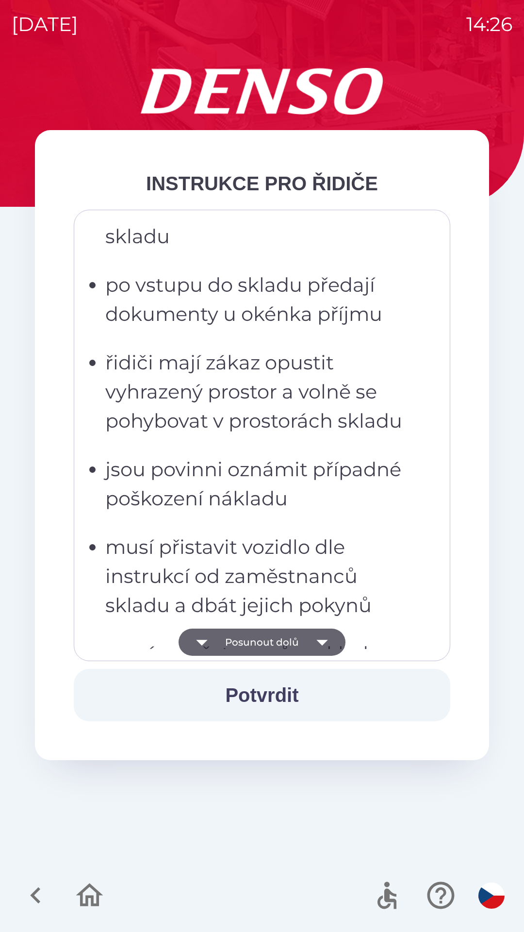
click at [282, 640] on button "Posunout dolů" at bounding box center [262, 642] width 167 height 27
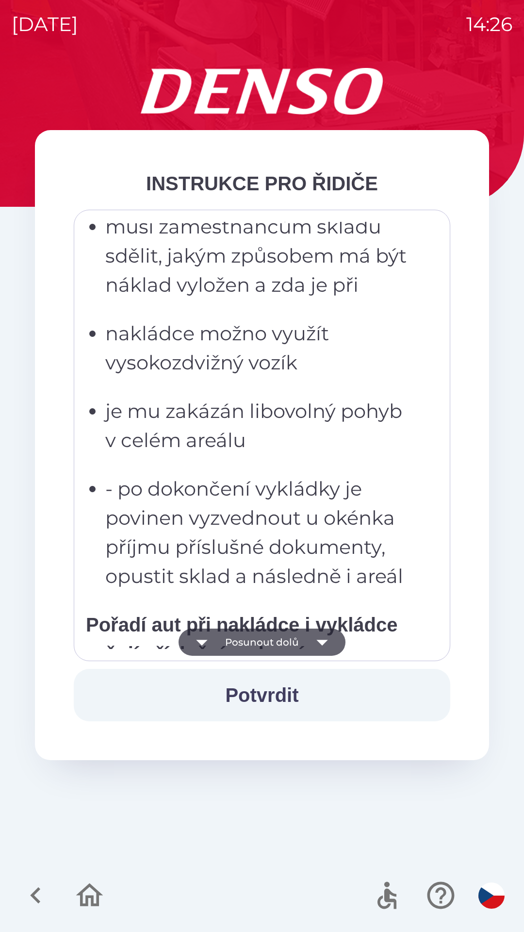
click at [284, 640] on button "Posunout dolů" at bounding box center [262, 642] width 167 height 27
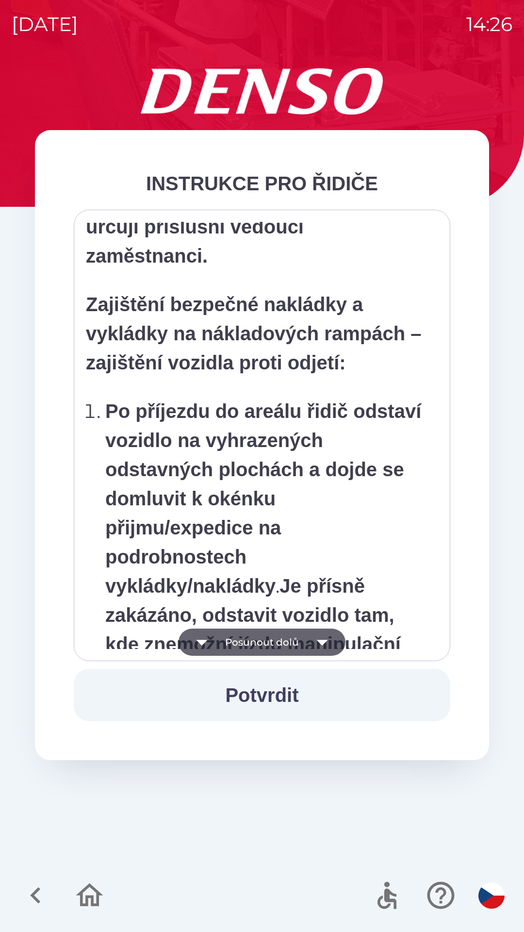
click at [283, 640] on button "Posunout dolů" at bounding box center [262, 642] width 167 height 27
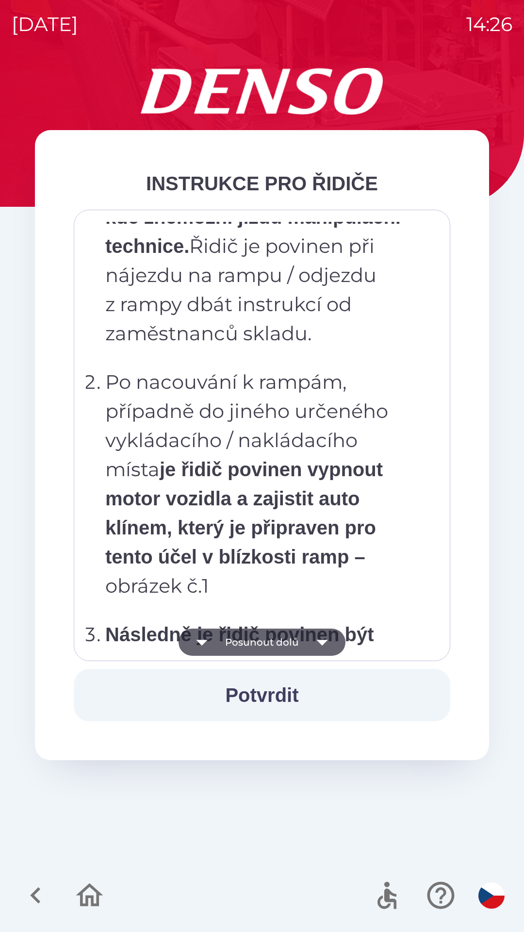
click at [282, 640] on button "Posunout dolů" at bounding box center [262, 642] width 167 height 27
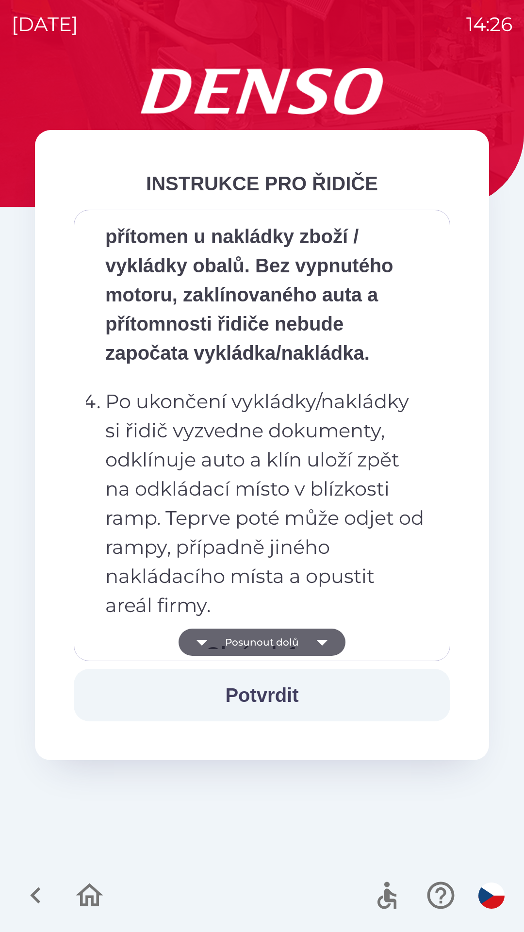
click at [279, 645] on button "Posunout dolů" at bounding box center [262, 642] width 167 height 27
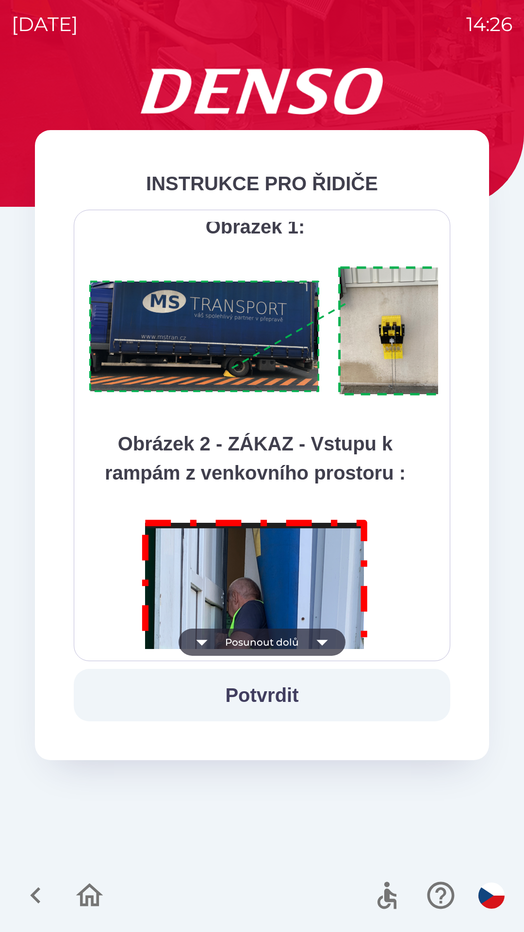
click at [275, 640] on button "Posunout dolů" at bounding box center [262, 642] width 167 height 27
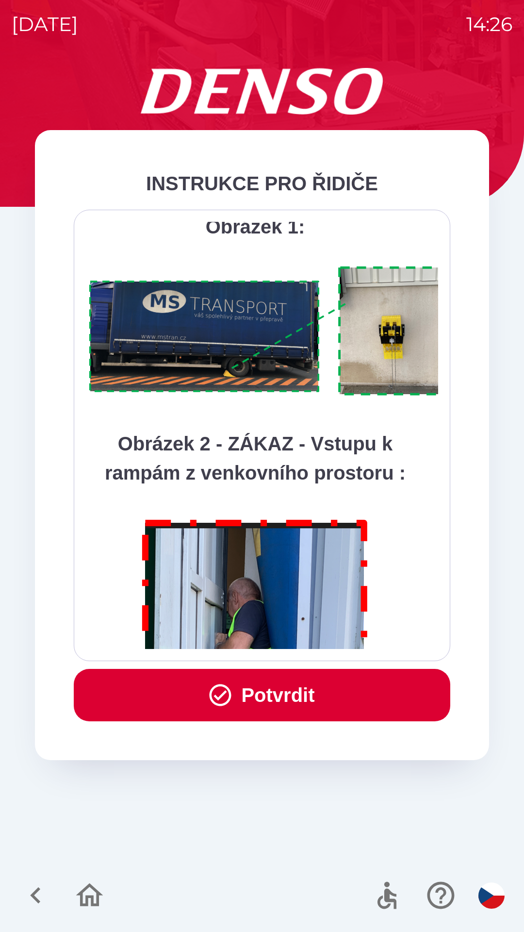
scroll to position [5456, 0]
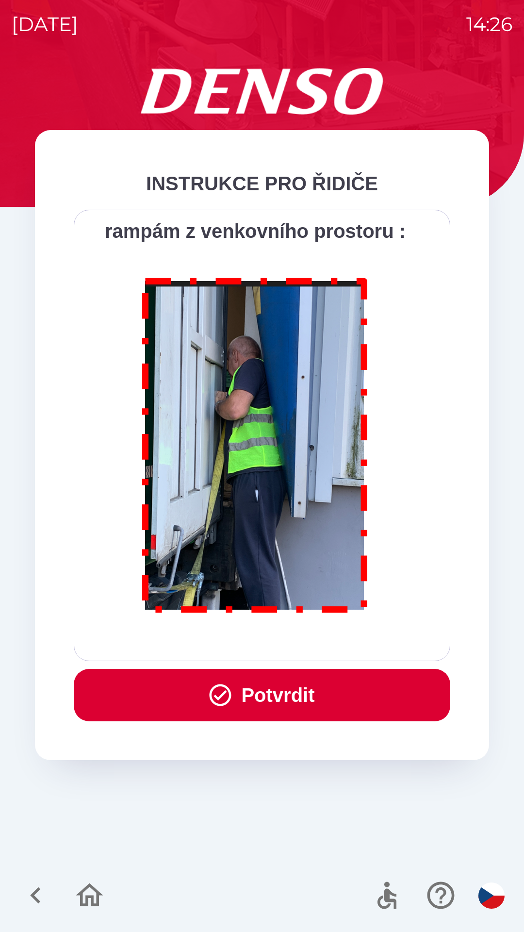
click at [273, 699] on button "Potvrdit" at bounding box center [262, 695] width 377 height 52
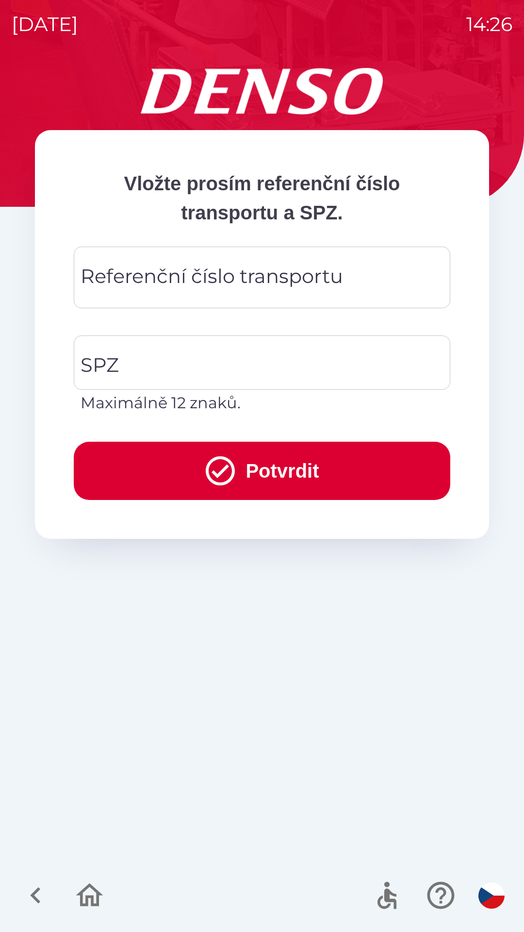
click at [160, 278] on div "Referenční číslo transportu Referenční číslo transportu" at bounding box center [262, 278] width 377 height 62
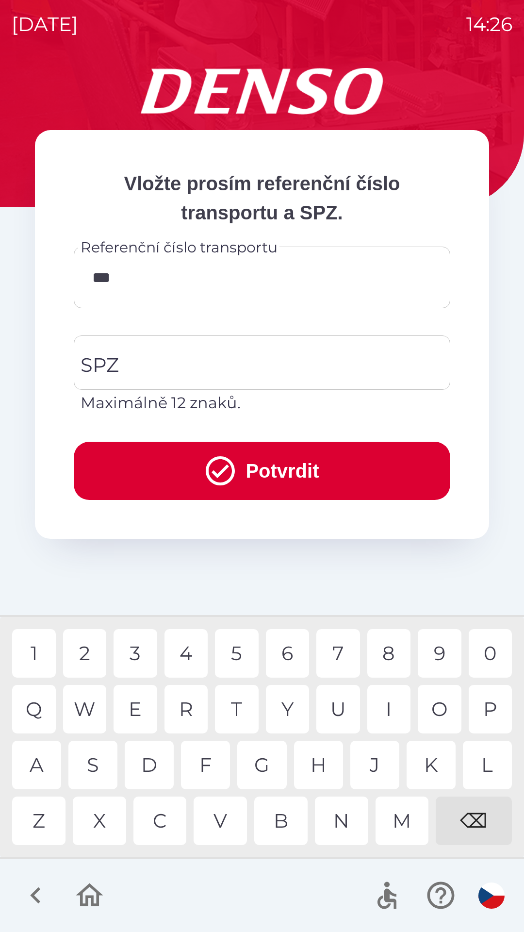
click at [187, 653] on div "4" at bounding box center [187, 653] width 44 height 49
click at [190, 651] on div "4" at bounding box center [187, 653] width 44 height 49
click at [131, 653] on div "3" at bounding box center [136, 653] width 44 height 49
type input "******"
click at [153, 366] on input "SPZ" at bounding box center [254, 363] width 353 height 46
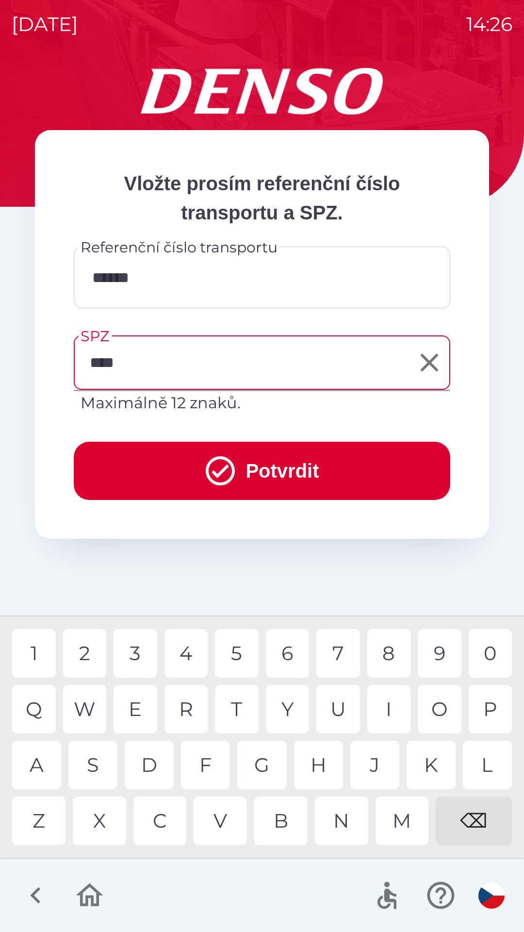
click at [343, 648] on div "7" at bounding box center [339, 653] width 44 height 49
click at [241, 659] on div "5" at bounding box center [237, 653] width 44 height 49
type input "*******"
click at [242, 472] on button "Potvrdit" at bounding box center [262, 471] width 377 height 58
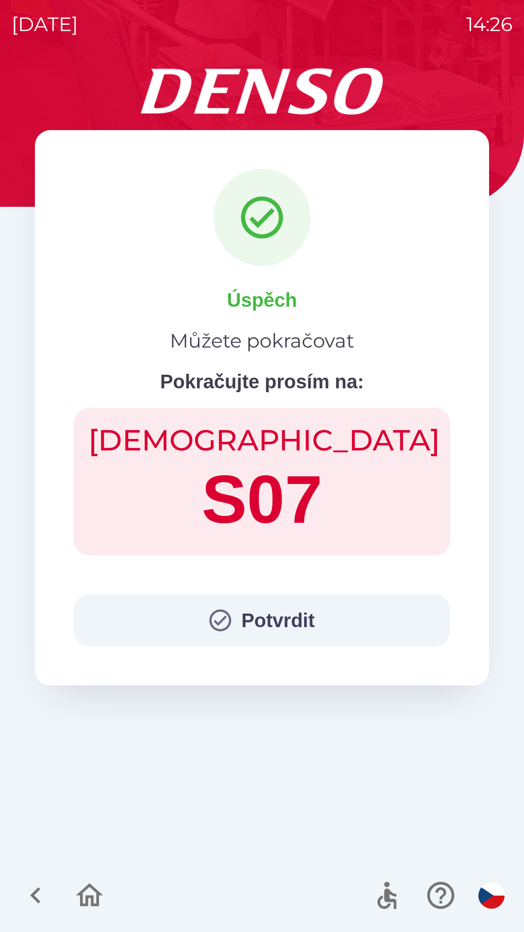
click at [253, 612] on button "Potvrdit" at bounding box center [262, 620] width 377 height 52
